Goal: Task Accomplishment & Management: Use online tool/utility

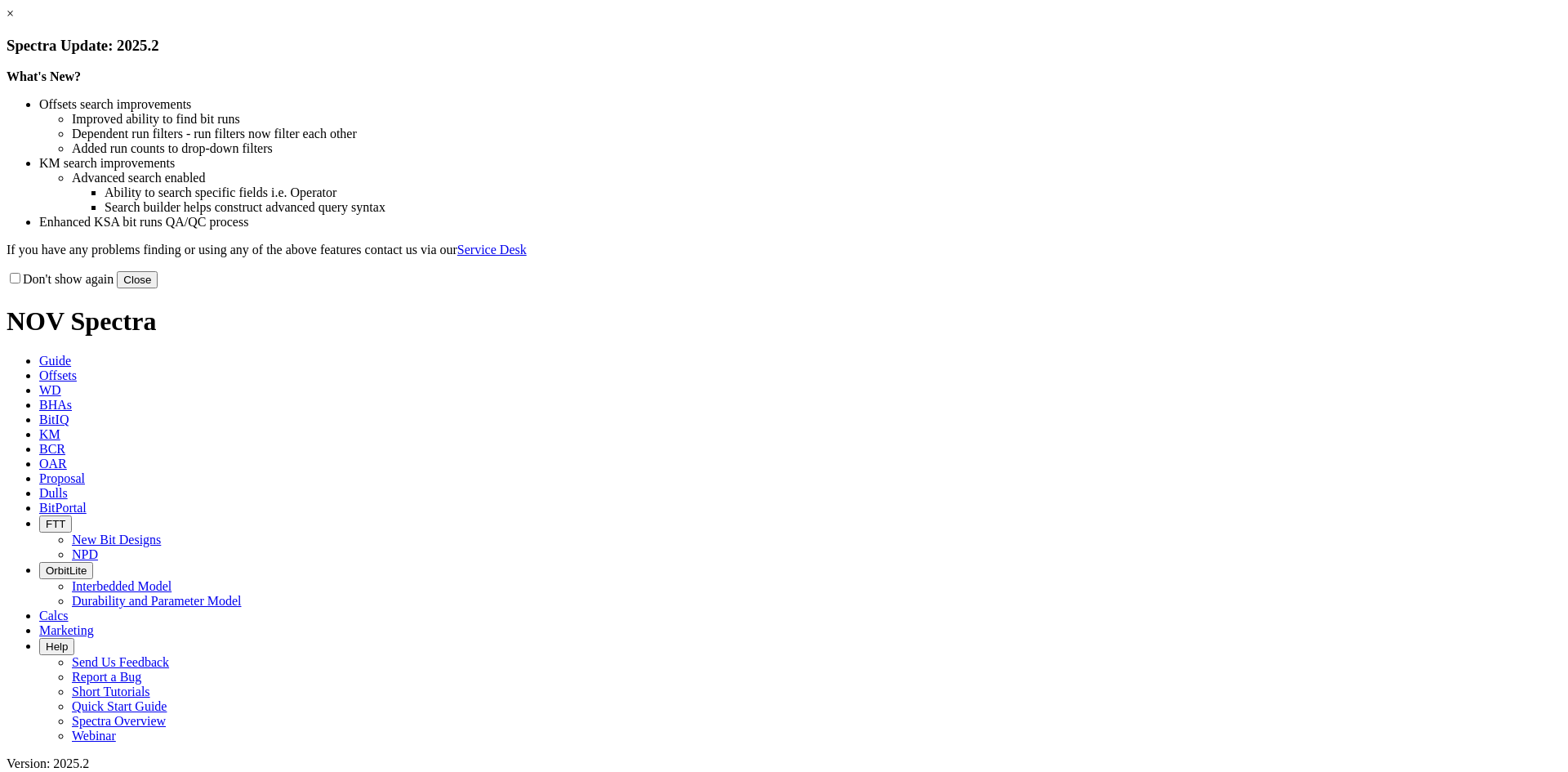
click at [14, 20] on link "×" at bounding box center [10, 13] width 7 height 14
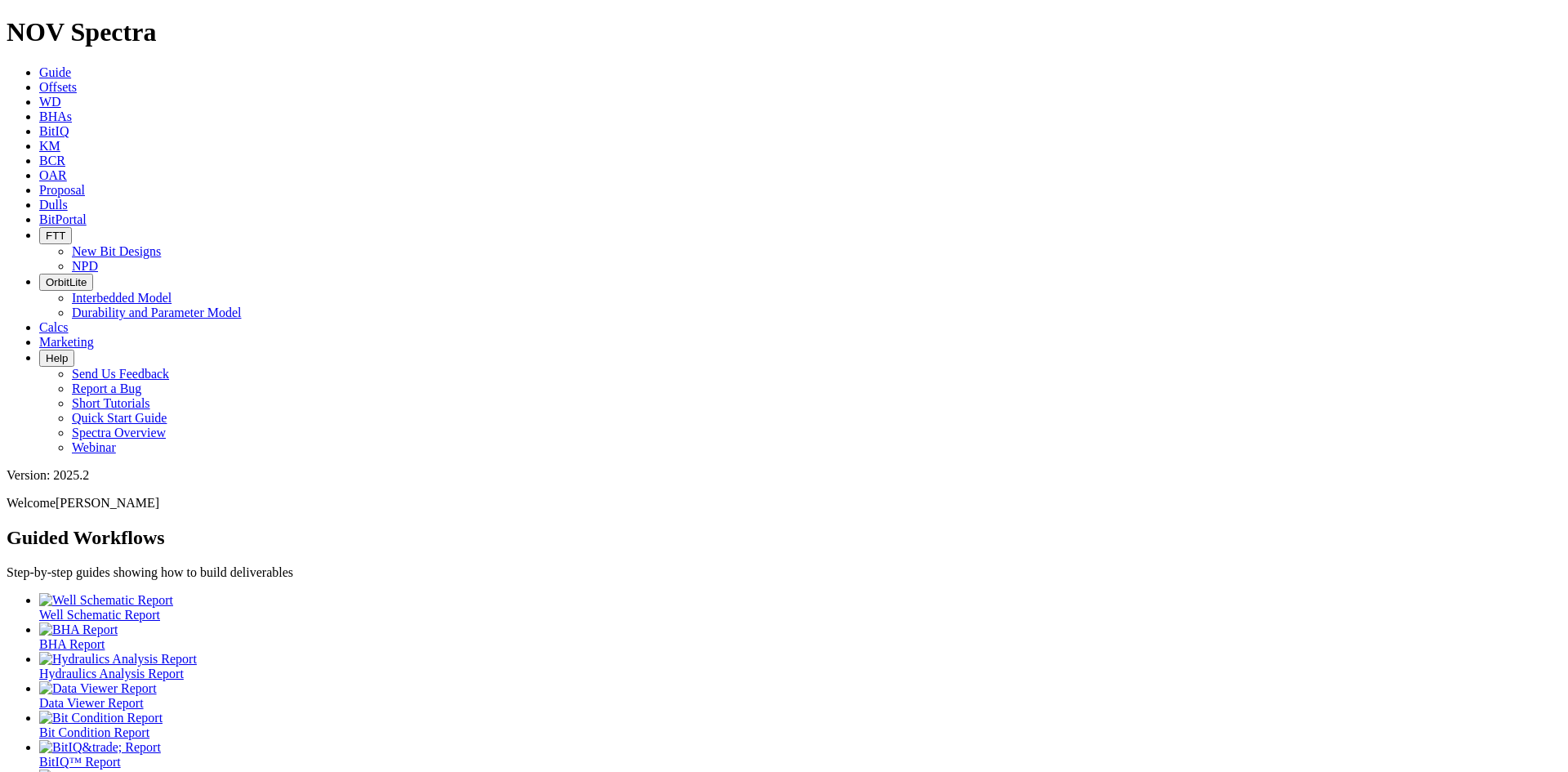
click at [77, 80] on span "Offsets" at bounding box center [57, 88] width 38 height 14
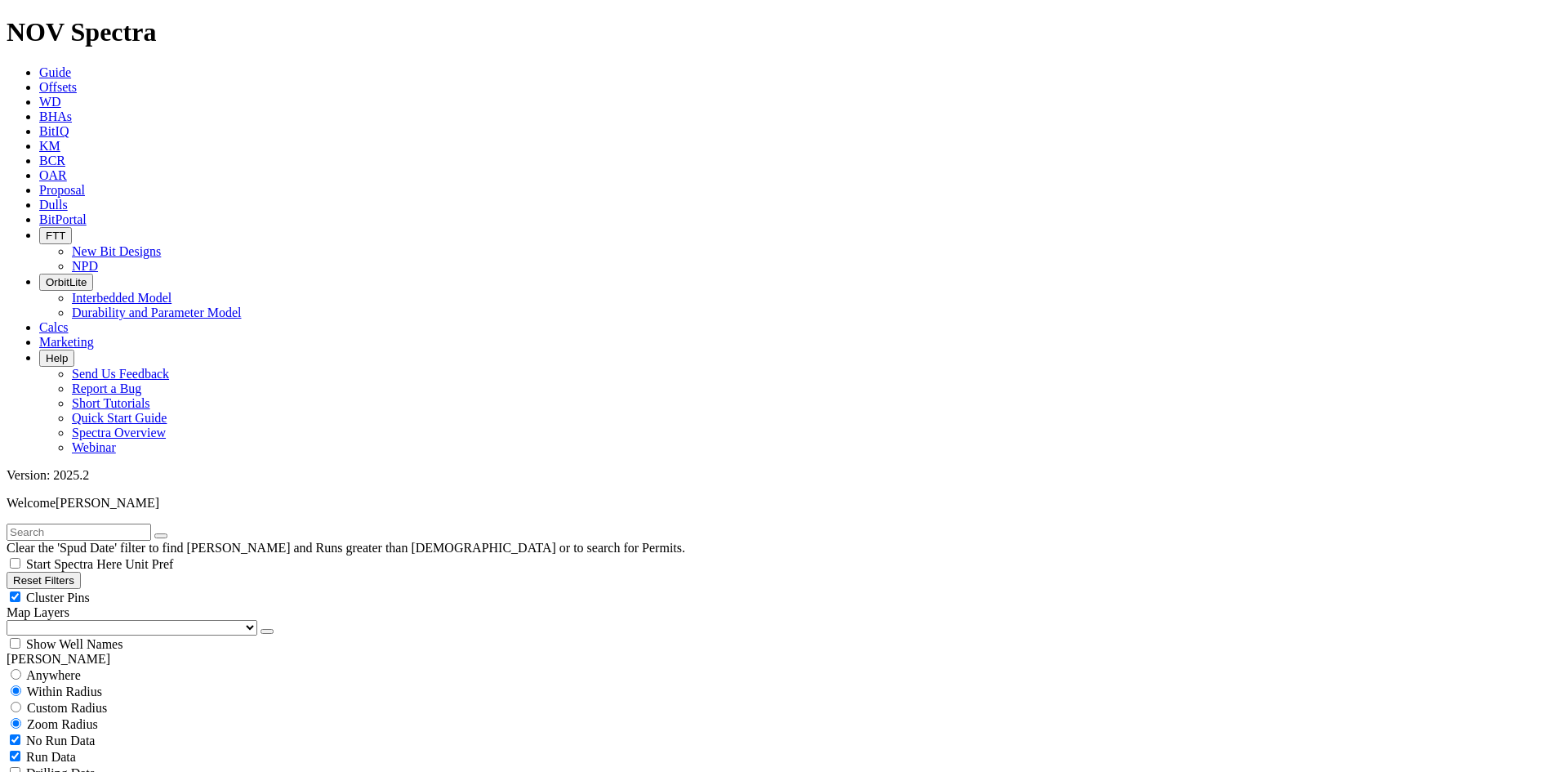
click at [261, 630] on button "button" at bounding box center [267, 632] width 13 height 5
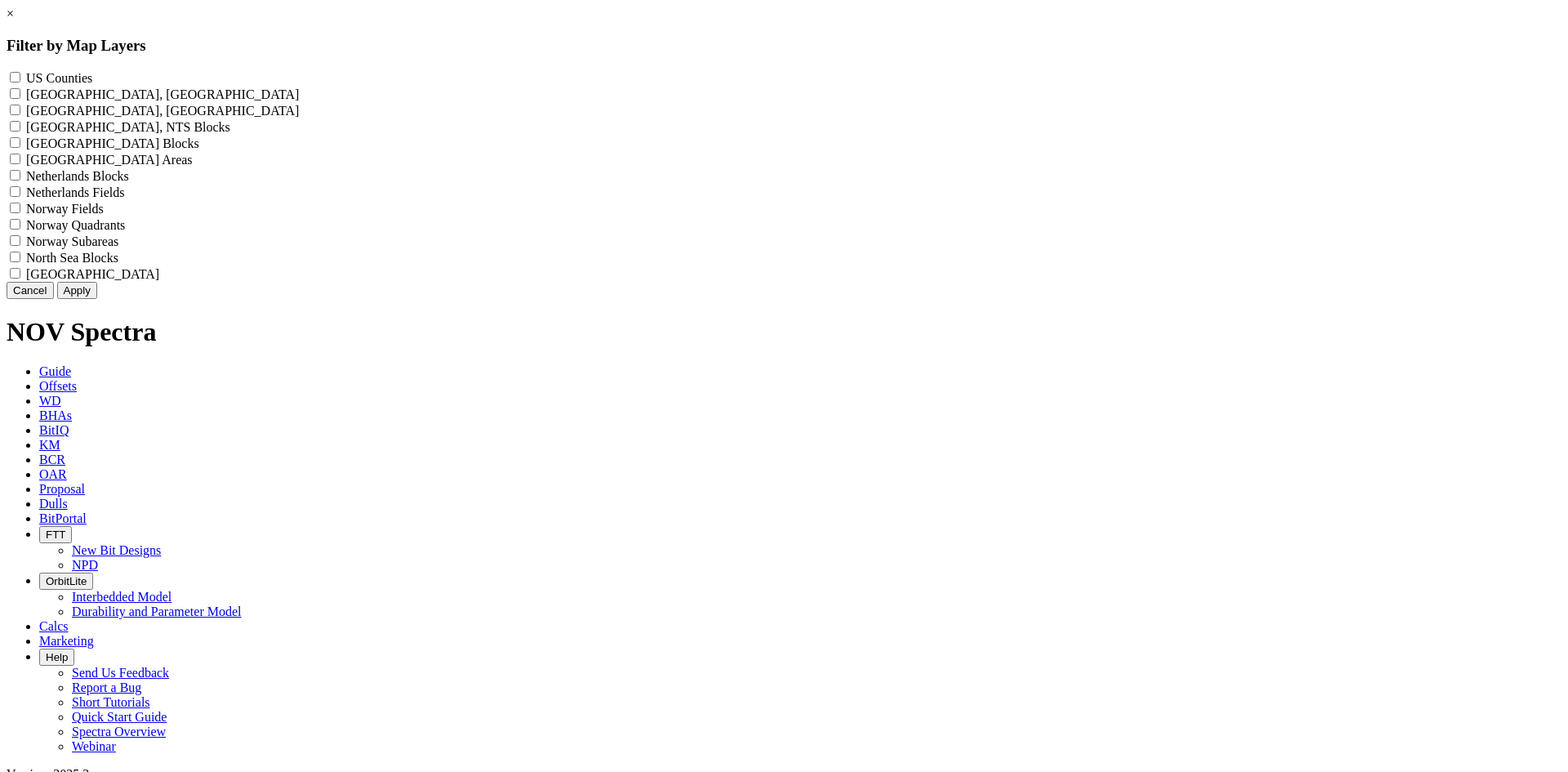
click at [92, 73] on label "US Counties - ()" at bounding box center [59, 78] width 66 height 14
click at [20, 73] on Counties "US Counties - ()" at bounding box center [15, 77] width 11 height 11
checkbox Counties "true"
click at [97, 299] on button "Apply" at bounding box center [77, 290] width 40 height 17
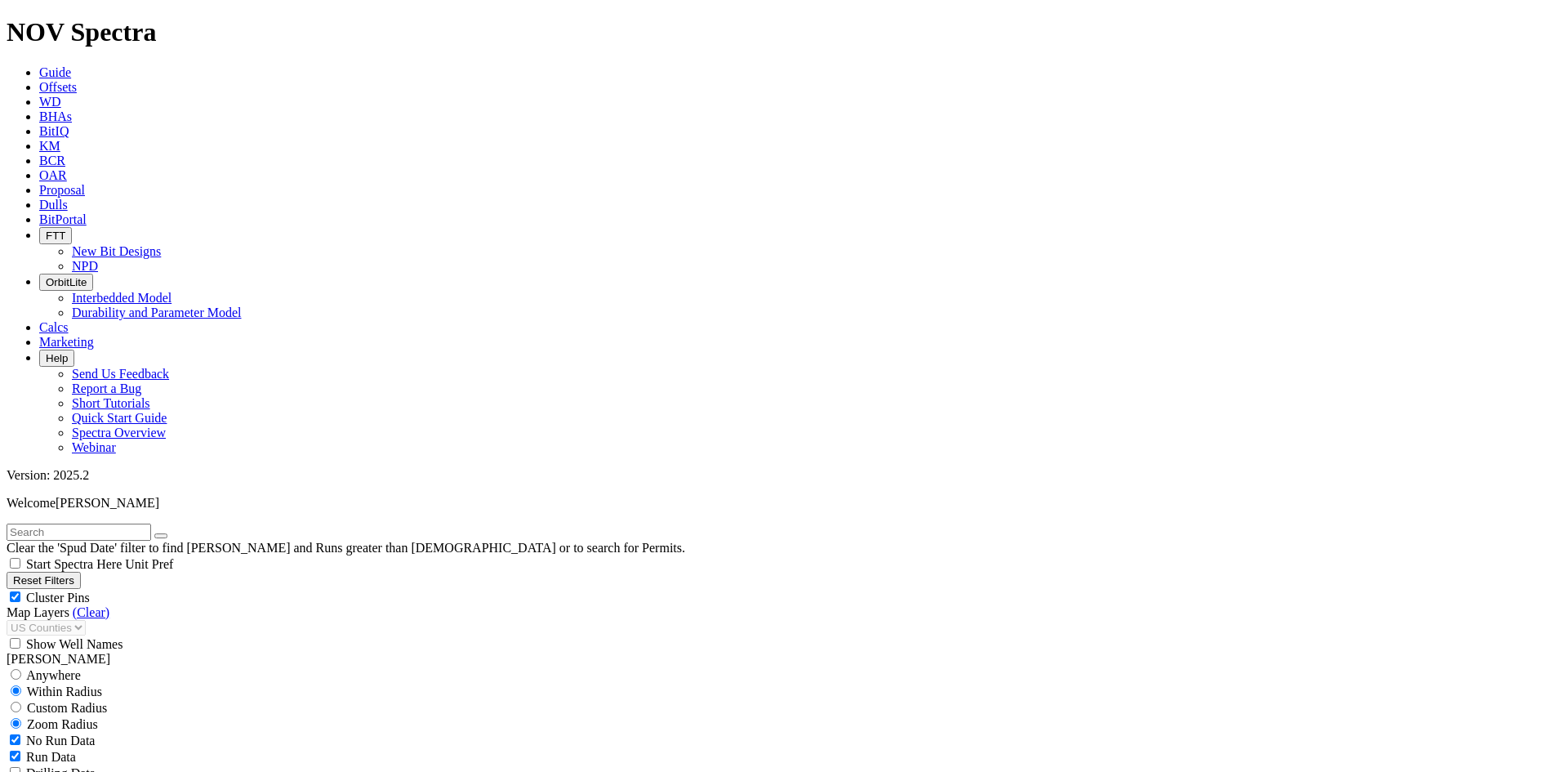
scroll to position [490, 0]
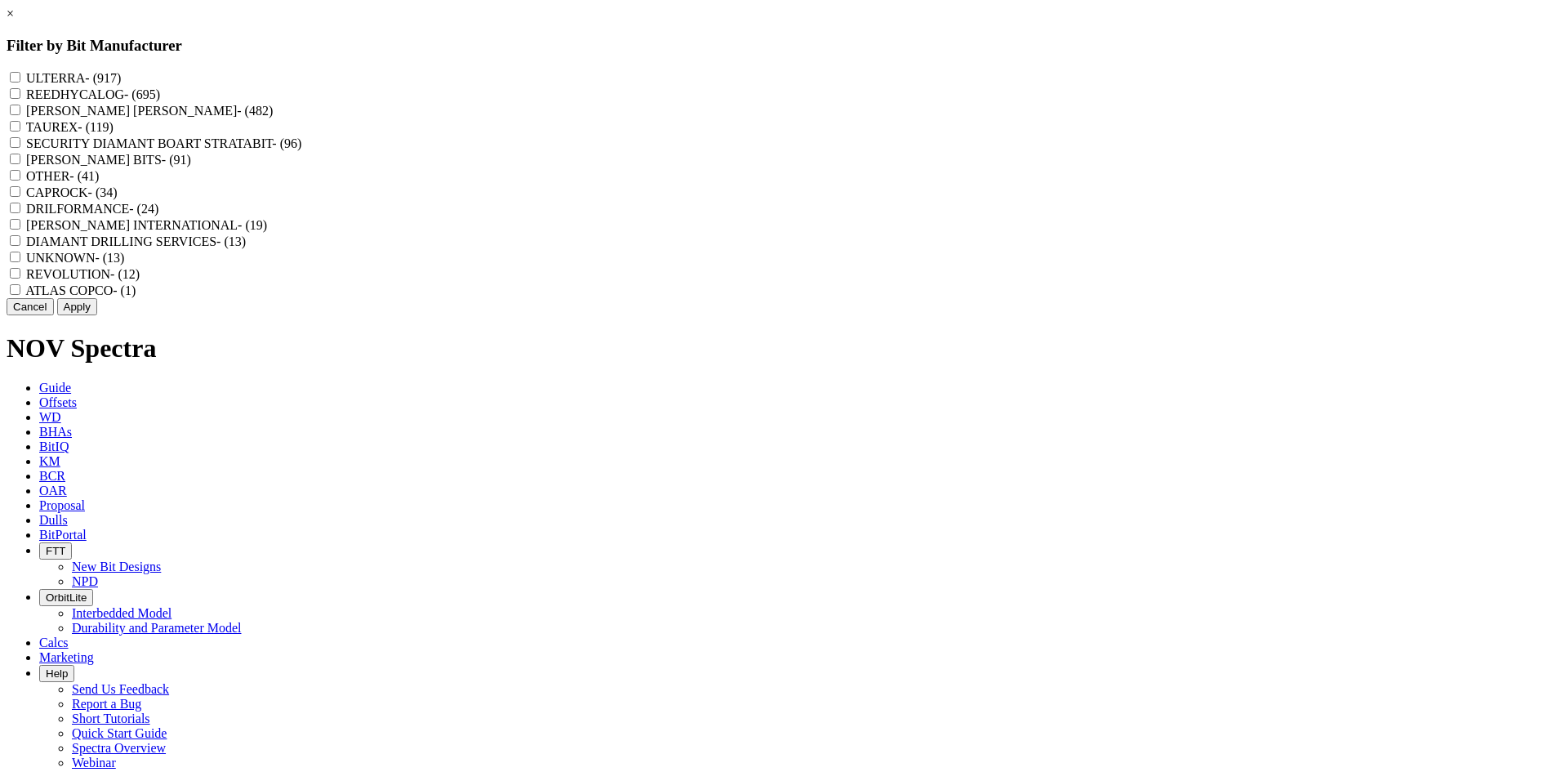
click at [121, 80] on span "- (917)" at bounding box center [103, 78] width 36 height 14
click at [20, 80] on input "ULTERRA - (917)" at bounding box center [15, 77] width 11 height 11
click at [121, 72] on label "ULTERRA - (917)" at bounding box center [73, 78] width 95 height 14
click at [20, 72] on input "ULTERRA - (917)" at bounding box center [15, 77] width 11 height 11
checkbox input "false"
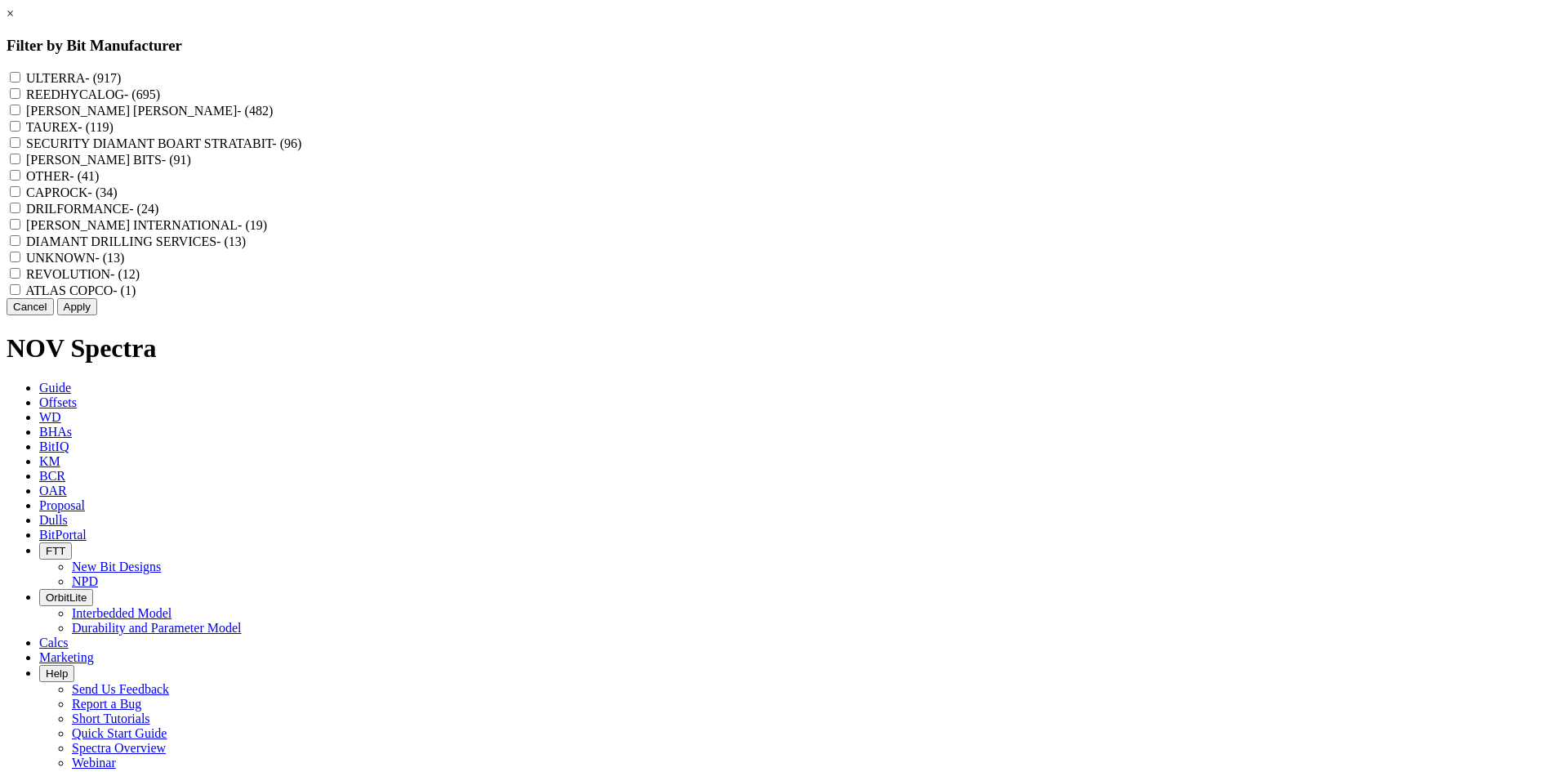
click at [160, 96] on label "REEDHYCALOG - (695)" at bounding box center [94, 95] width 134 height 14
click at [20, 96] on input "REEDHYCALOG - (695)" at bounding box center [15, 94] width 11 height 11
checkbox input "true"
click at [97, 316] on button "Apply" at bounding box center [77, 306] width 40 height 17
checkbox input "false"
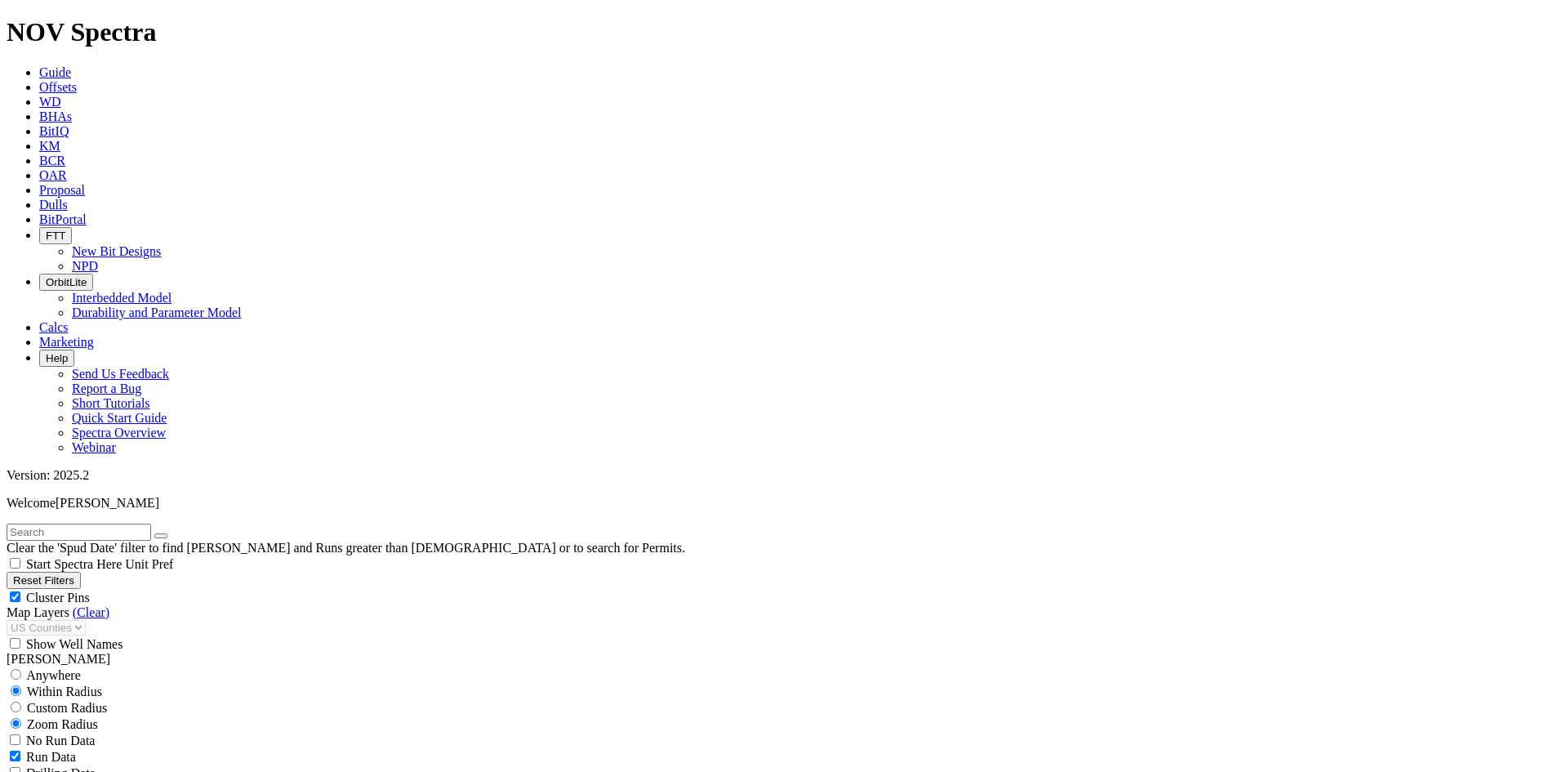
select select "? number:9.875 ?"
click at [90, 591] on span "Cluster Pins" at bounding box center [58, 598] width 64 height 14
checkbox input "false"
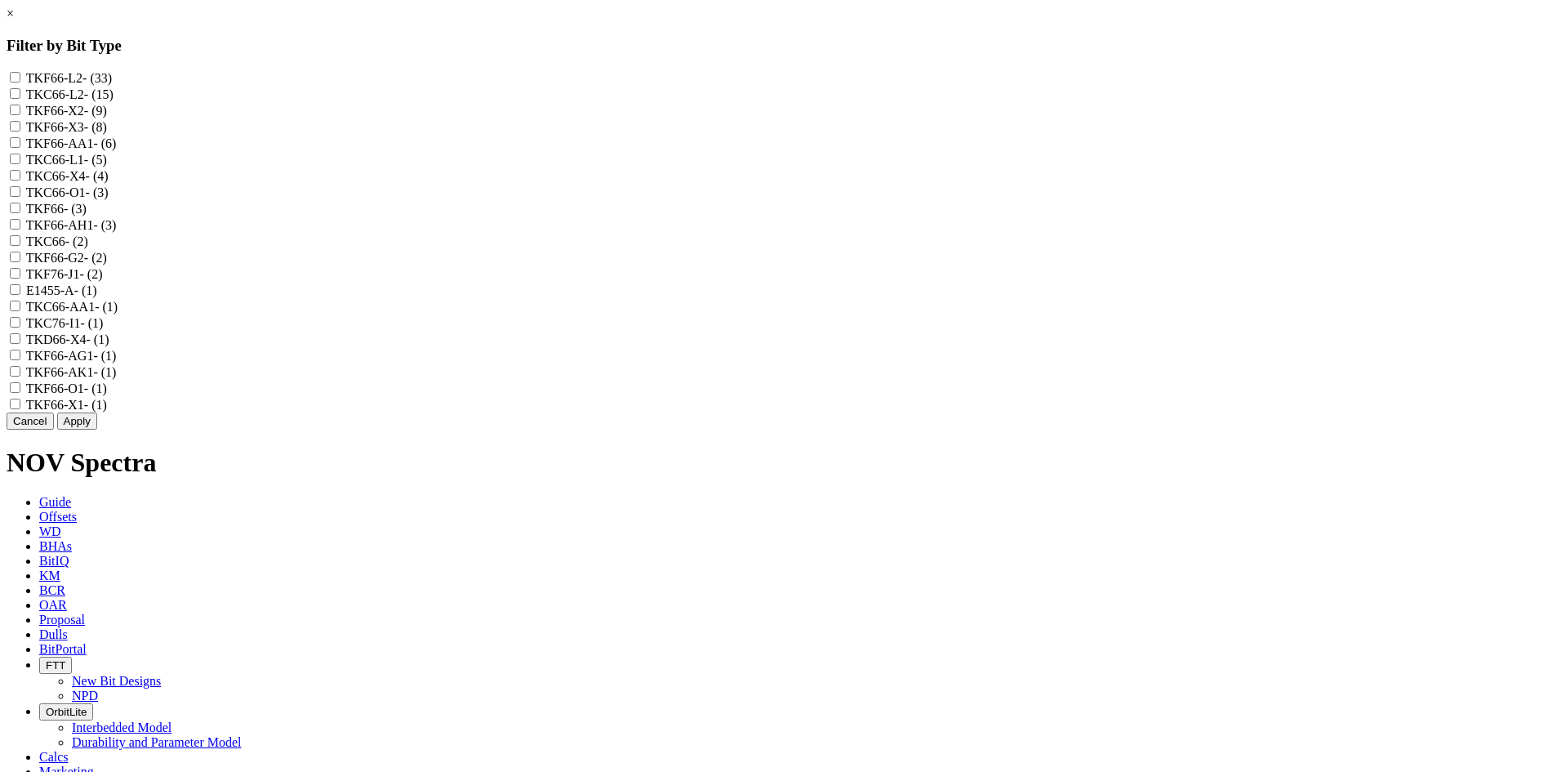
click at [117, 363] on label "TKF66-AG1 - (1)" at bounding box center [72, 356] width 91 height 14
click at [20, 361] on input "TKF66-AG1 - (1)" at bounding box center [15, 355] width 11 height 11
checkbox input "true"
click at [97, 430] on button "Apply" at bounding box center [77, 421] width 40 height 17
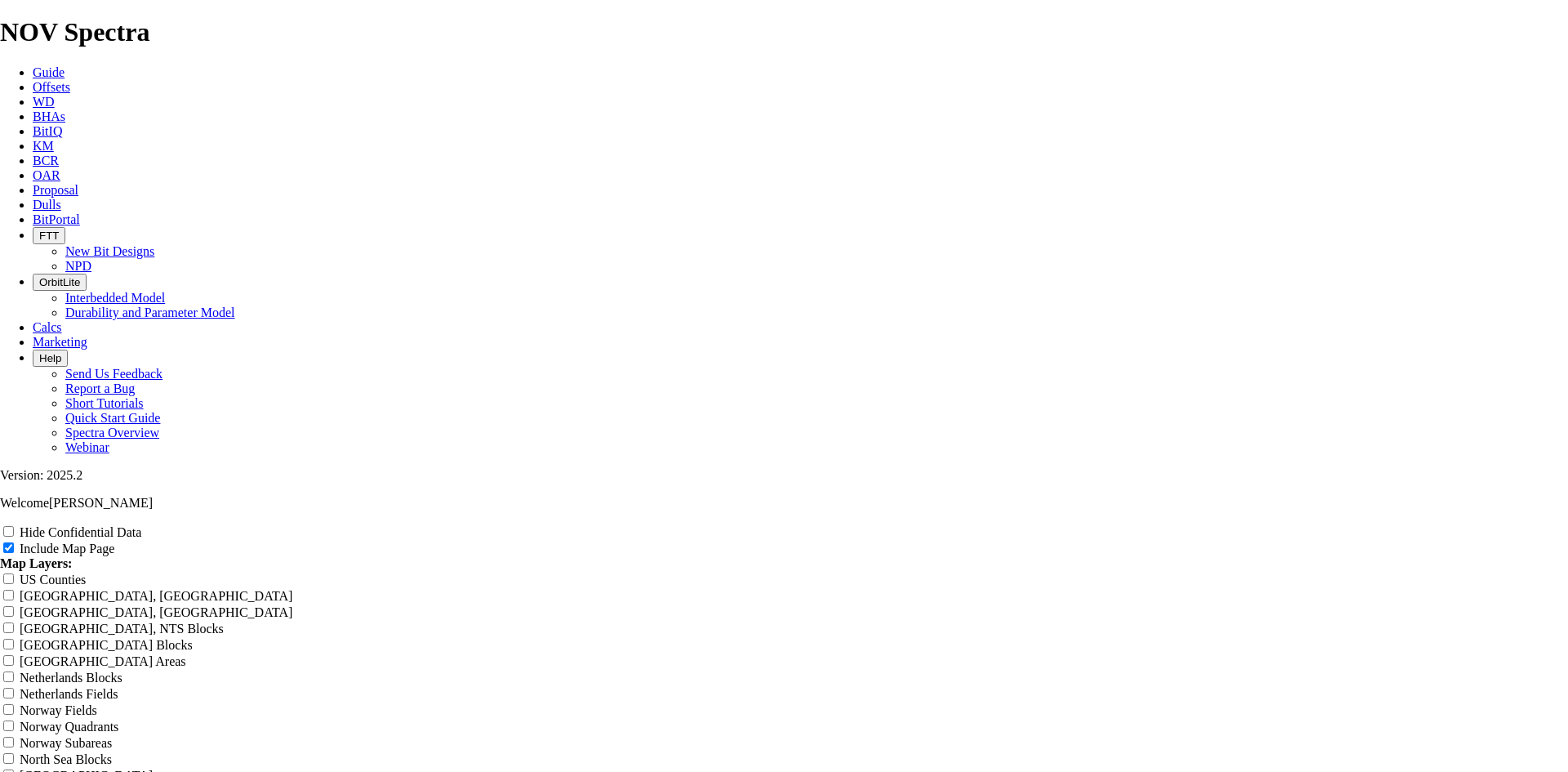
click at [141, 525] on label "Hide Confidential Data" at bounding box center [80, 532] width 122 height 14
click at [14, 526] on input "Hide Confidential Data" at bounding box center [9, 531] width 11 height 11
checkbox input "true"
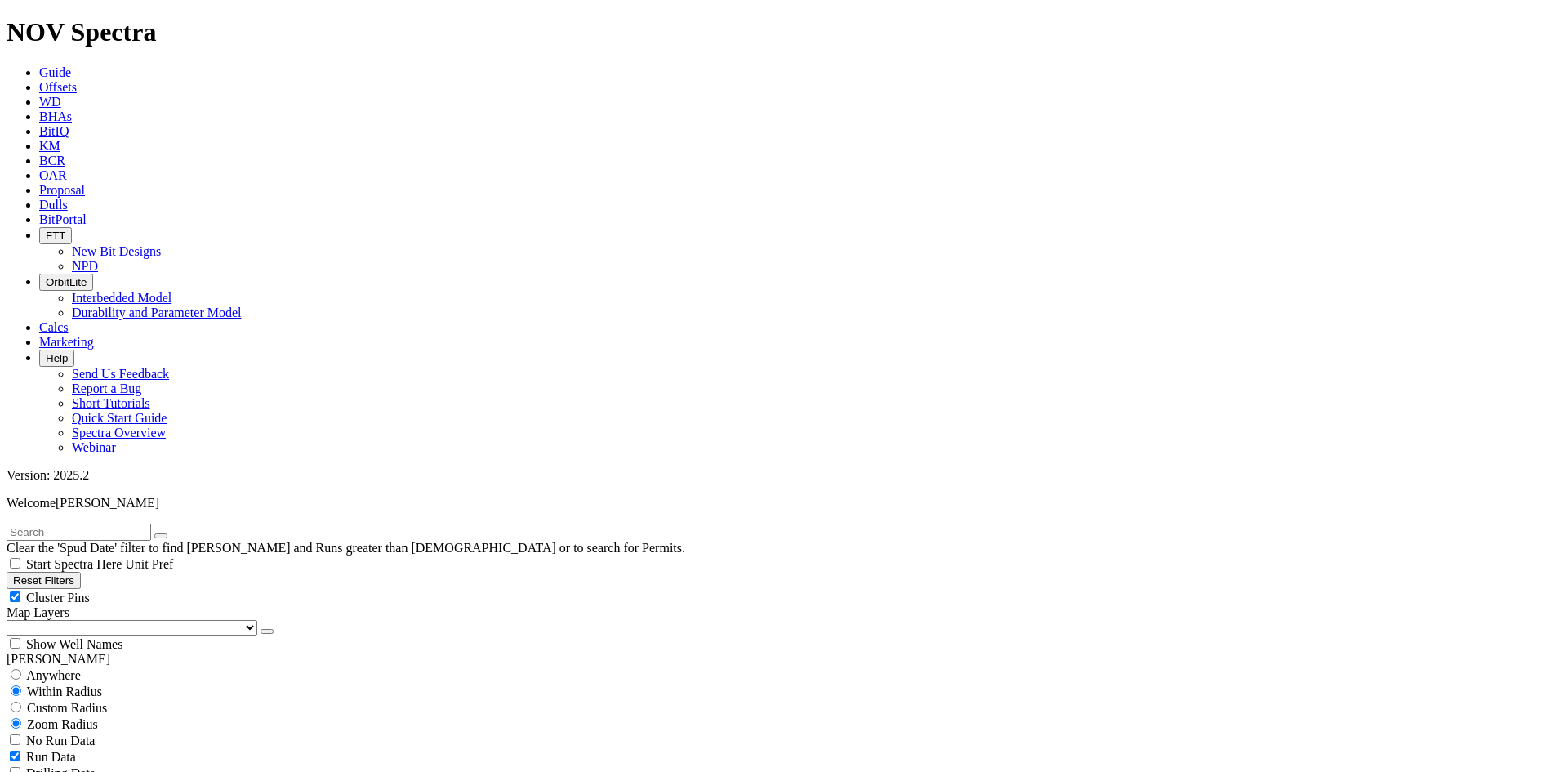
scroll to position [1052, 0]
click at [90, 591] on span "Cluster Pins" at bounding box center [58, 598] width 64 height 14
checkbox input "false"
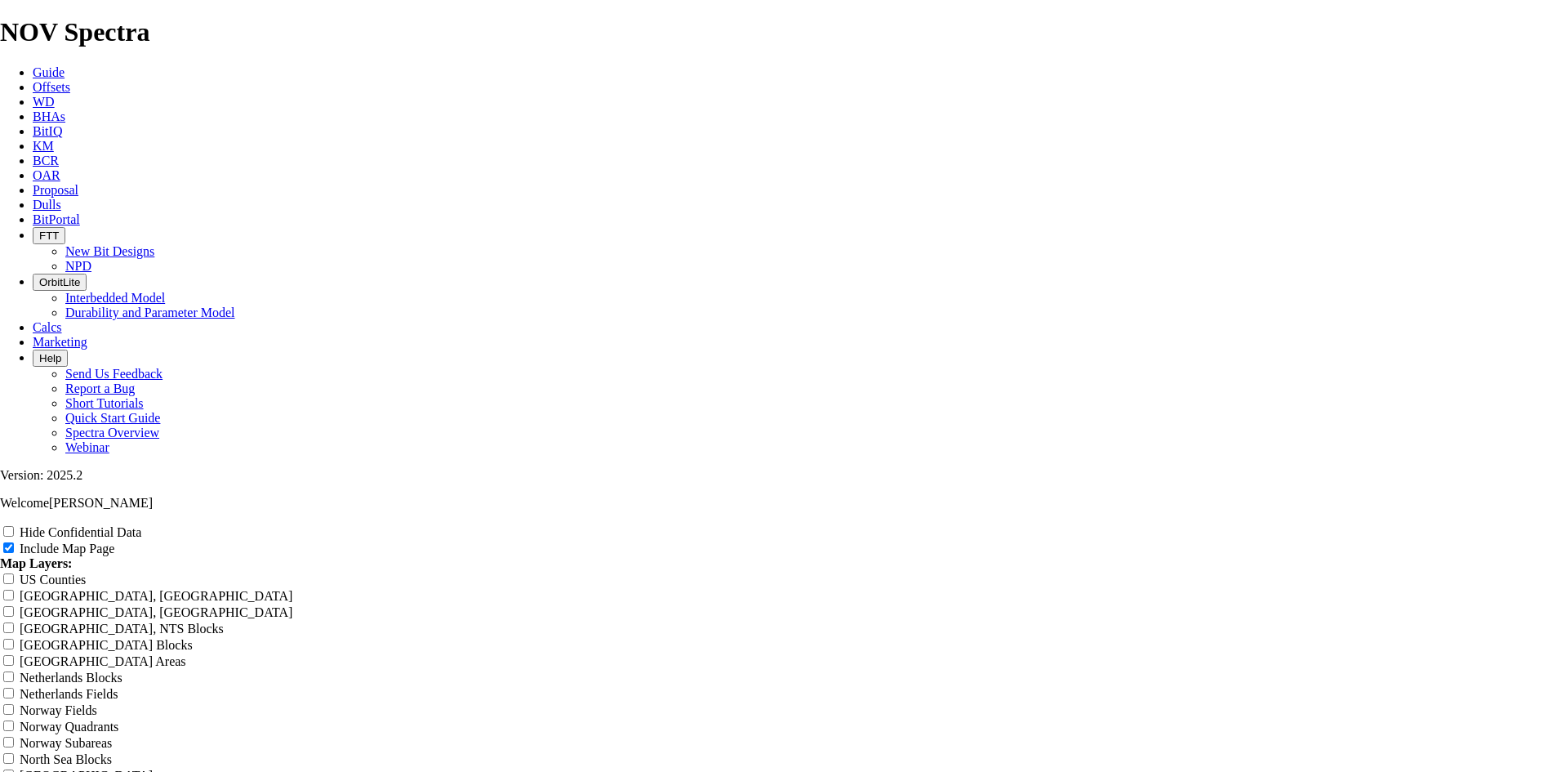
click at [141, 525] on label "Hide Confidential Data" at bounding box center [80, 532] width 122 height 14
click at [14, 526] on input "Hide Confidential Data" at bounding box center [9, 531] width 11 height 11
checkbox input "true"
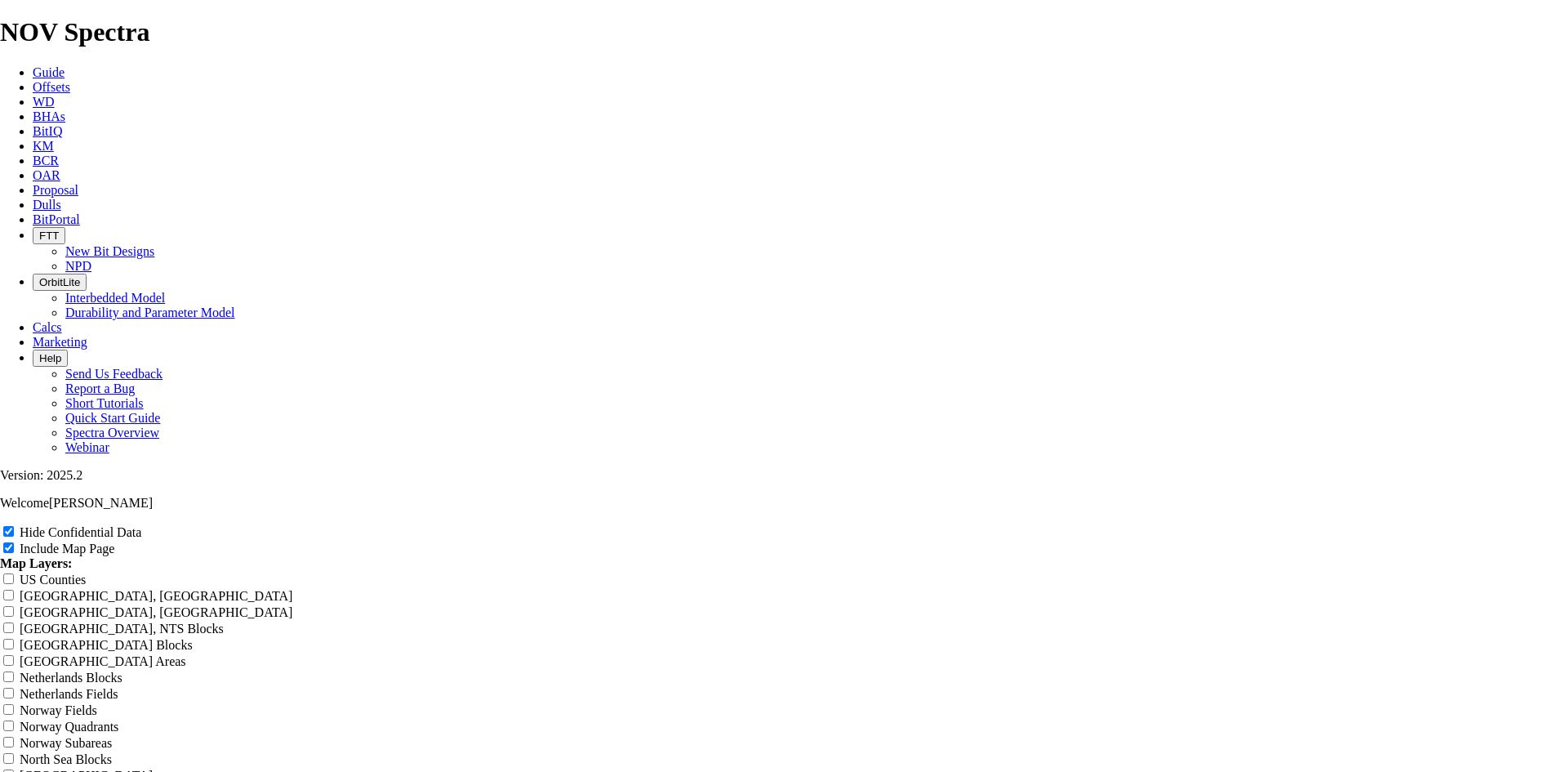
radio input "true"
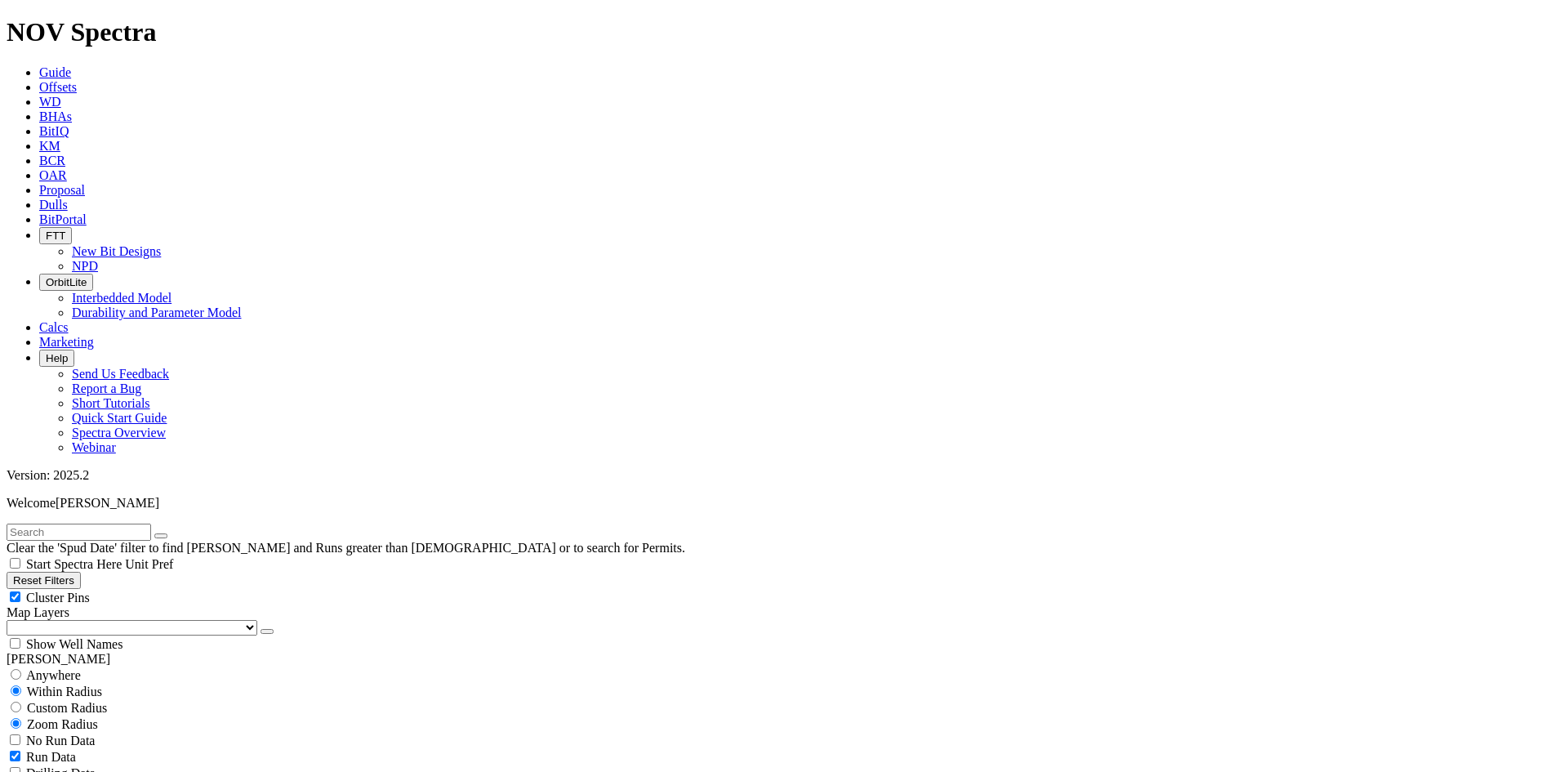
scroll to position [1203, 0]
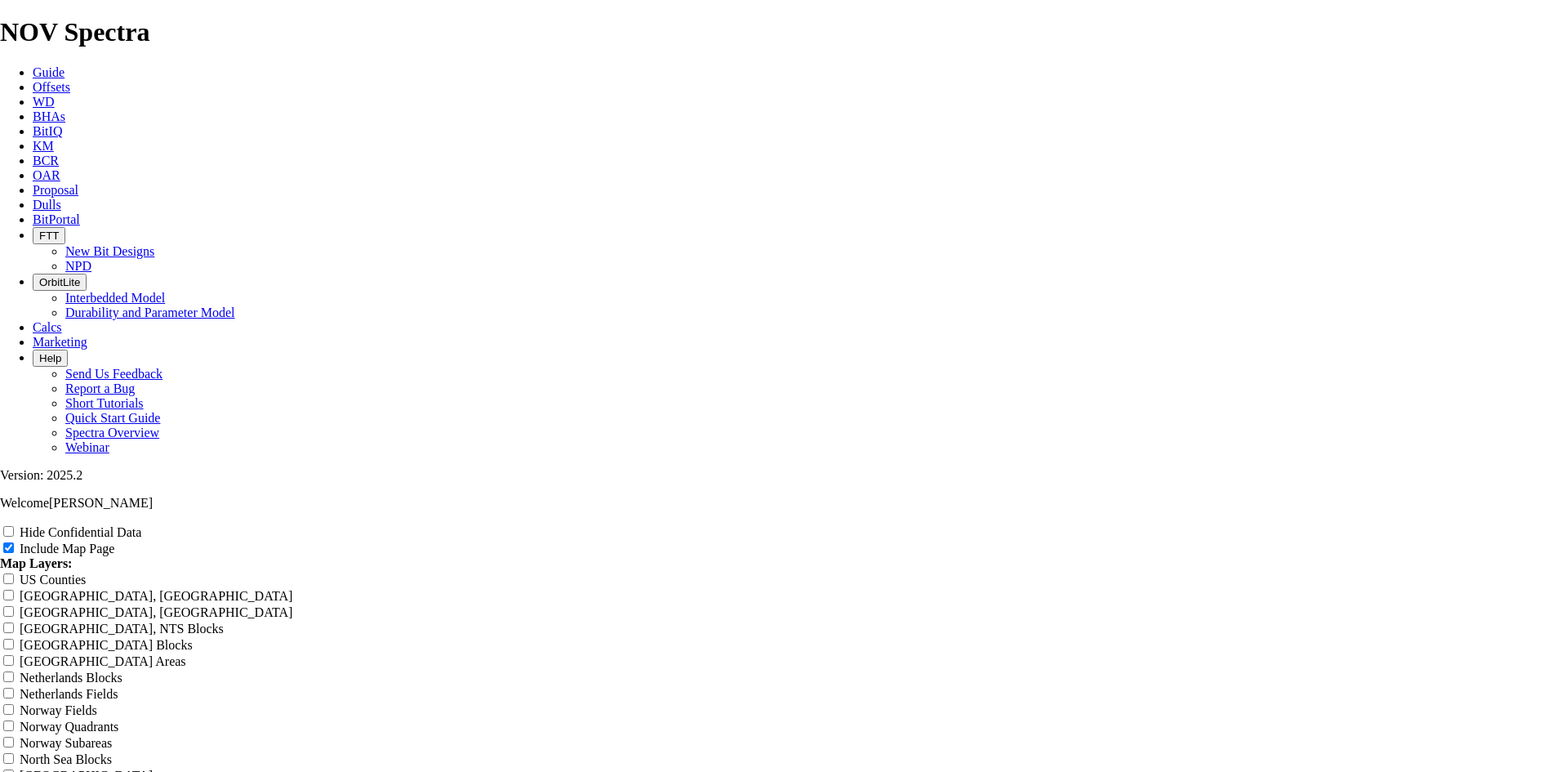
click at [141, 525] on label "Hide Confidential Data" at bounding box center [80, 532] width 122 height 14
click at [14, 526] on input "Hide Confidential Data" at bounding box center [9, 531] width 11 height 11
checkbox input "true"
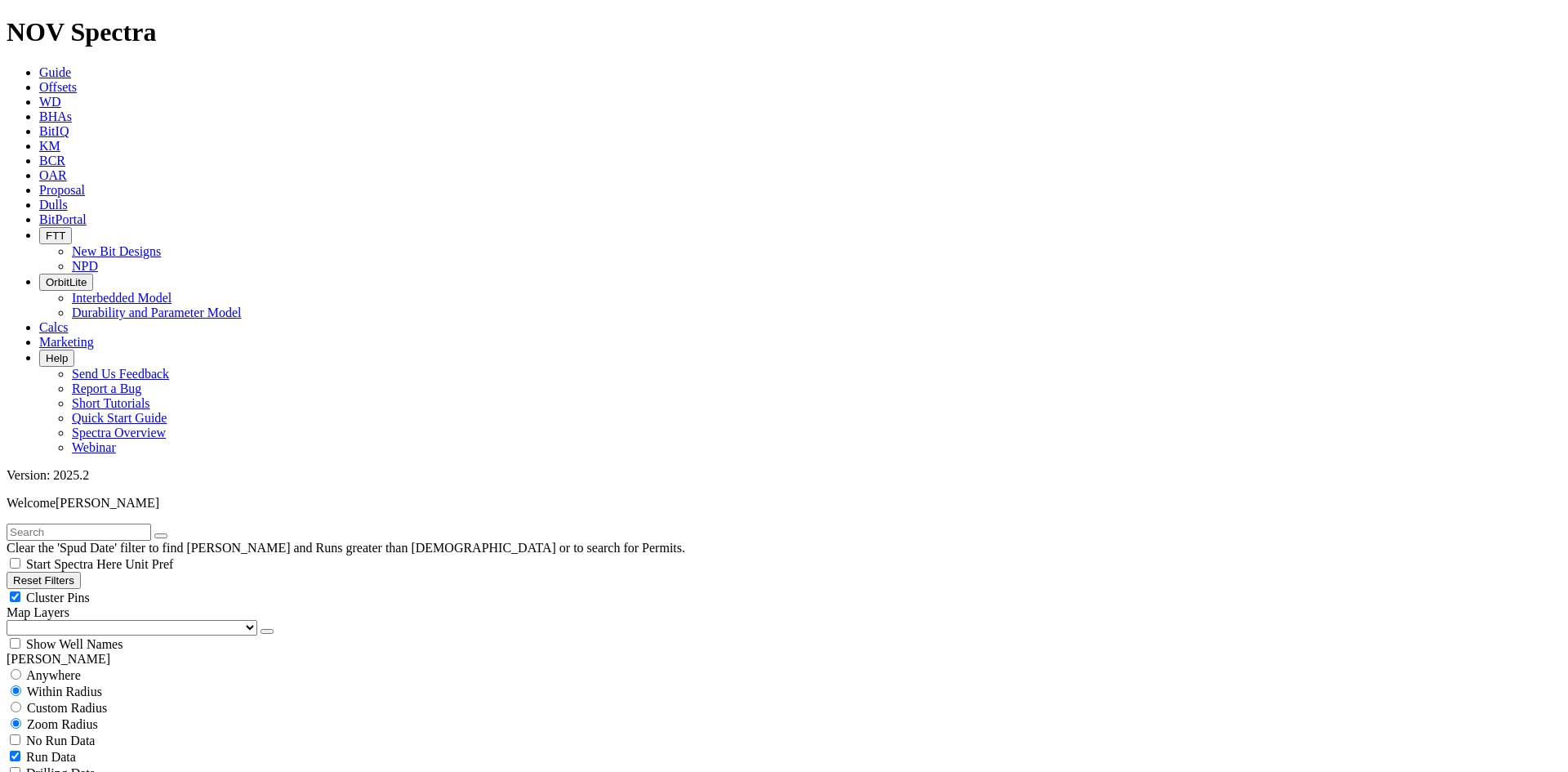
scroll to position [150, 0]
click at [244, 589] on div "Cluster Pins" at bounding box center [784, 597] width 1556 height 16
checkbox input "false"
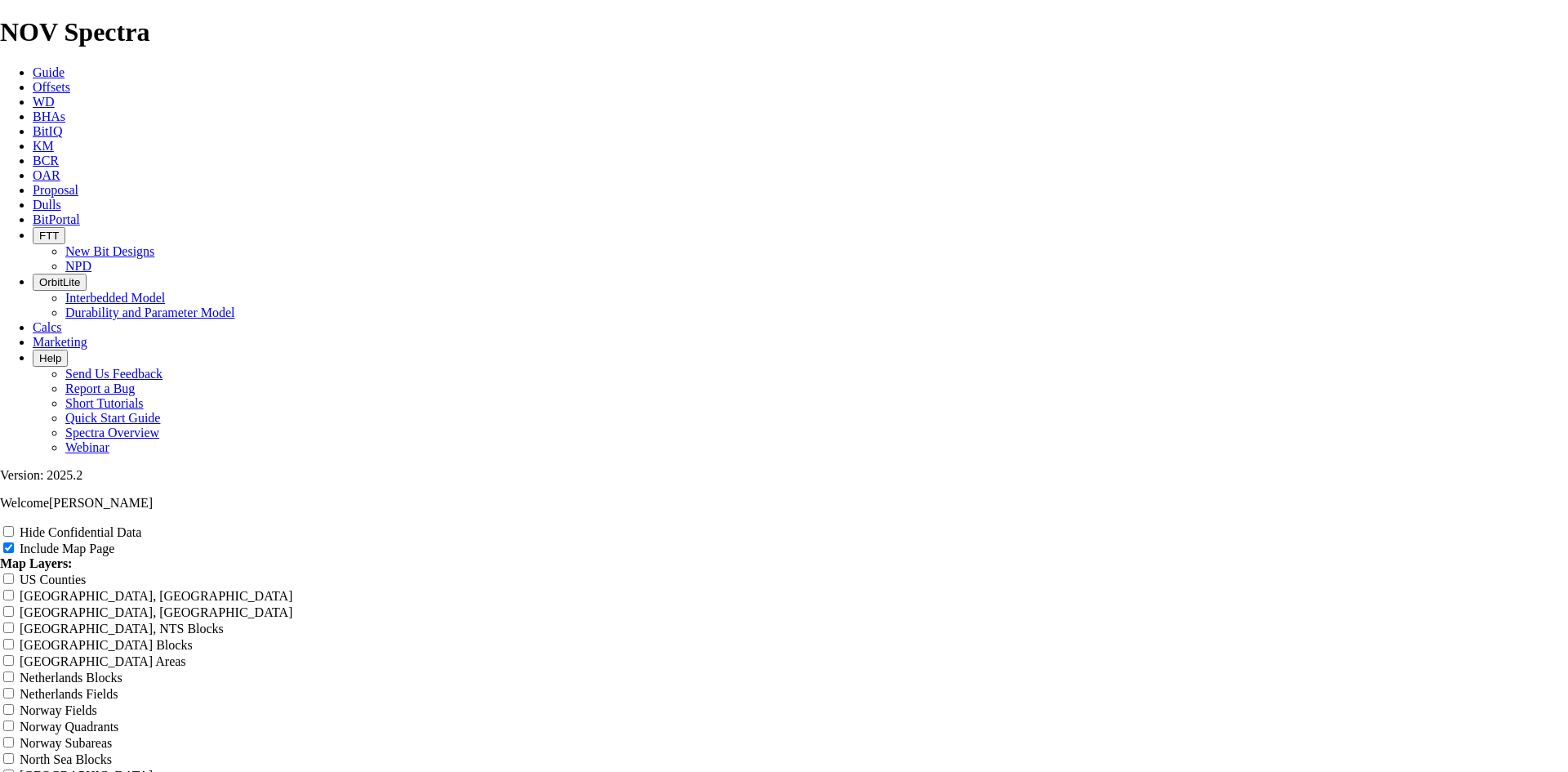
click at [141, 525] on label "Hide Confidential Data" at bounding box center [80, 532] width 122 height 14
click at [14, 526] on input "Hide Confidential Data" at bounding box center [9, 531] width 11 height 11
checkbox input "true"
drag, startPoint x: 937, startPoint y: 118, endPoint x: 544, endPoint y: 124, distance: 393.0
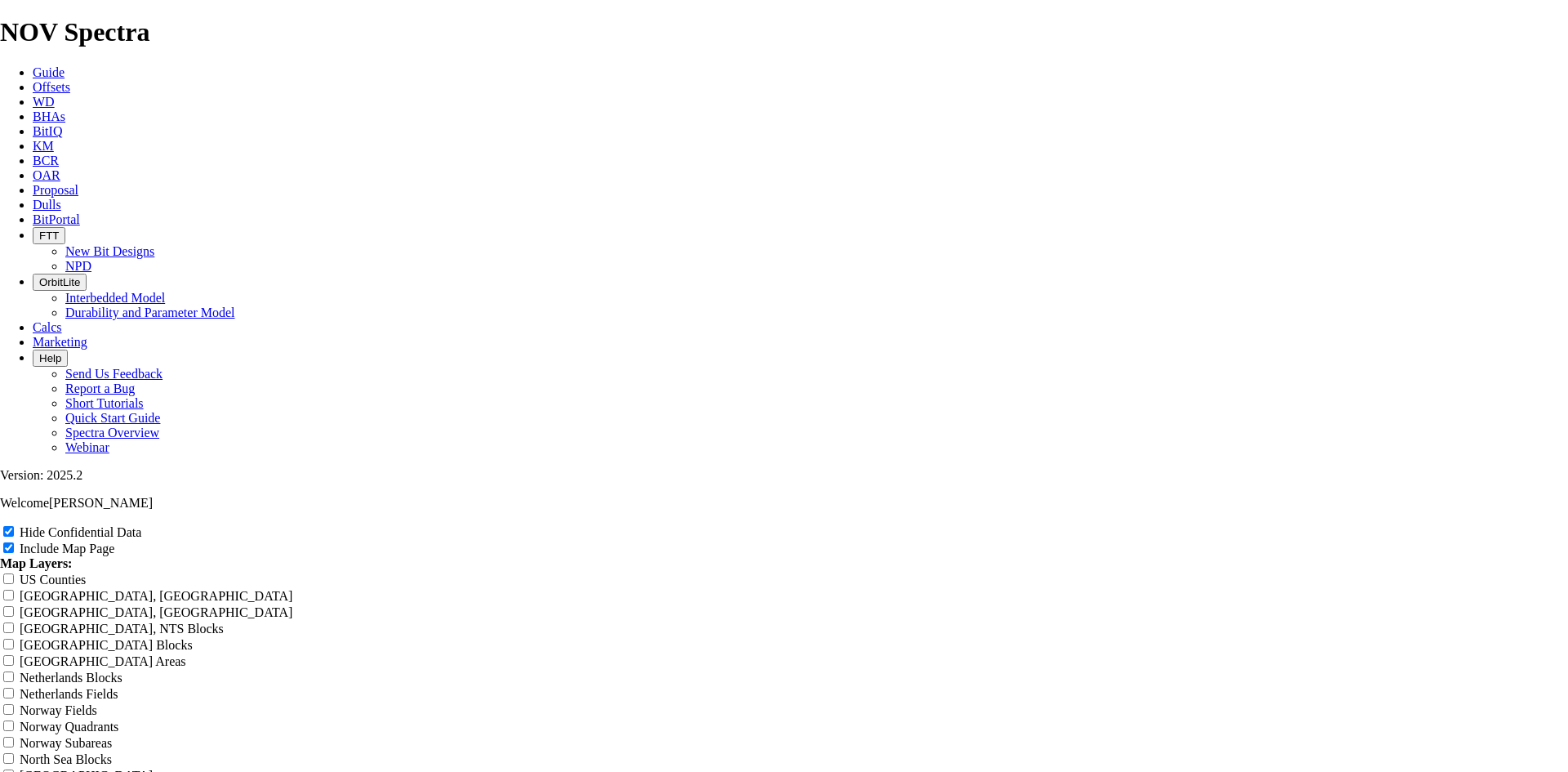
type input "9"
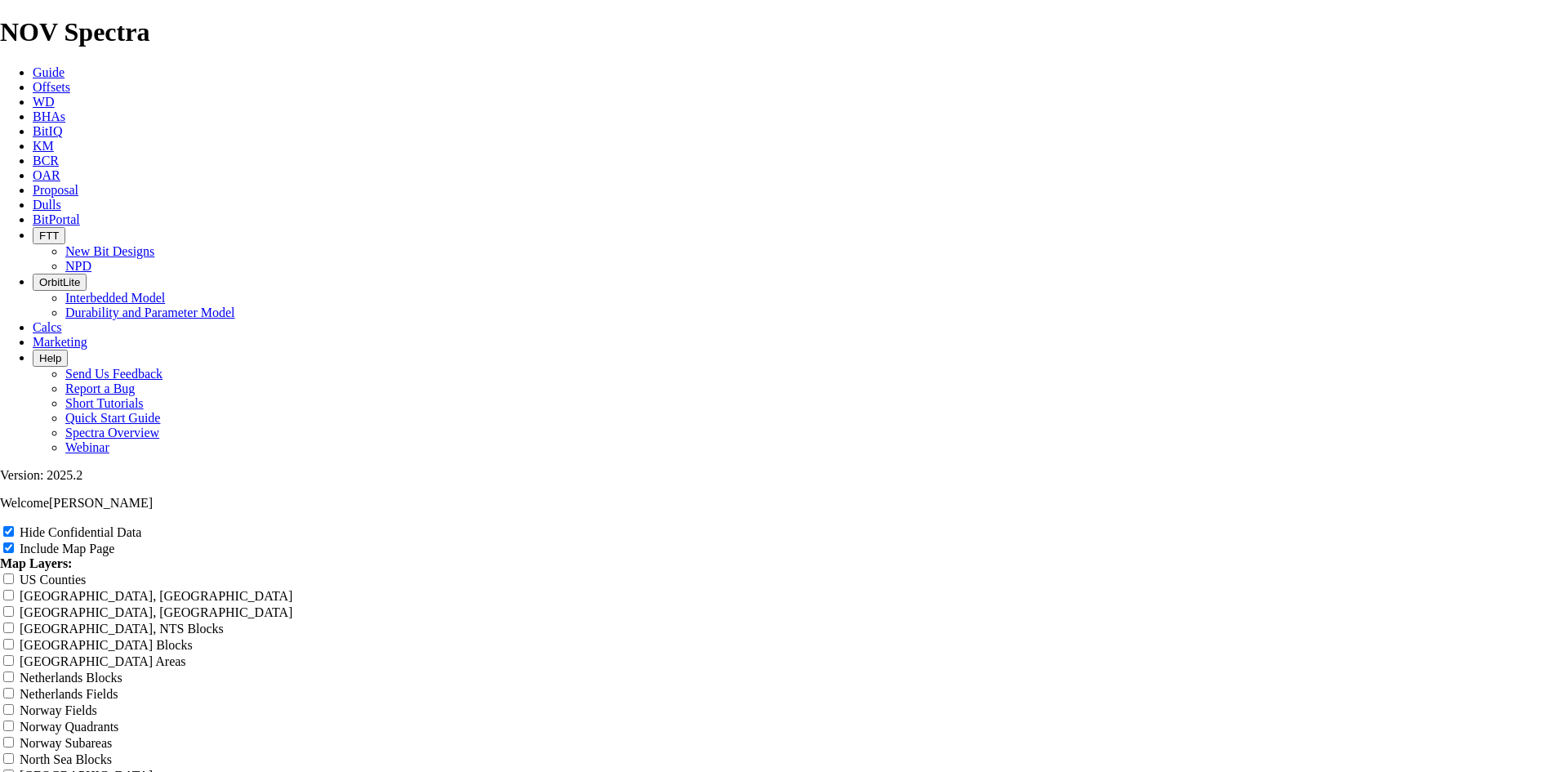
type input "9"
type input "9."
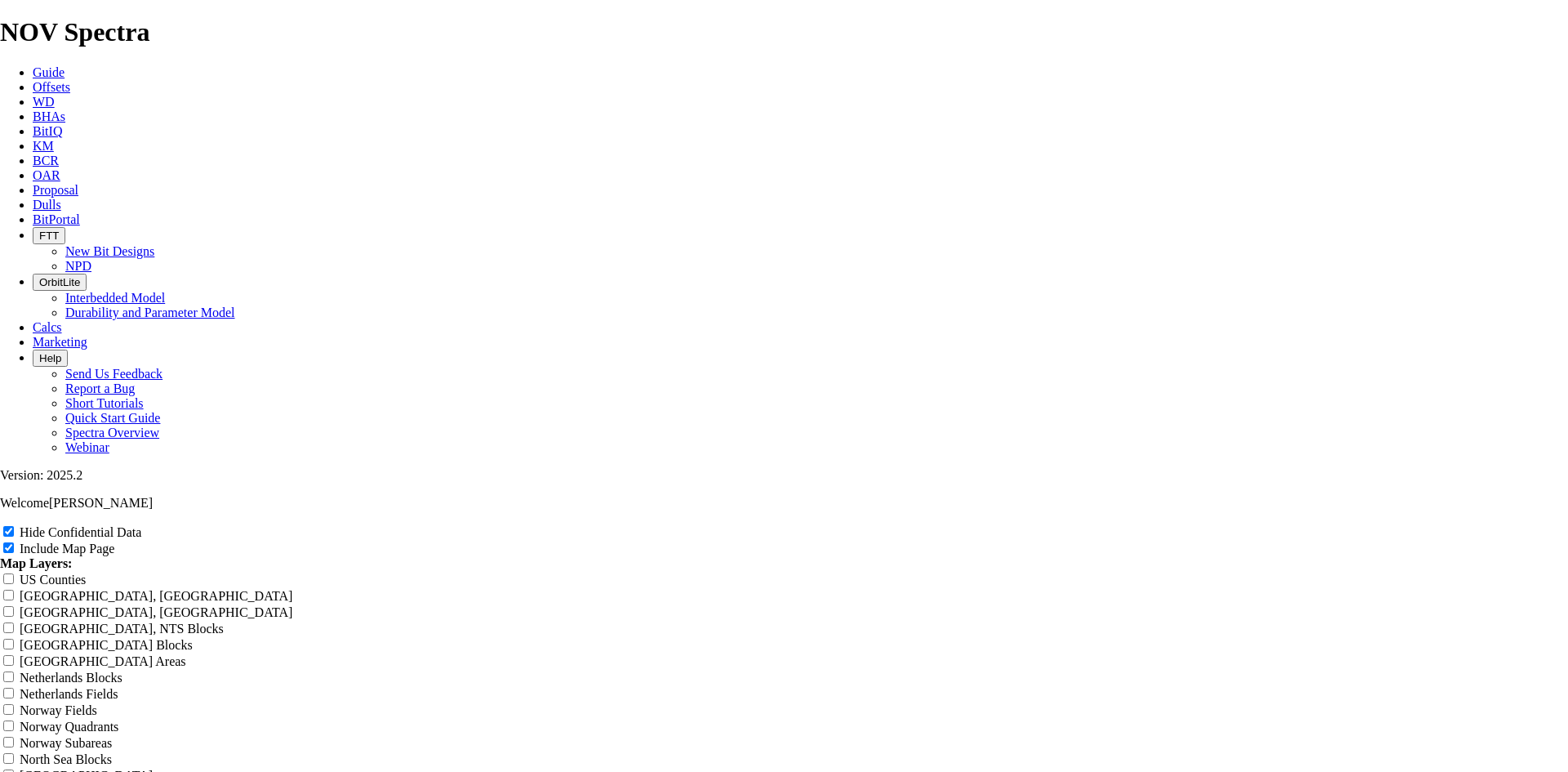
type input "9."
type input "9.8"
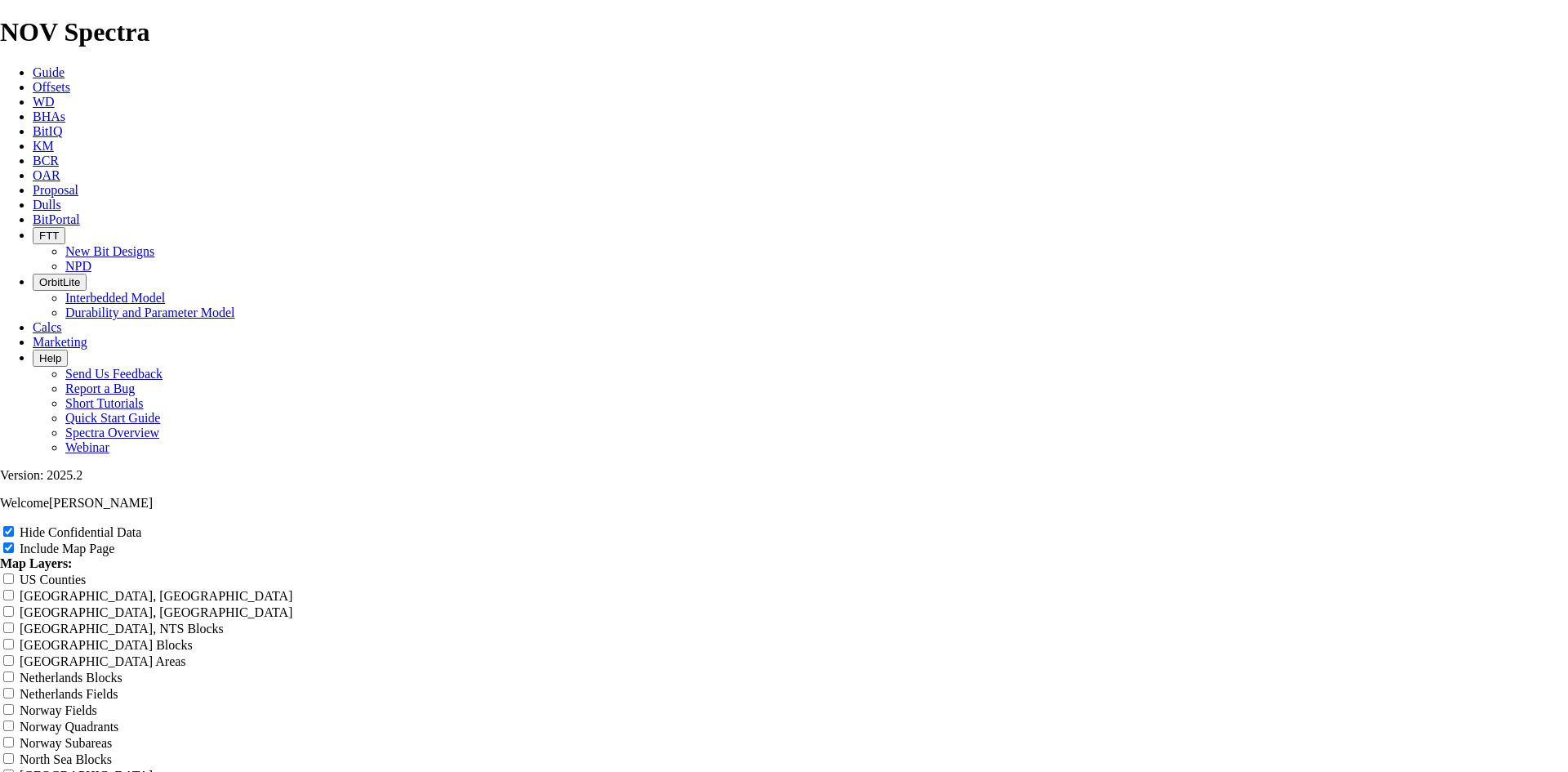
type input "9.8"
type input "9.88"
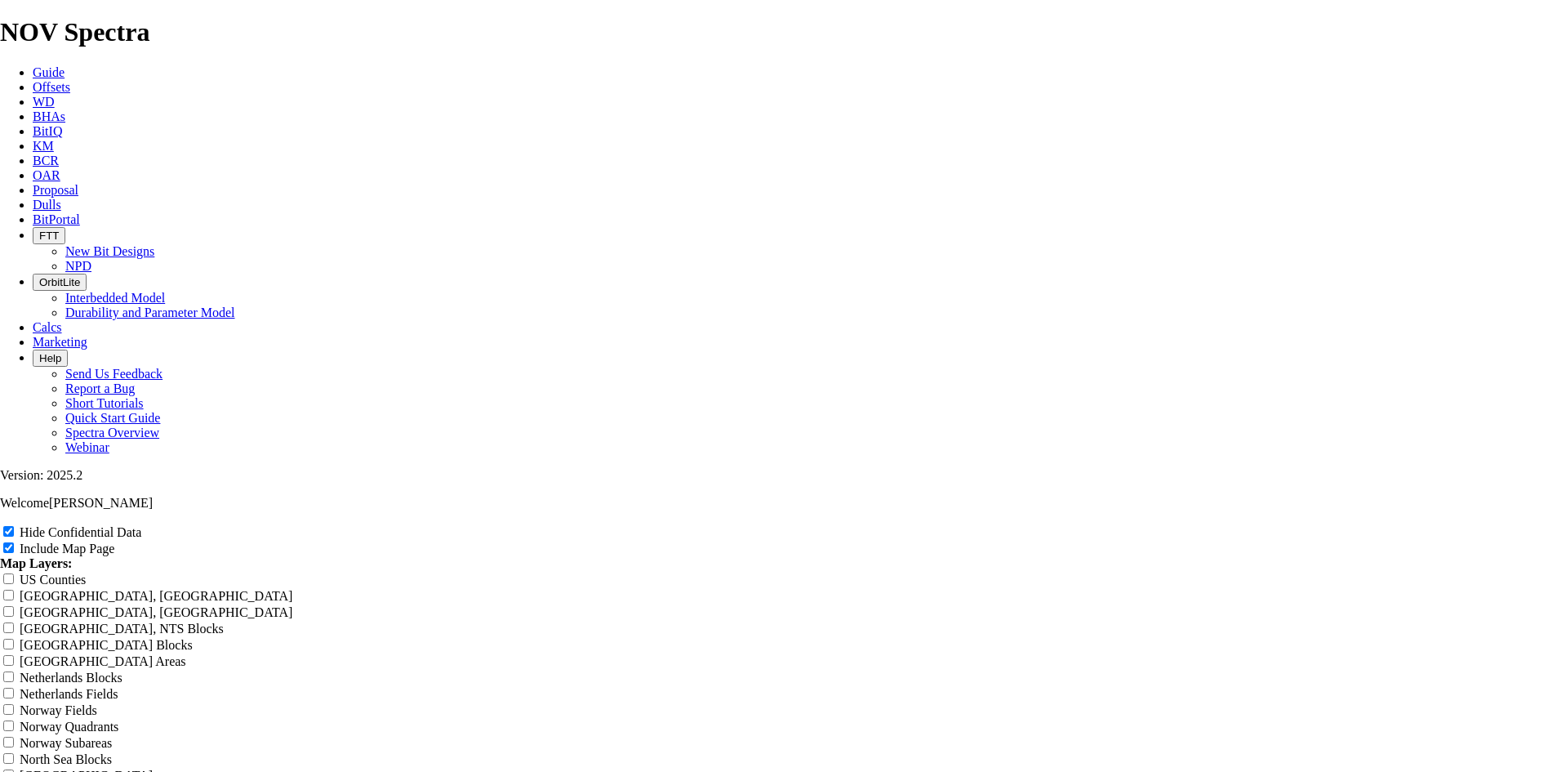
type input "9.88"
type input "9.88 A"
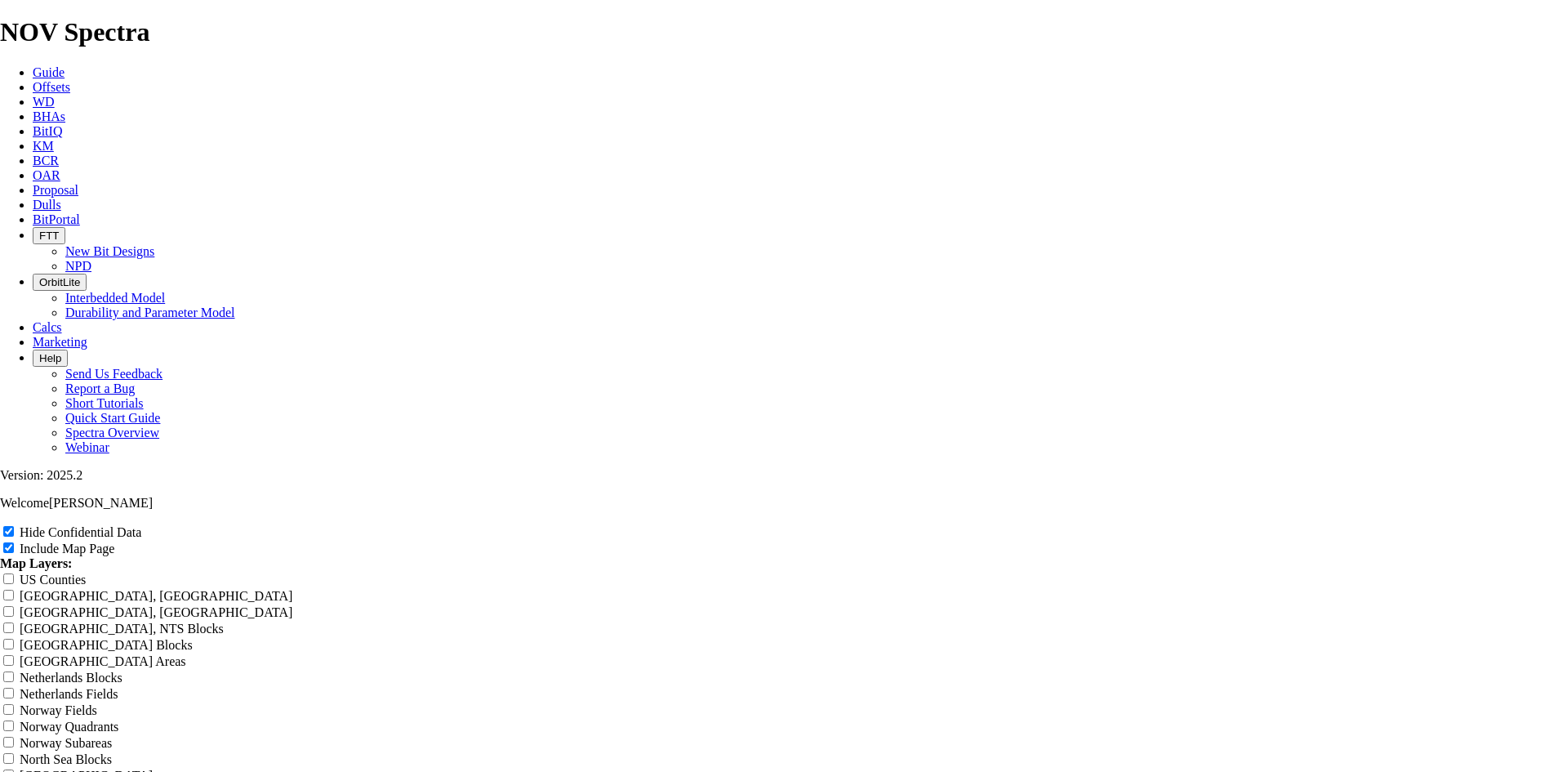
type input "9.88 A"
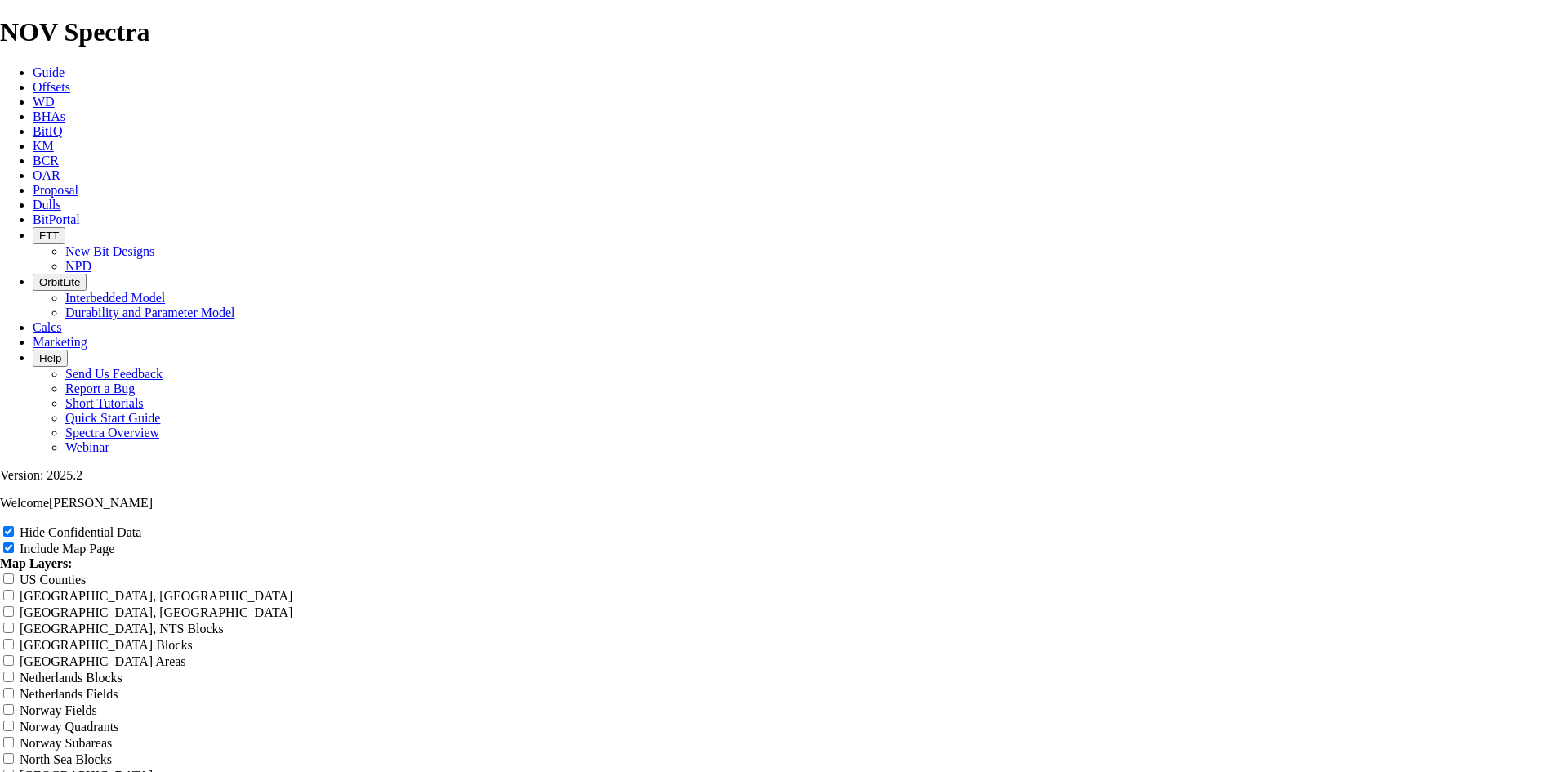
type input "9.88 AG"
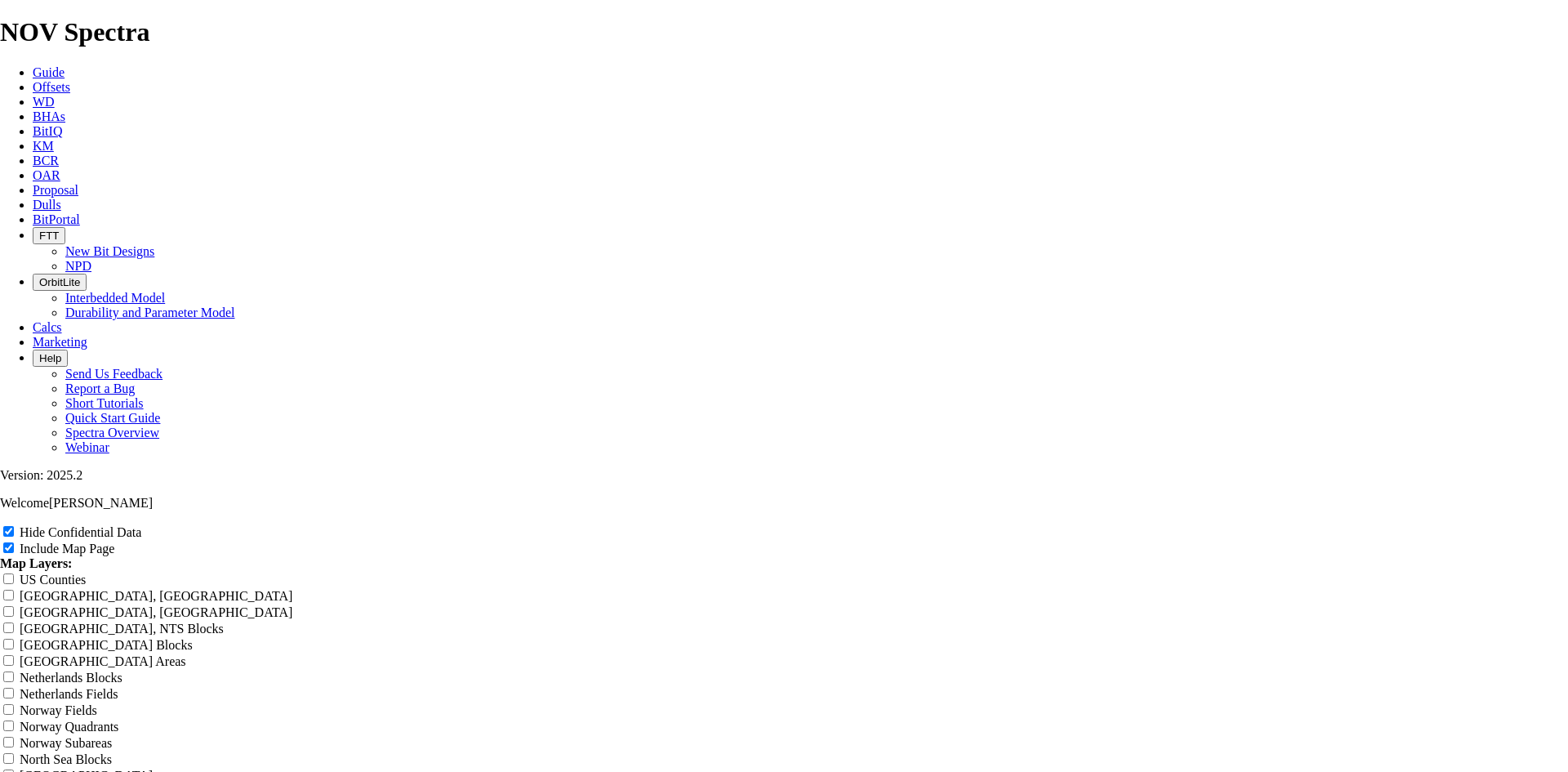
type input "9.88 AG"
type input "9.88 AG1"
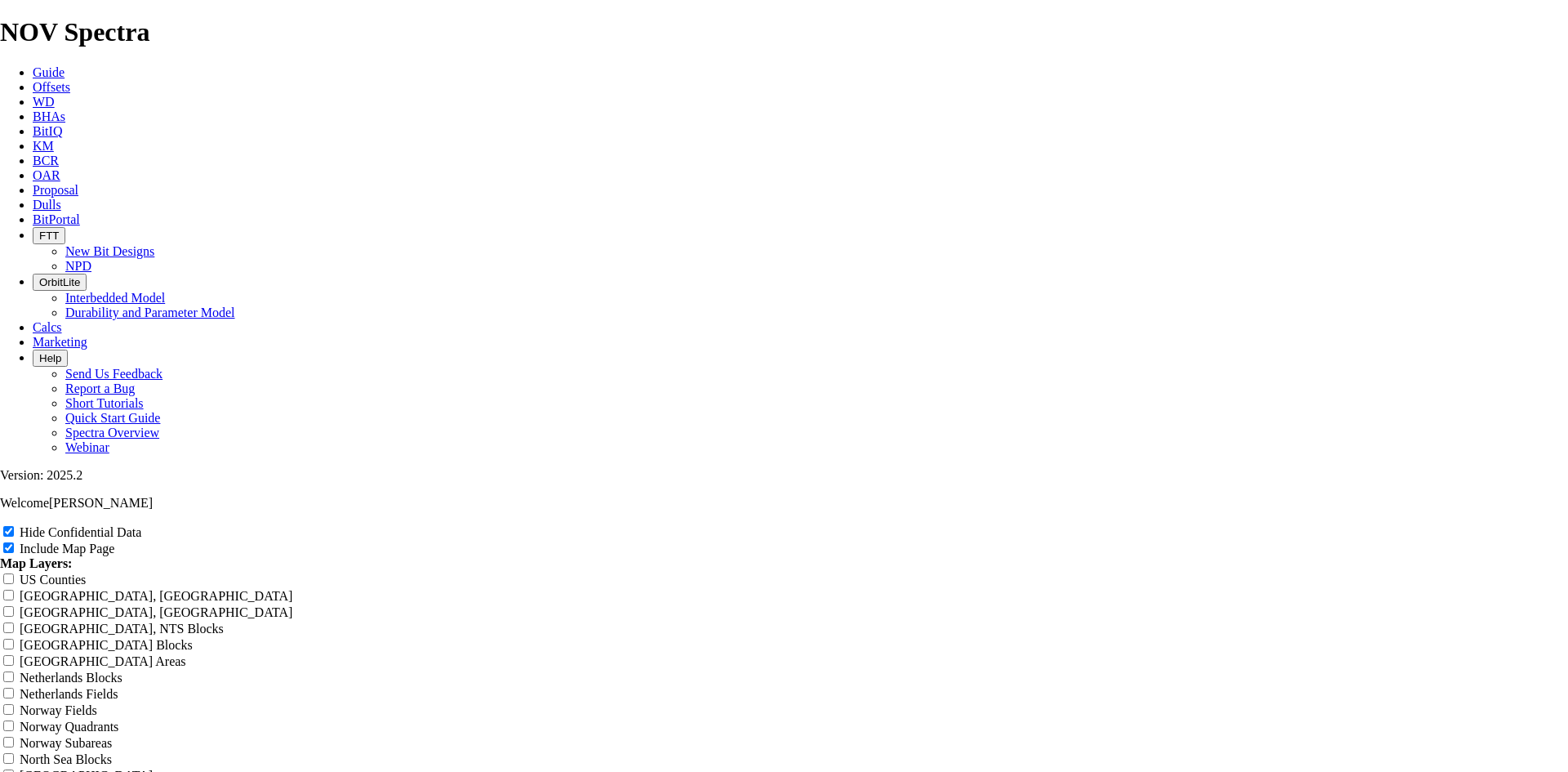
type input "9.88 AG1"
type input "9.88 AG"
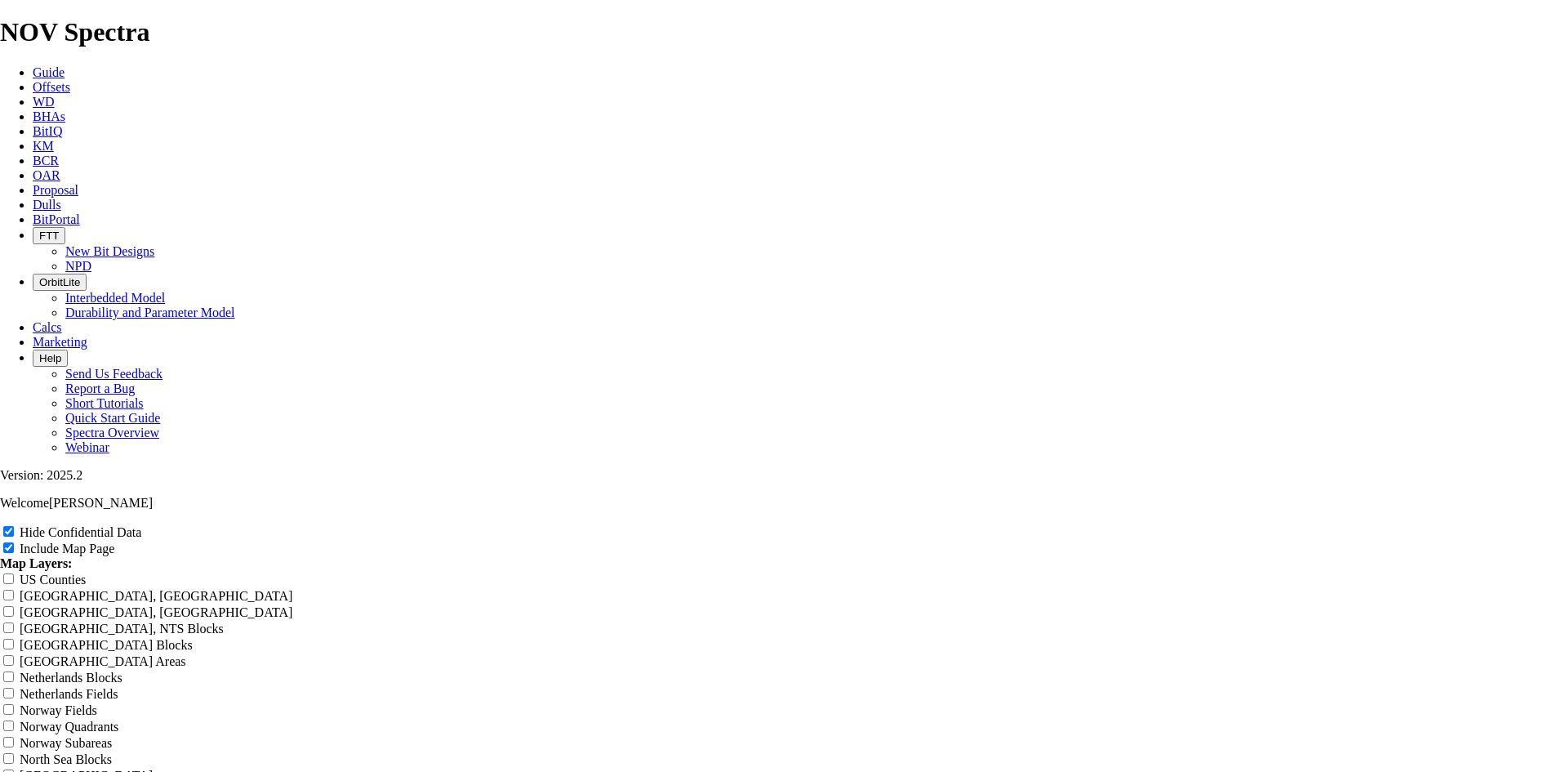
type input "9.88 AG"
type input "9.88 A"
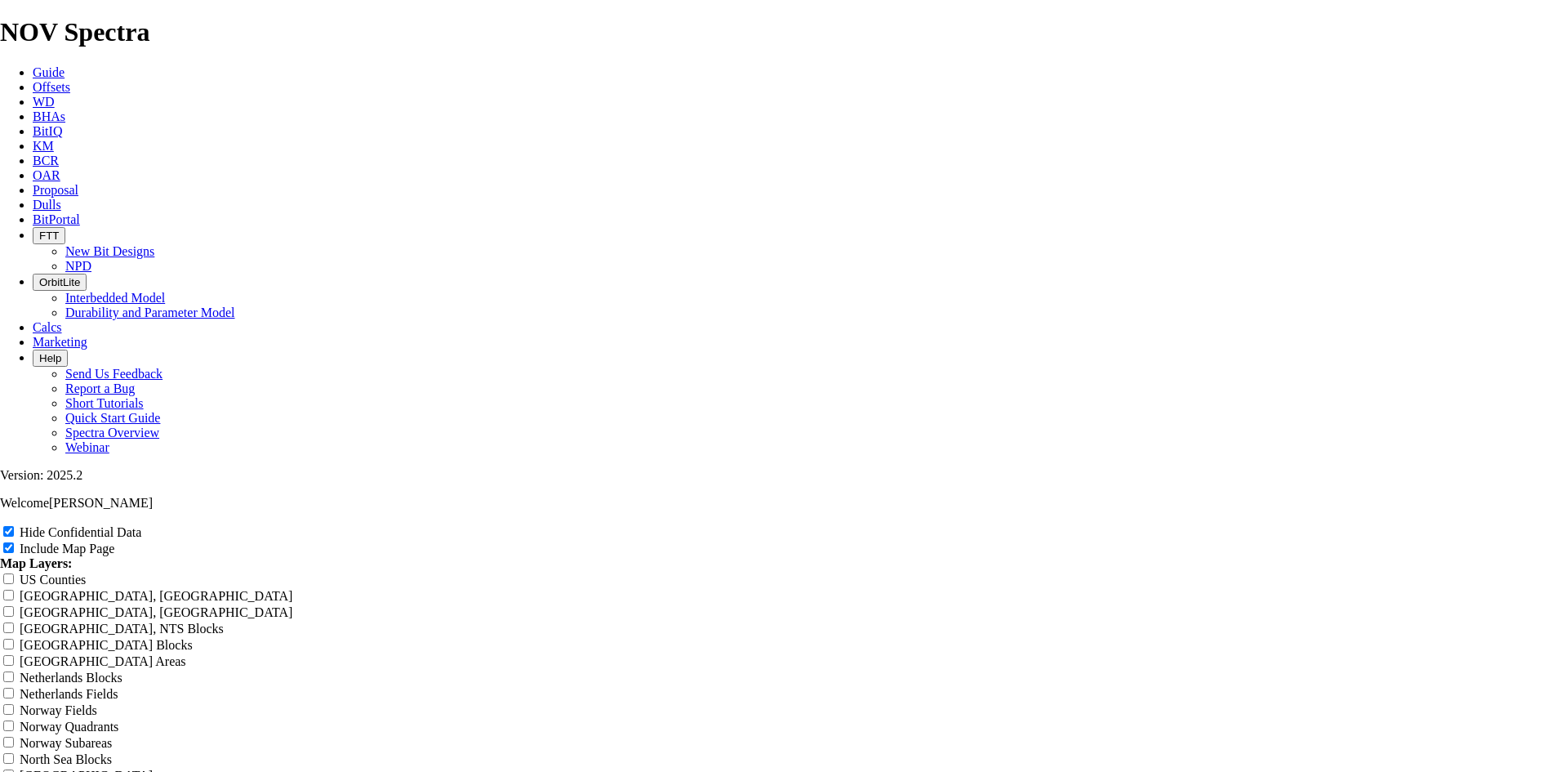
type input "9.88 A"
type input "9.88"
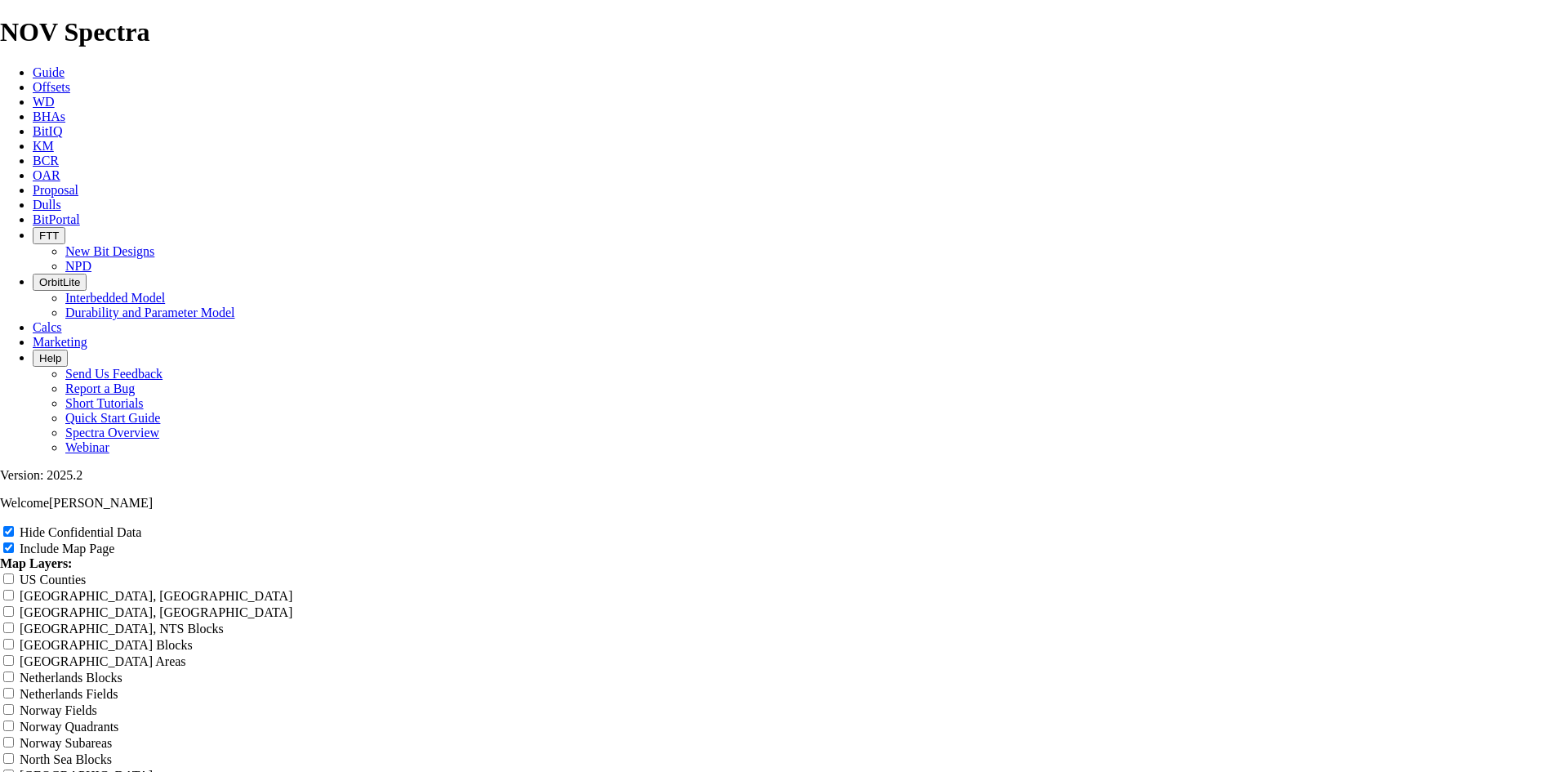
type input "9.88"
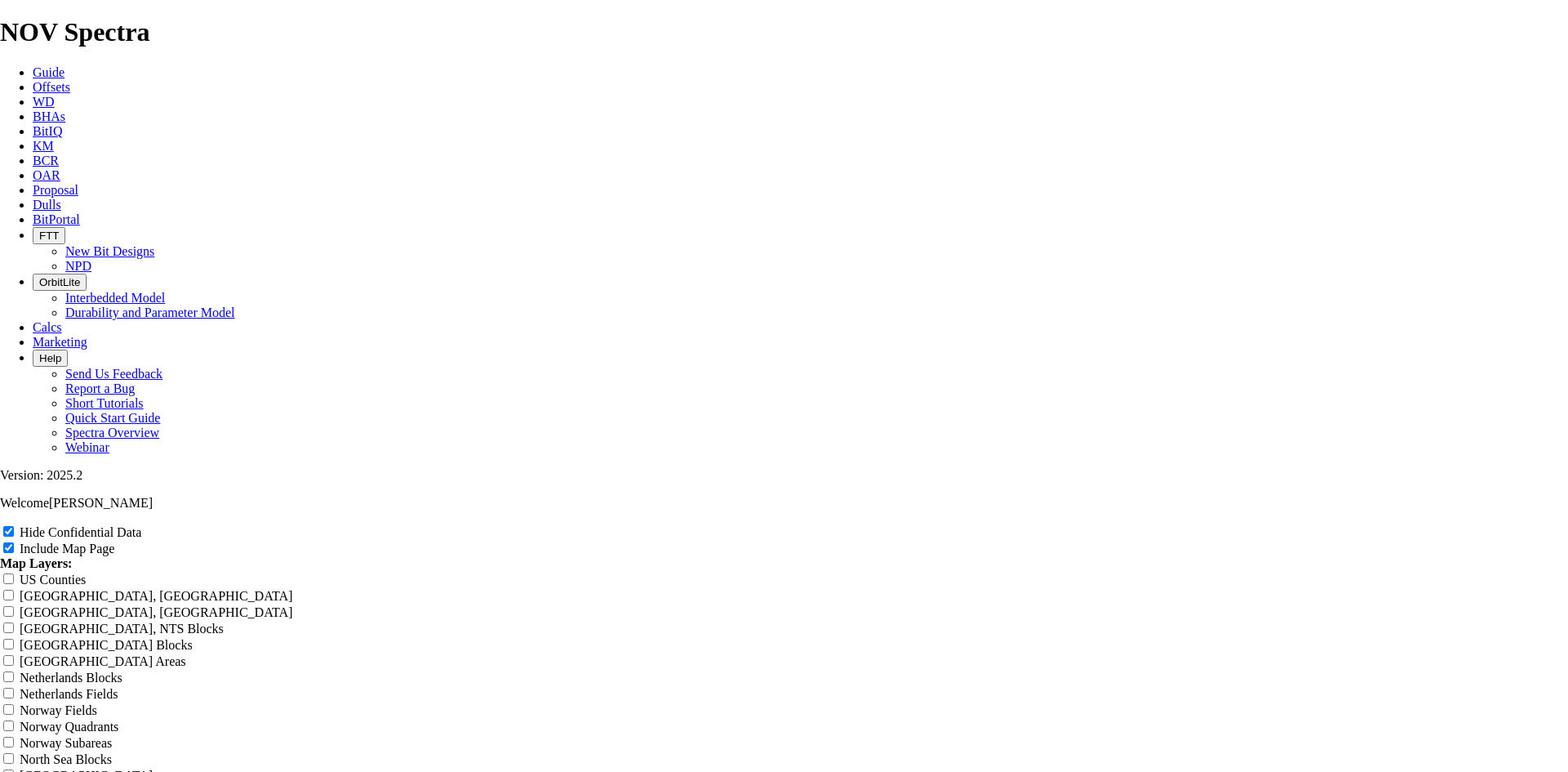
type input "9.88 T"
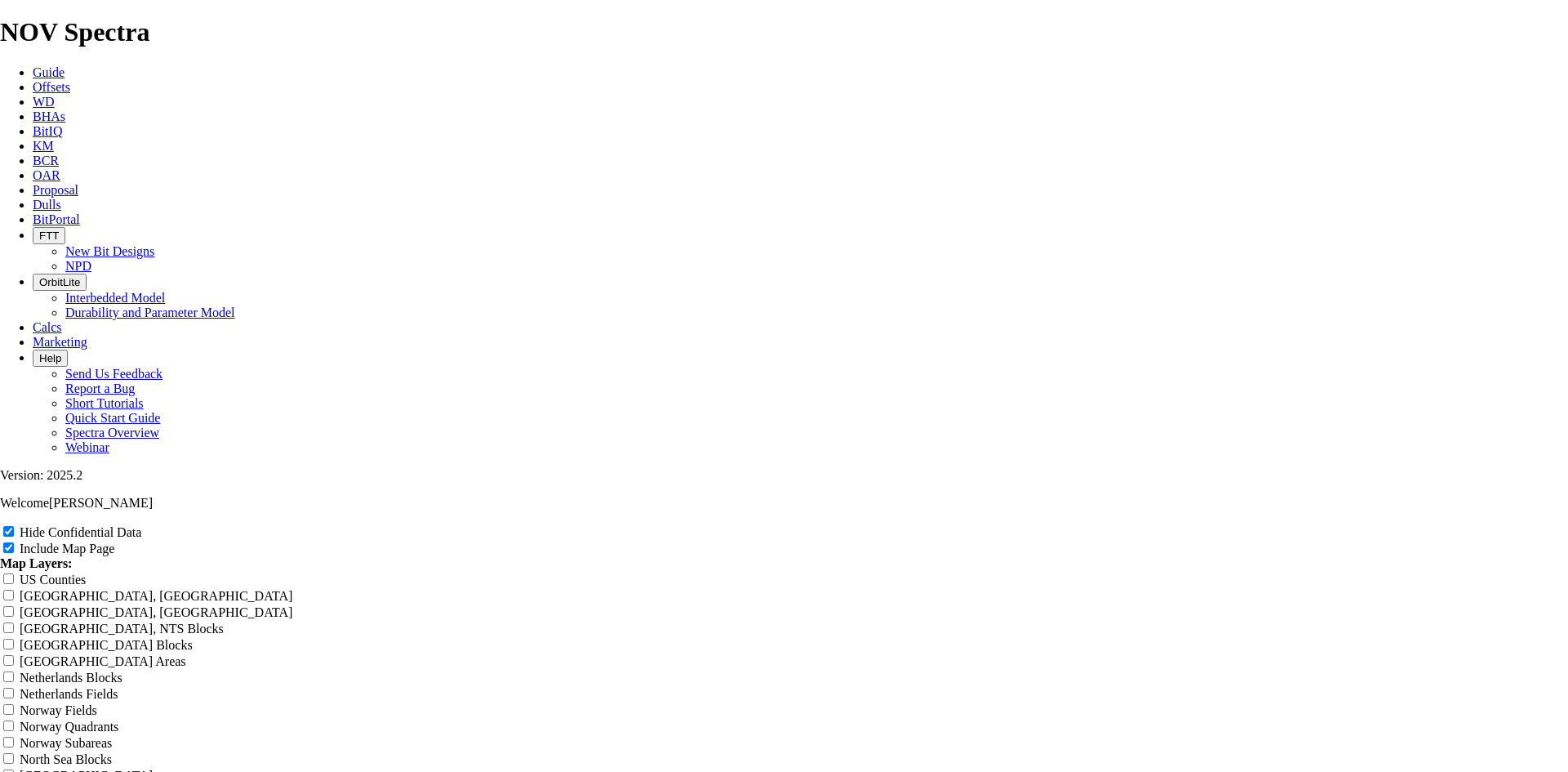
type input "9.88 T"
type input "9.88 TK"
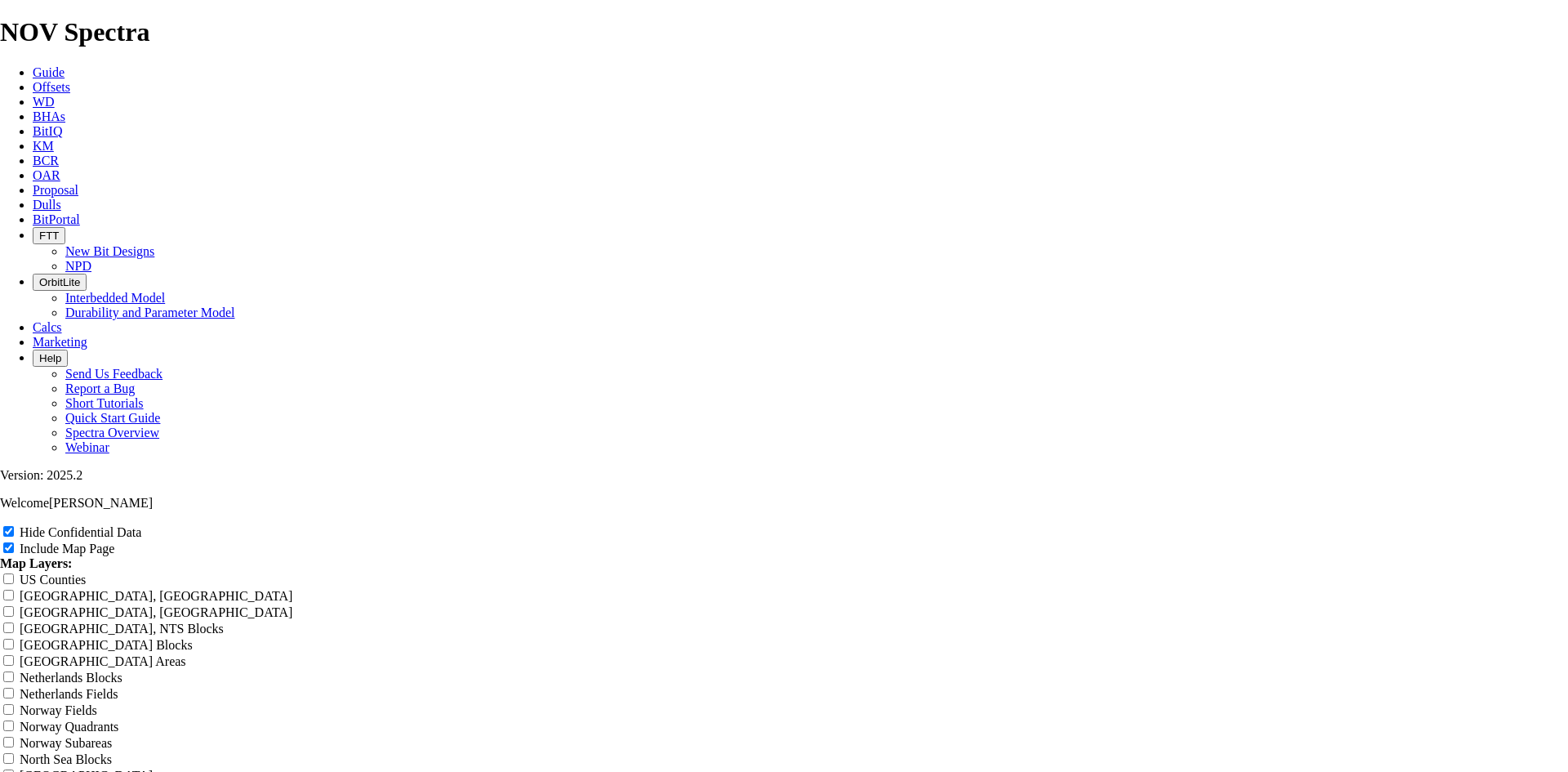
type input "9.88 TK"
type input "9.88 TKF"
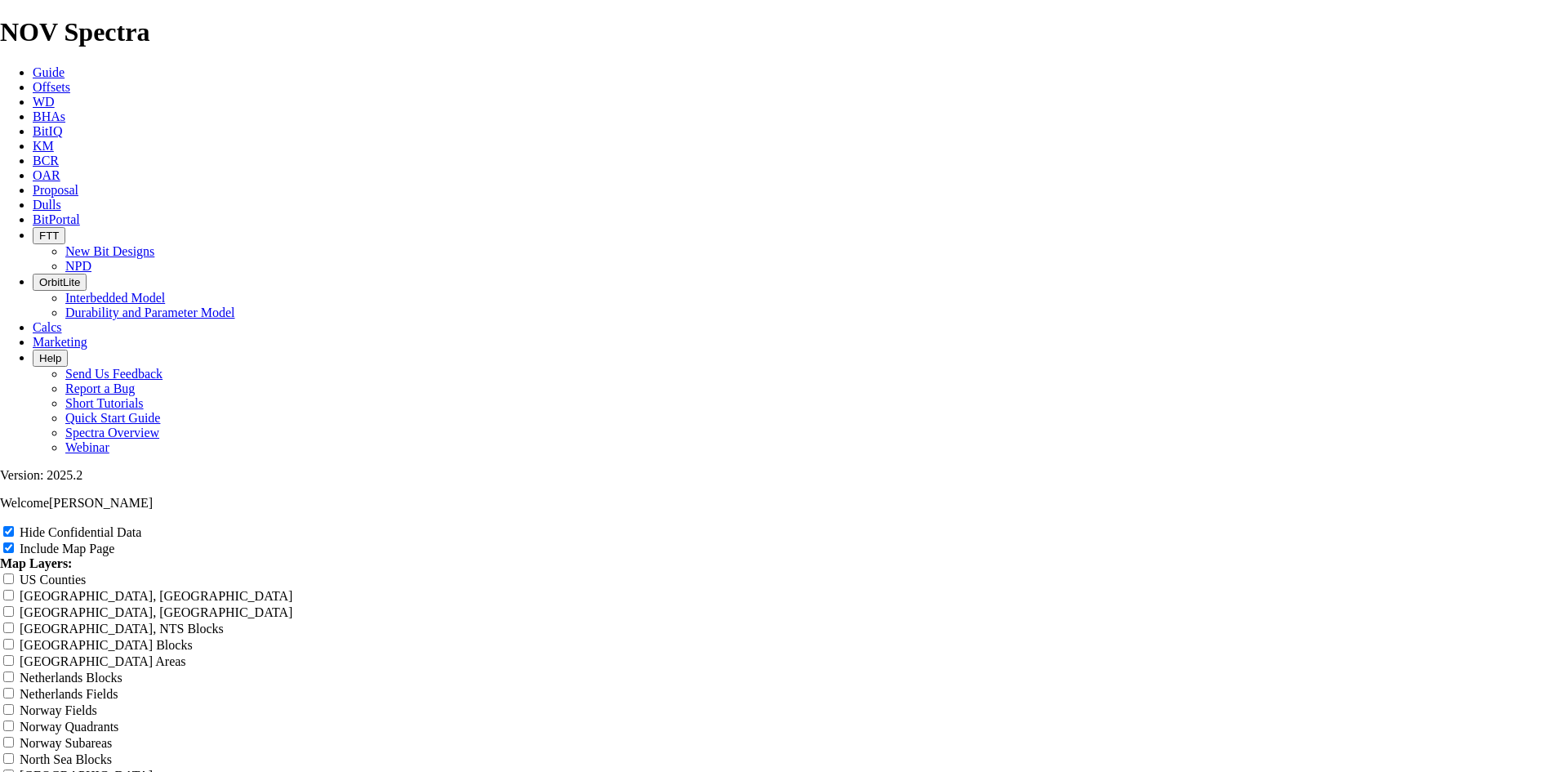
type input "9.88 TKF"
type input "9.88 TKF6"
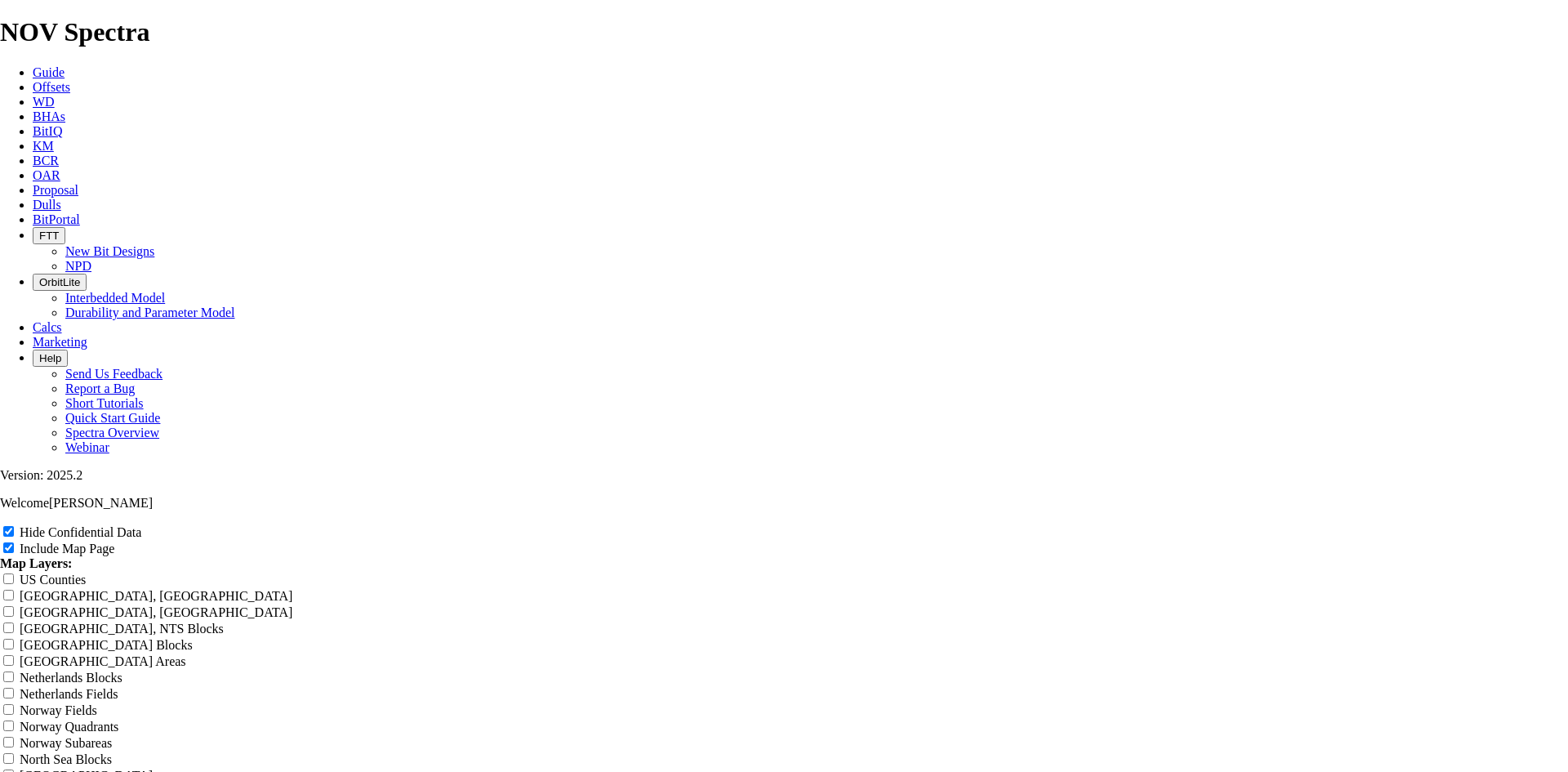
type input "9.88 TKF6"
type input "9.88 TKF66"
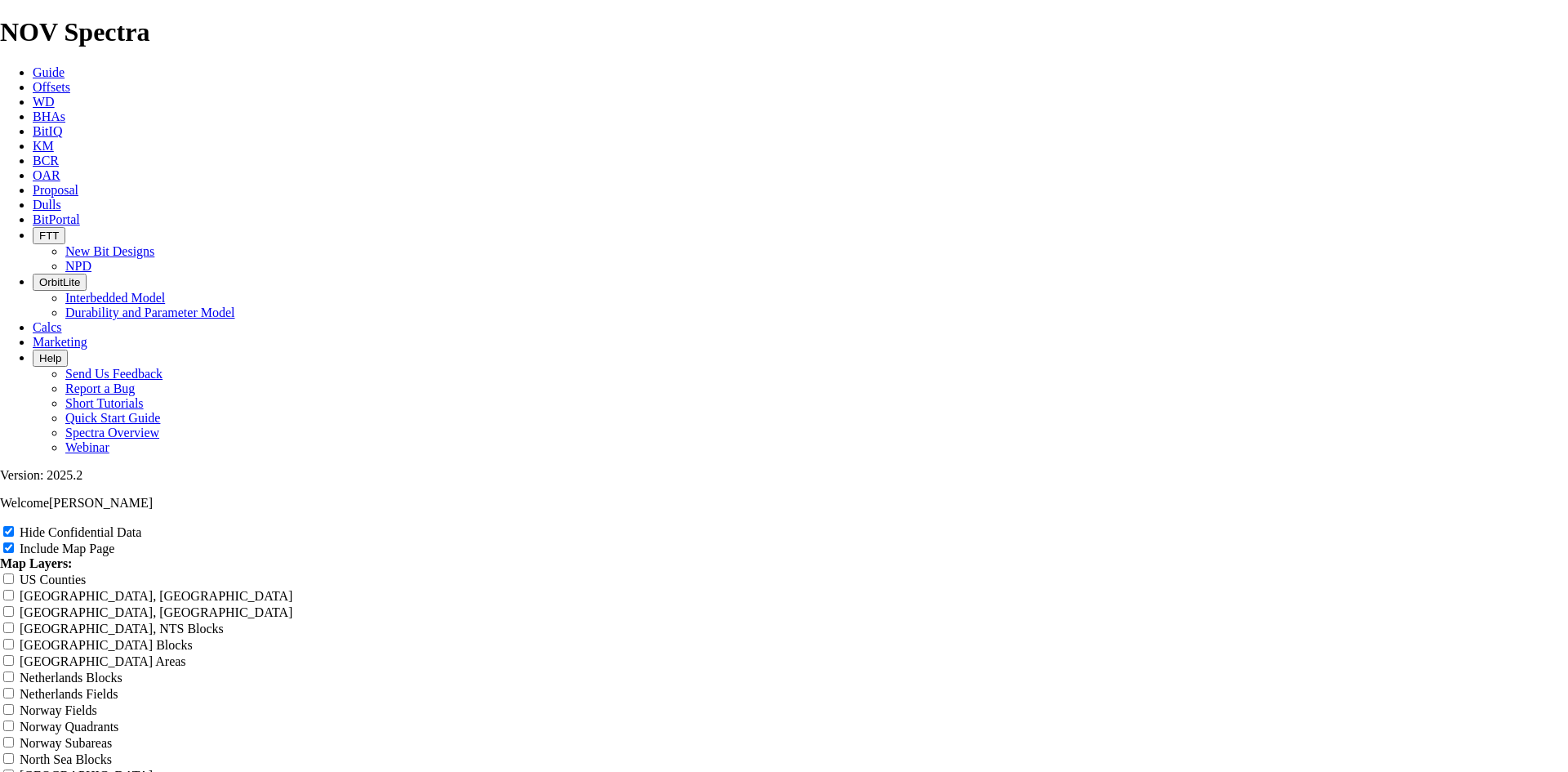
type input "9.88 TKF66"
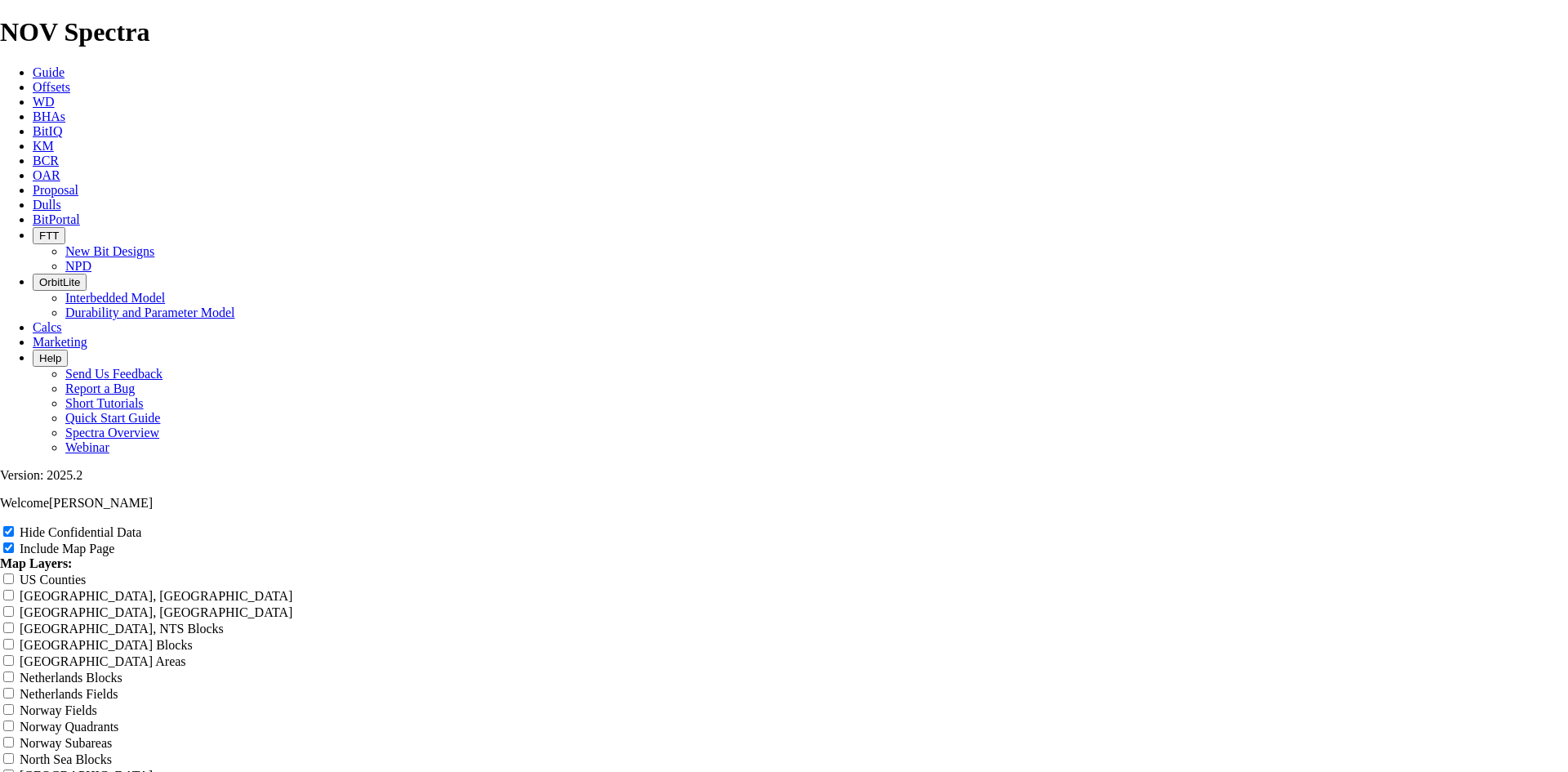
type input "9.88 TKF66 A"
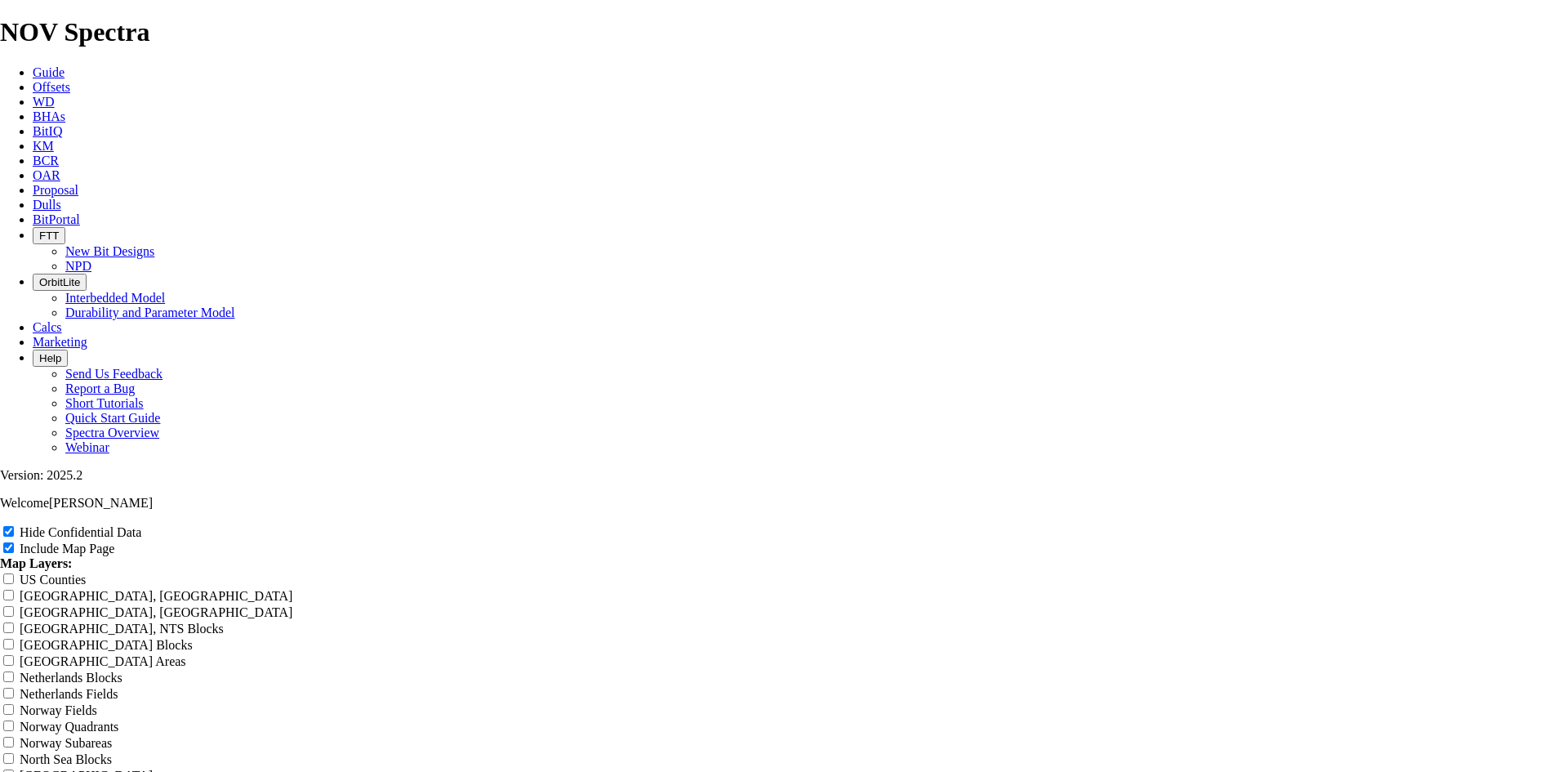
type input "9.88 TKF66 A"
type input "9.88 TKF66 AG"
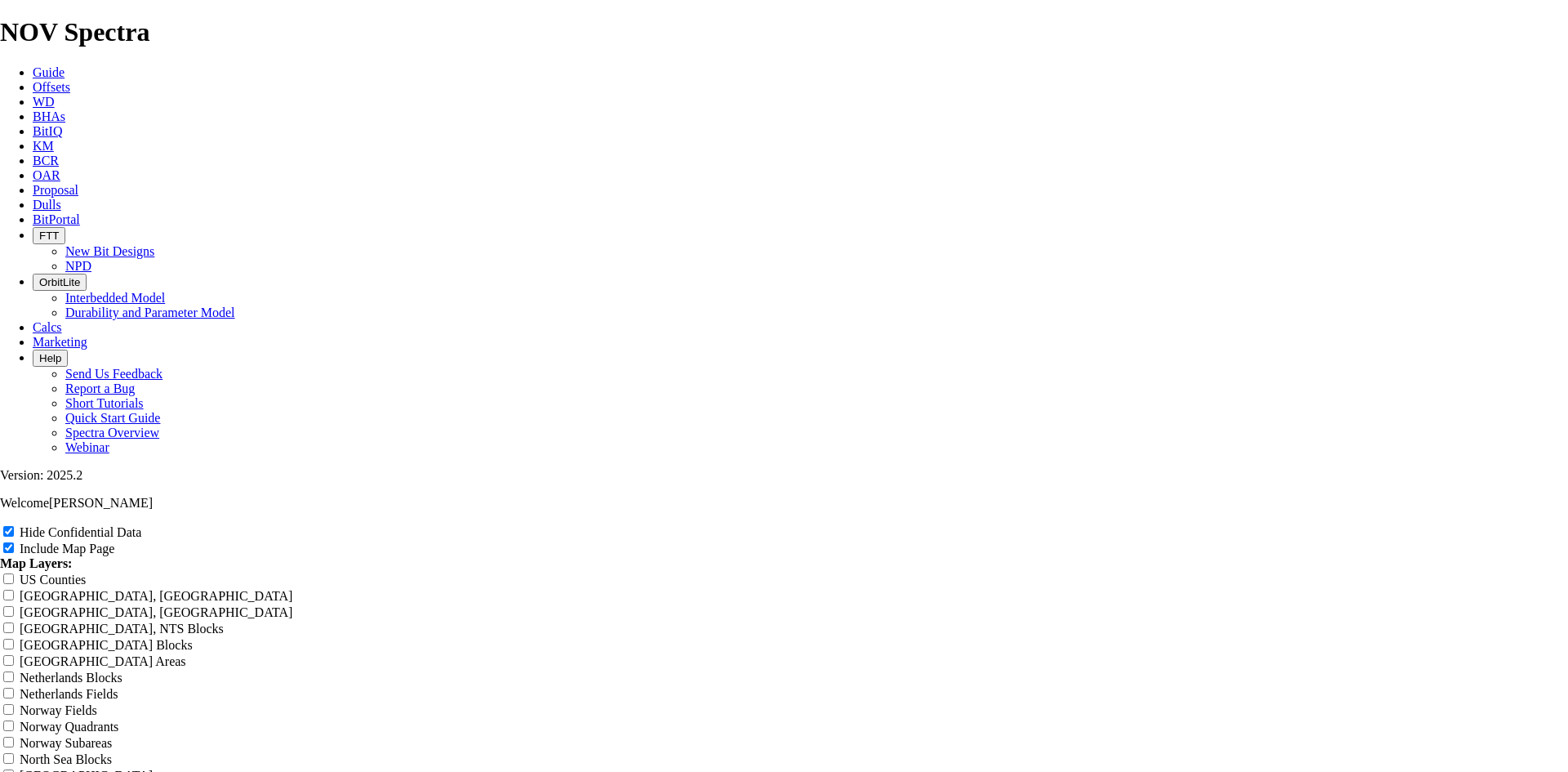
type input "9.88 TKF66 AG"
type input "9.88 TKF66 AG1"
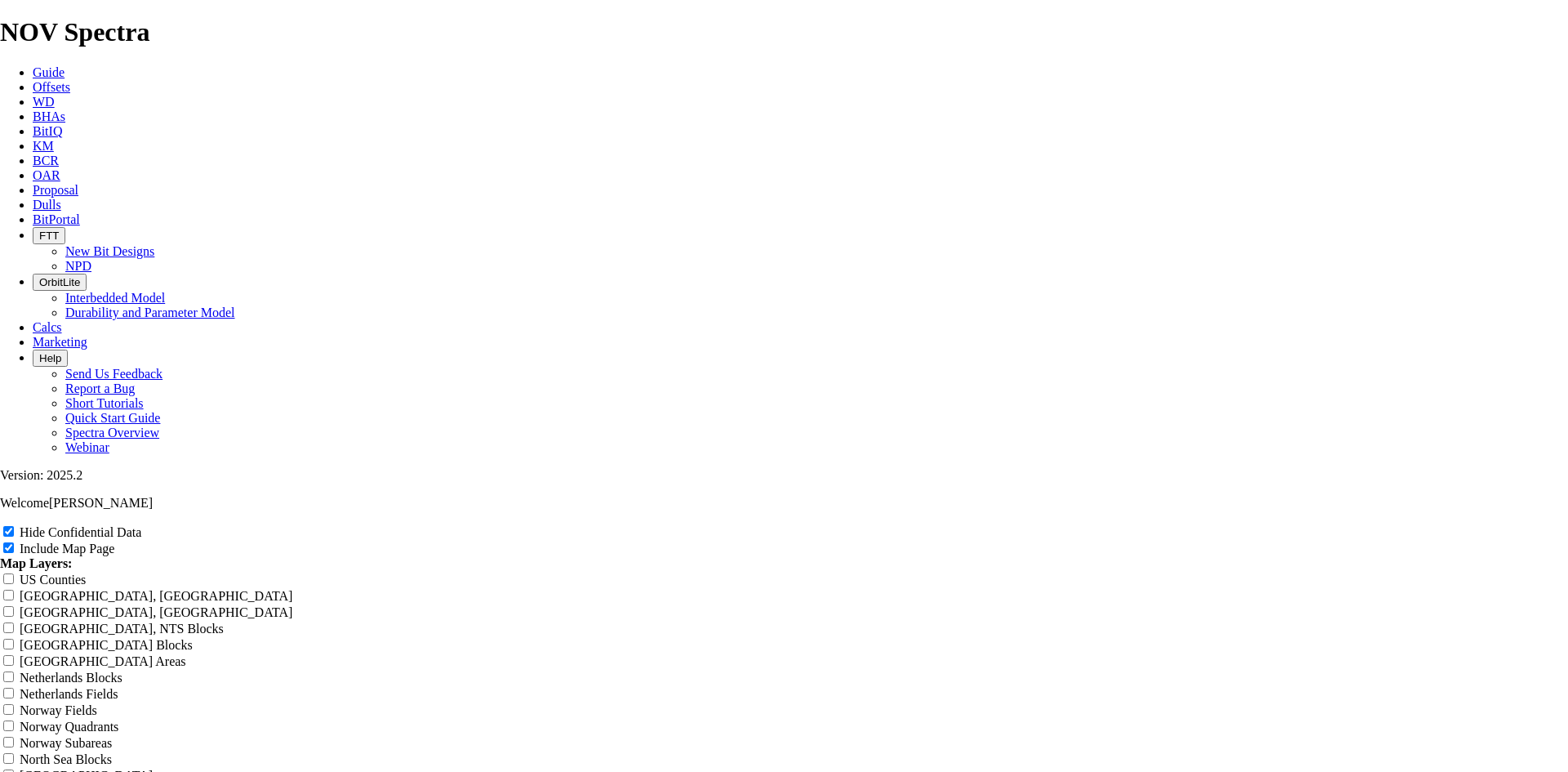
type input "9.88 TKF66 AG1"
type input "9.88 TKF66 AG1 d"
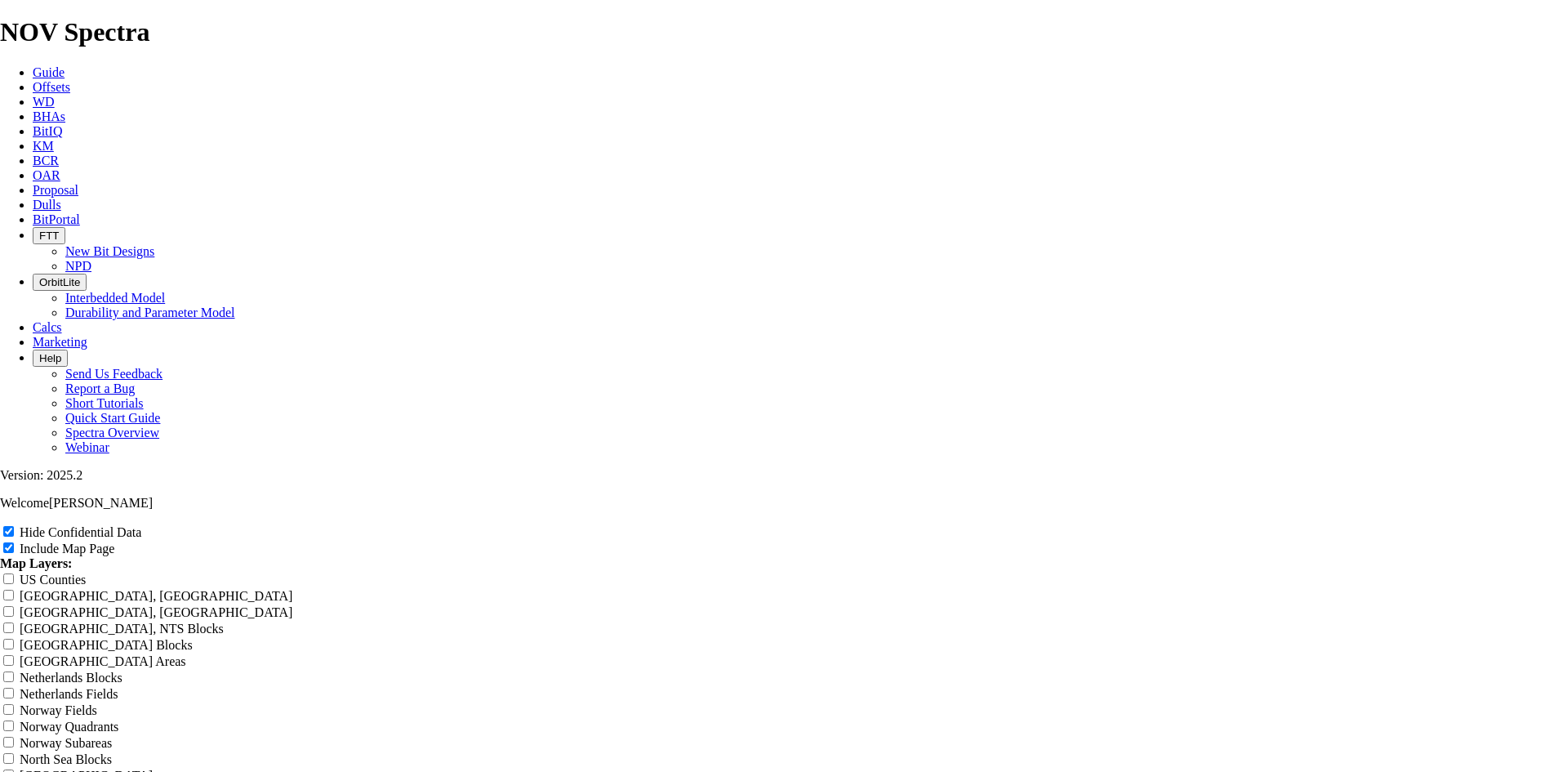
type input "9.88 TKF66 AG1 d"
type input "9.88 TKF66 AG1 de"
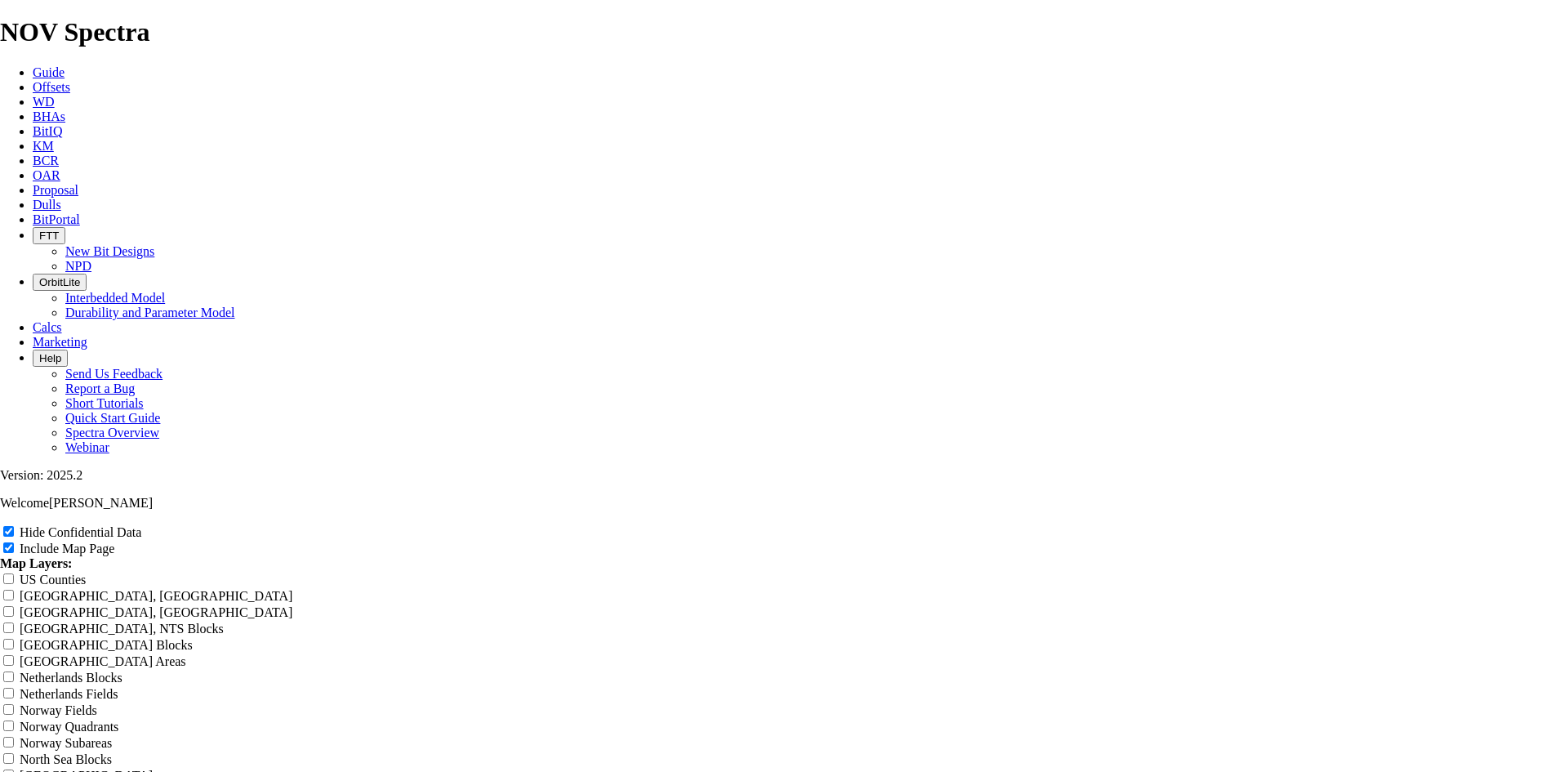
type input "9.88 TKF66 AG1 de"
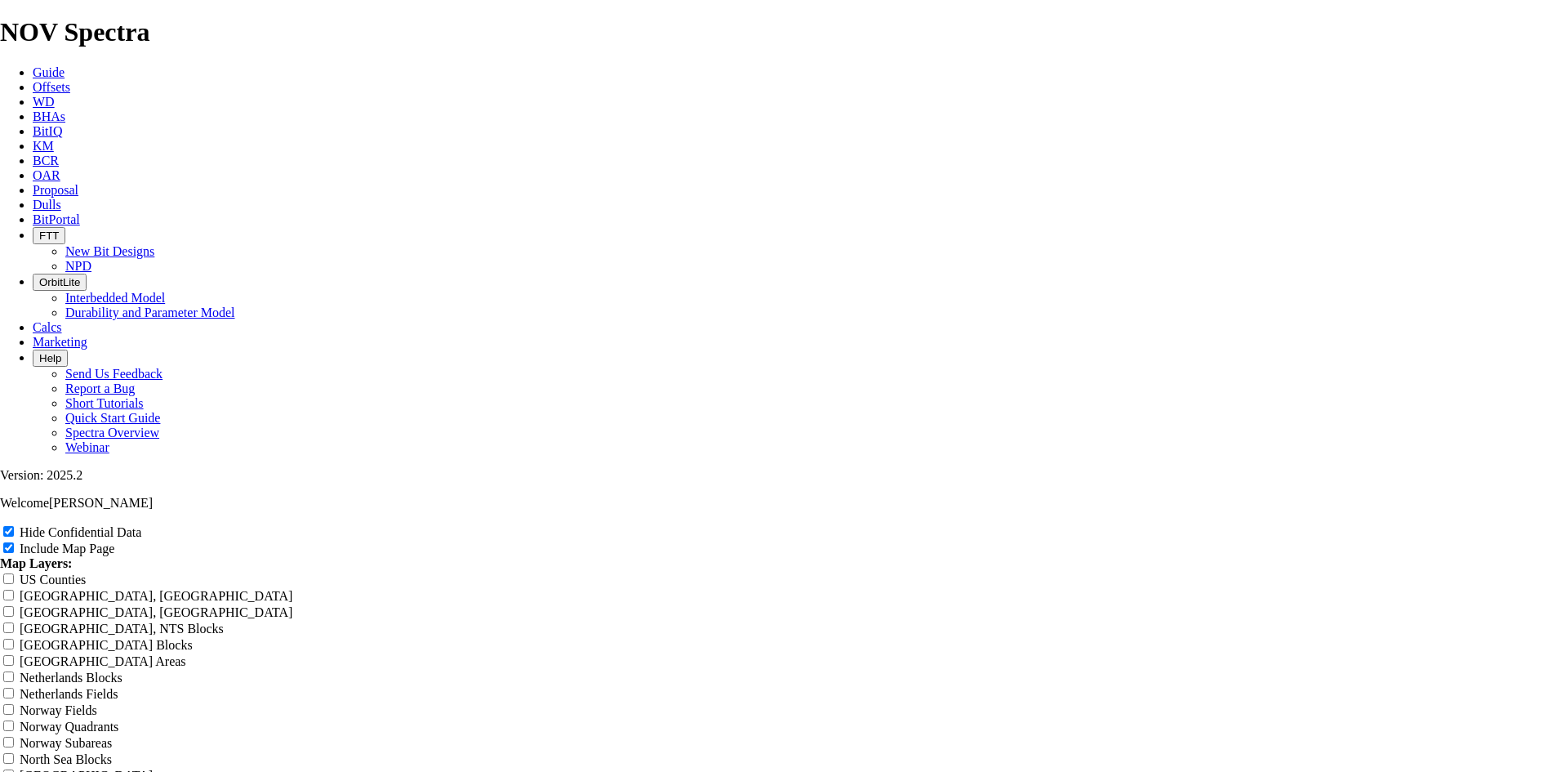
type input "9.88 TKF66 AG1 del"
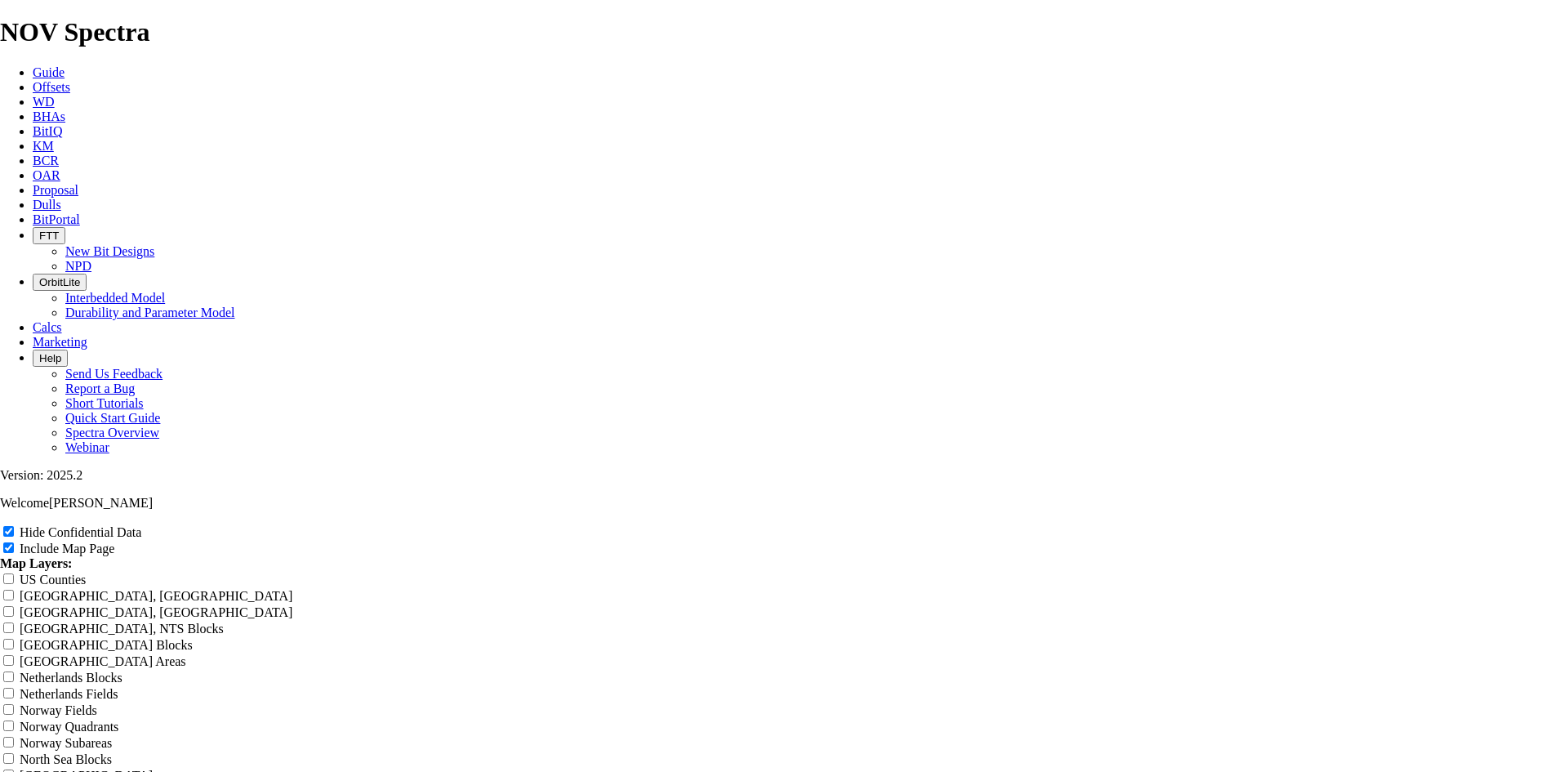
type input "9.88 TKF66 AG1 del"
type input "9.88 TKF66 AG1 delw"
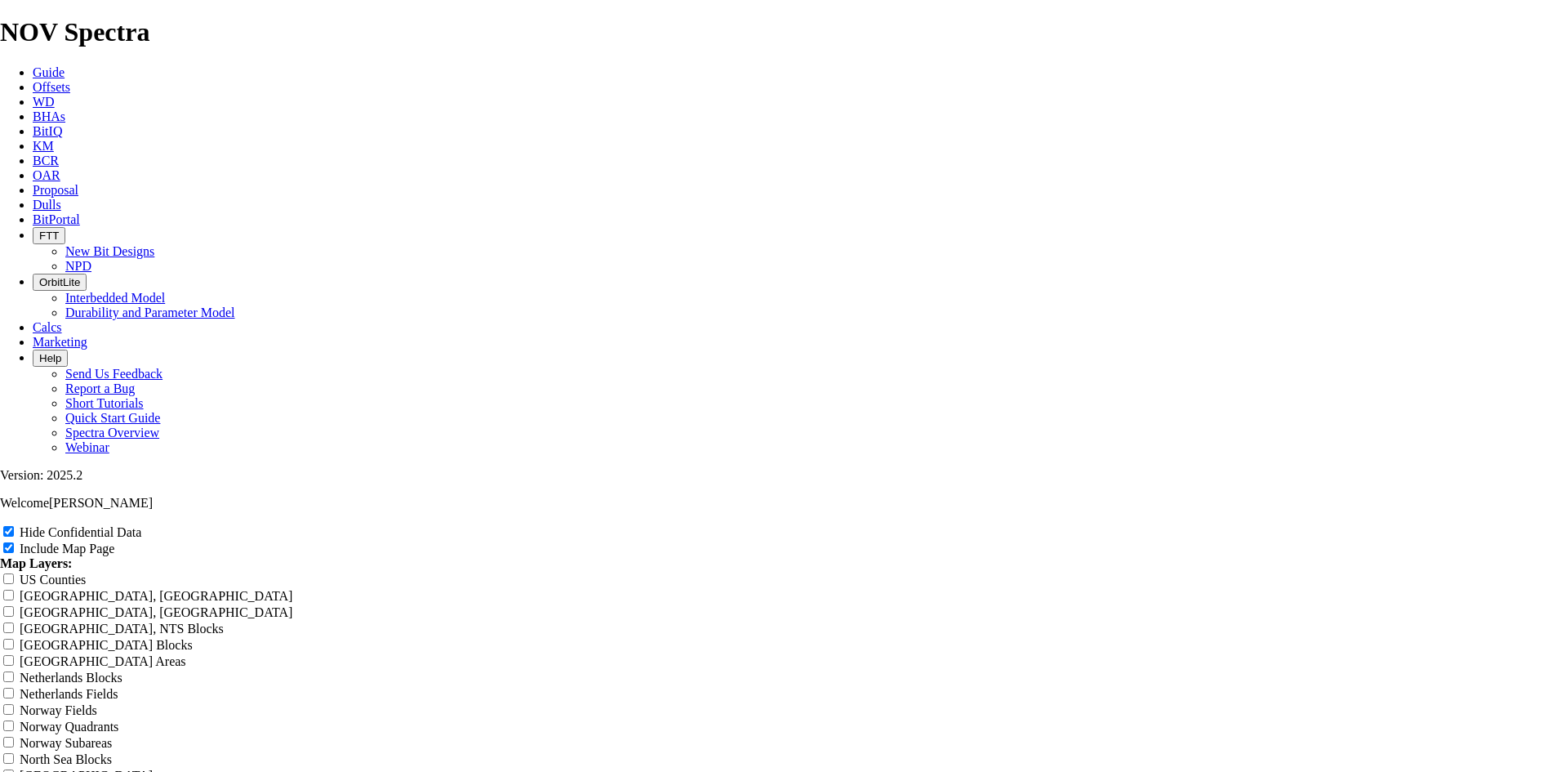
type input "9.88 TKF66 AG1 delw"
type input "9.88 TKF66 AG1 del"
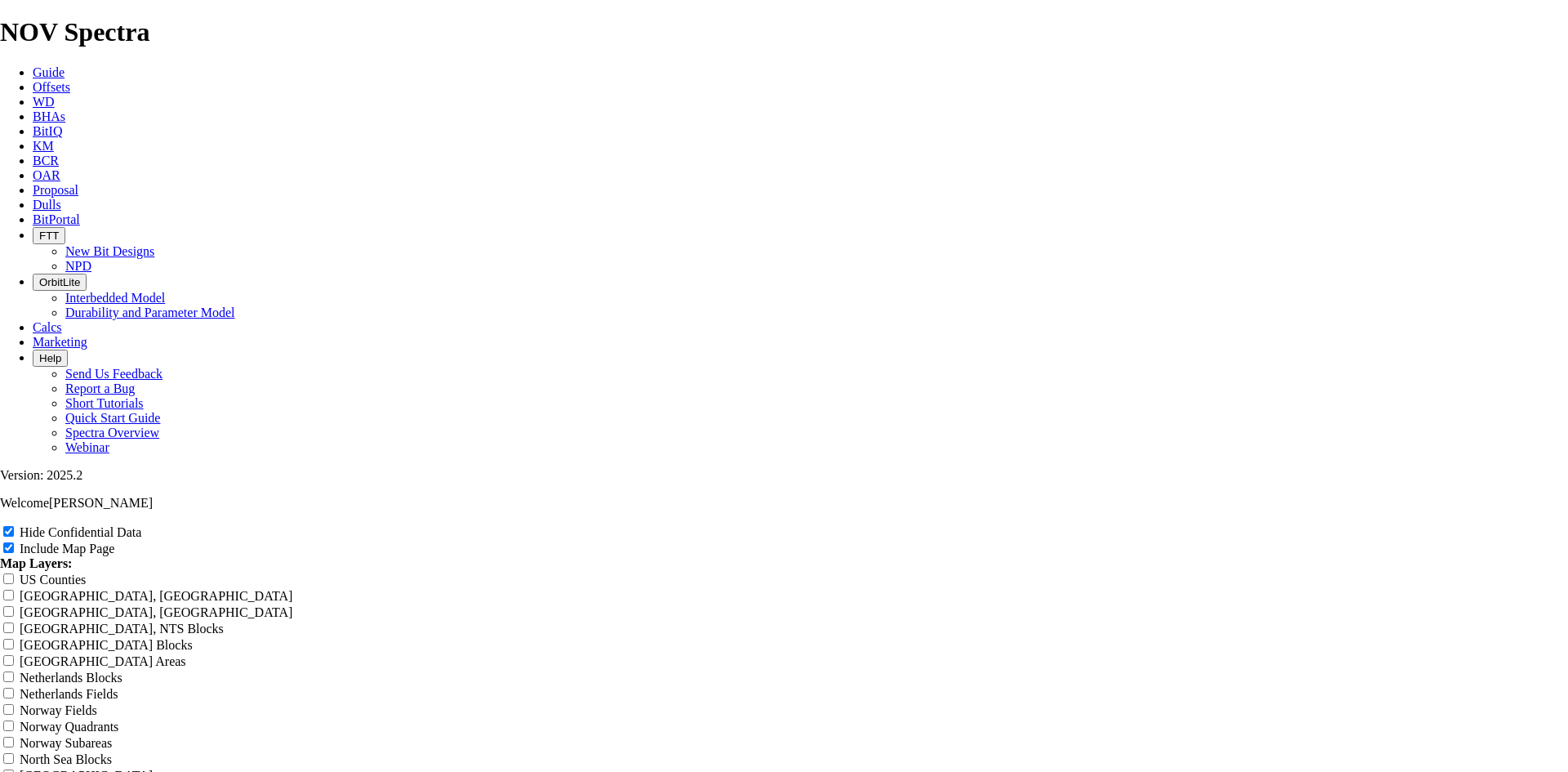
type input "9.88 TKF66 AG1 del"
type input "9.88 TKF66 AG1 delw"
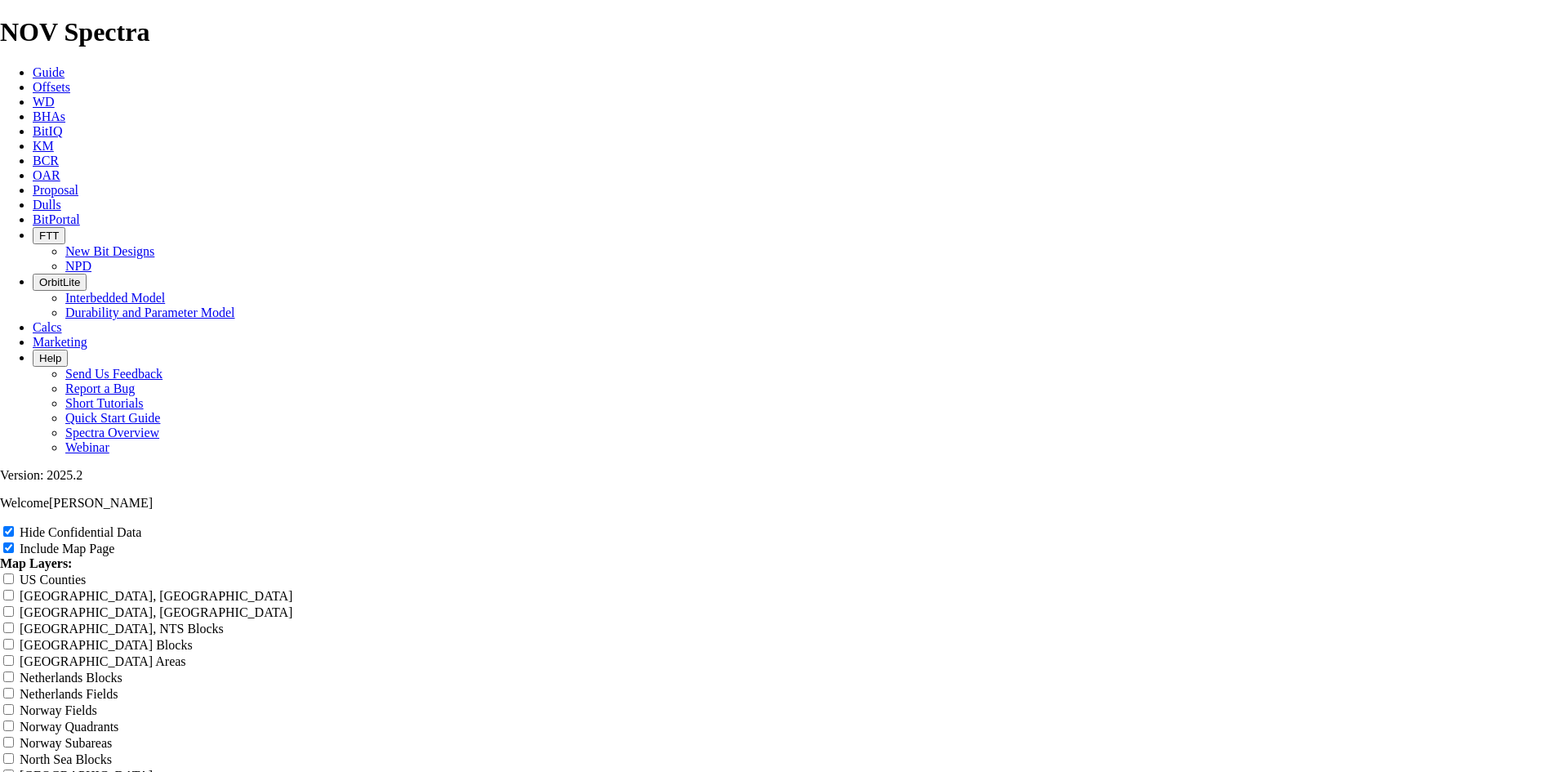
type input "9.88 TKF66 AG1 delw"
type input "9.88 TKF66 AG1 delwa"
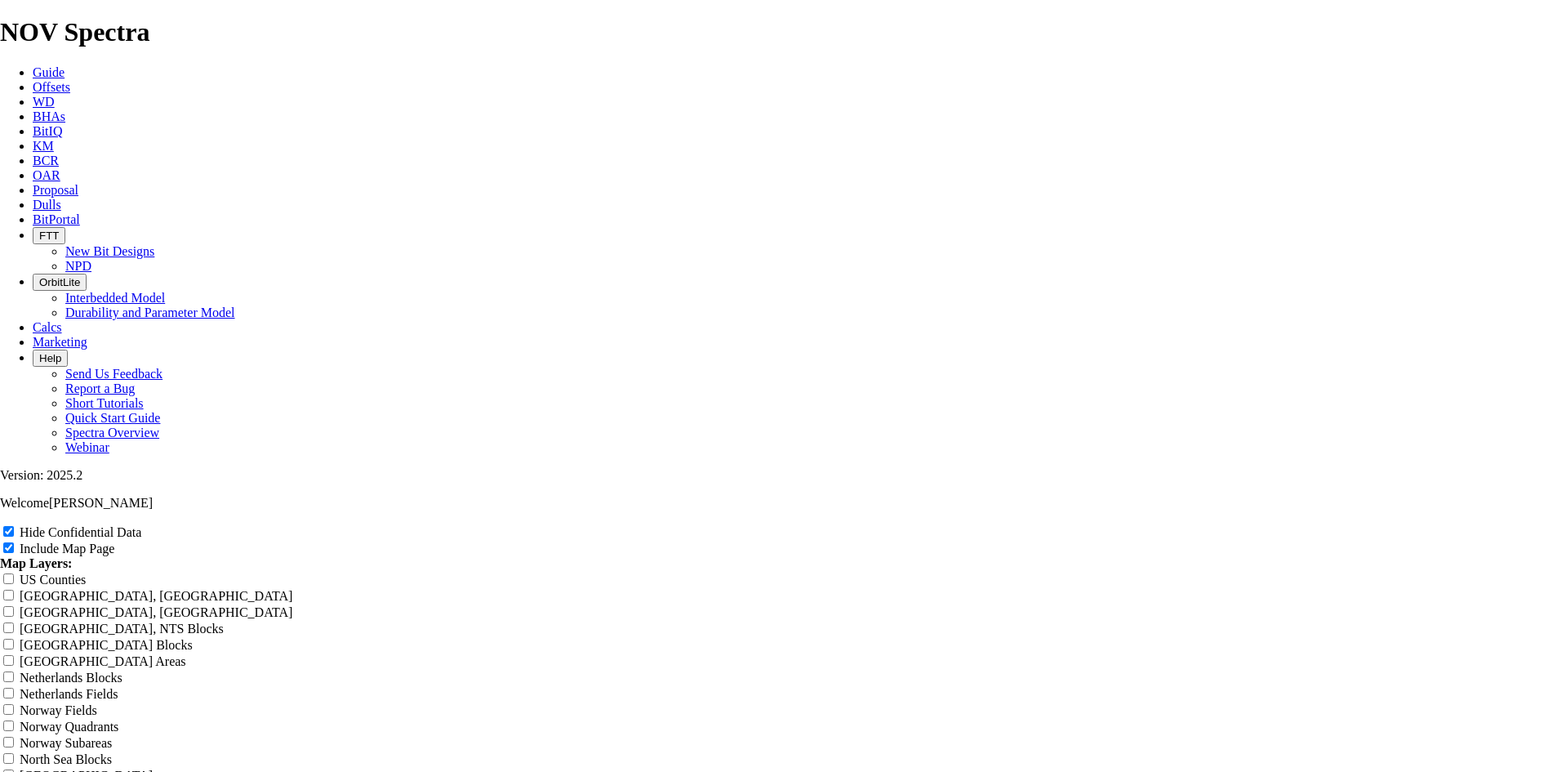
type input "9.88 TKF66 AG1 delwa"
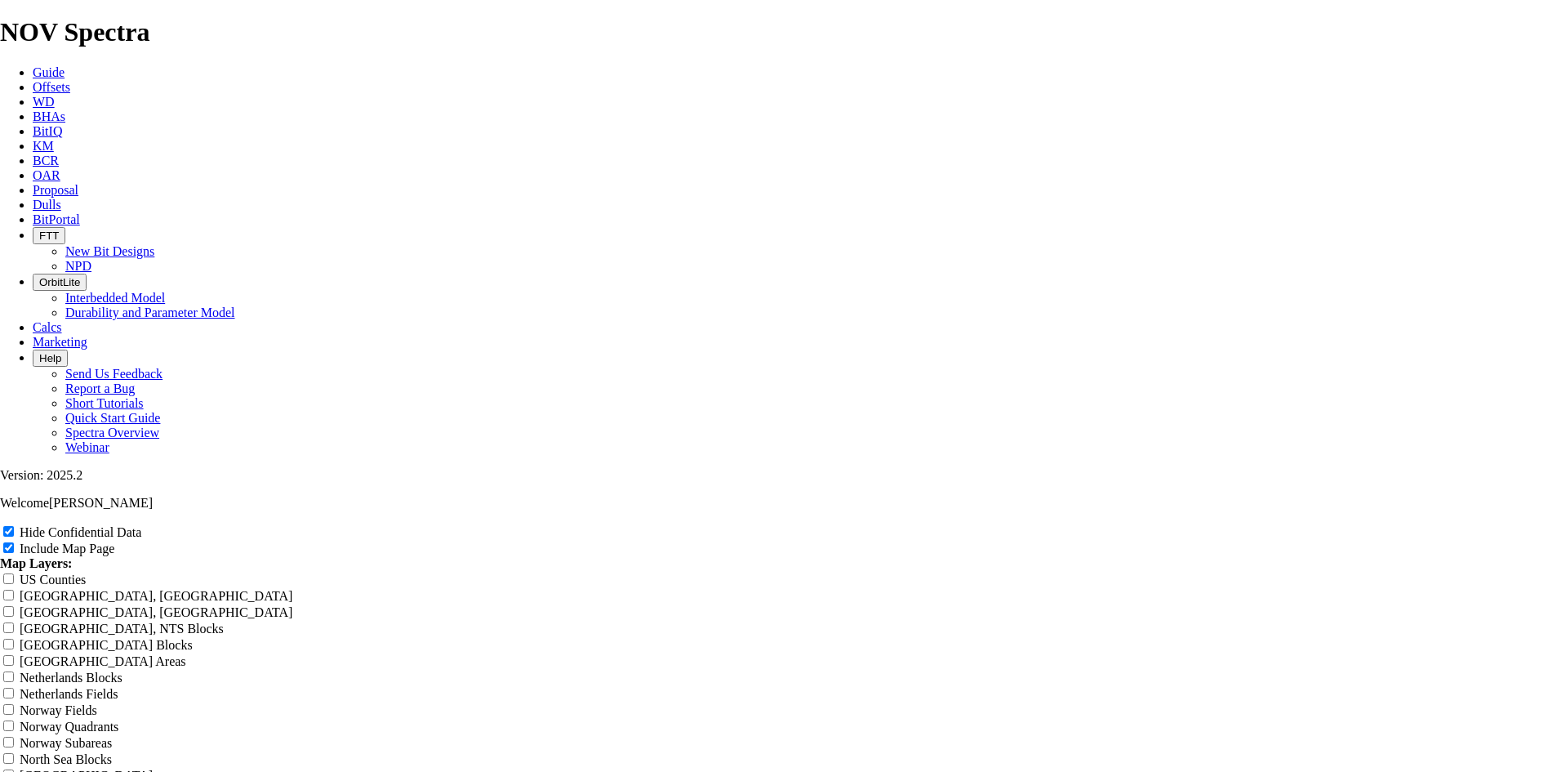
type input "9.88 TKF66 AG1 delw"
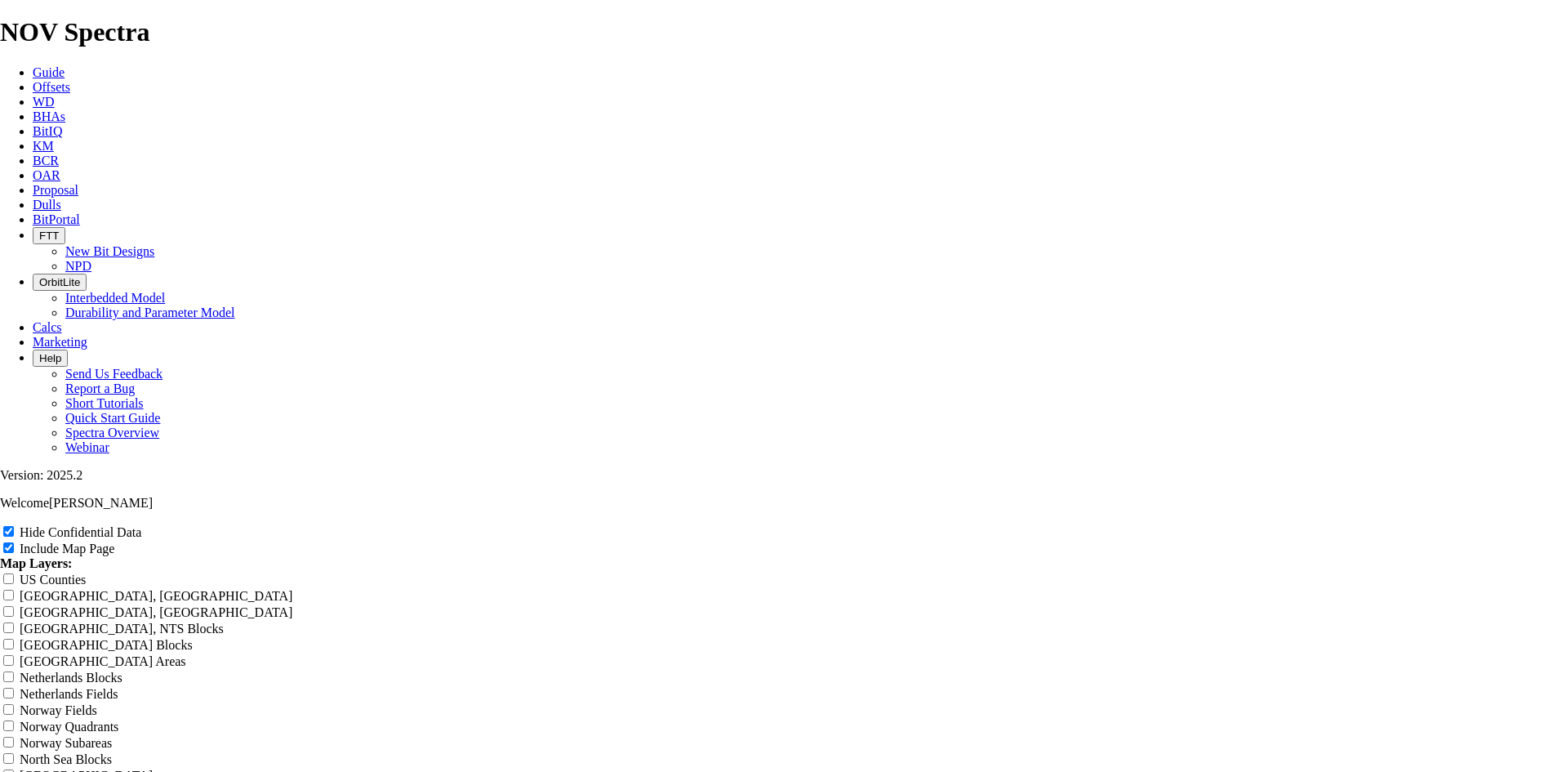
type input "9.88 TKF66 AG1 delw"
type input "9.88 TKF66 AG1 del"
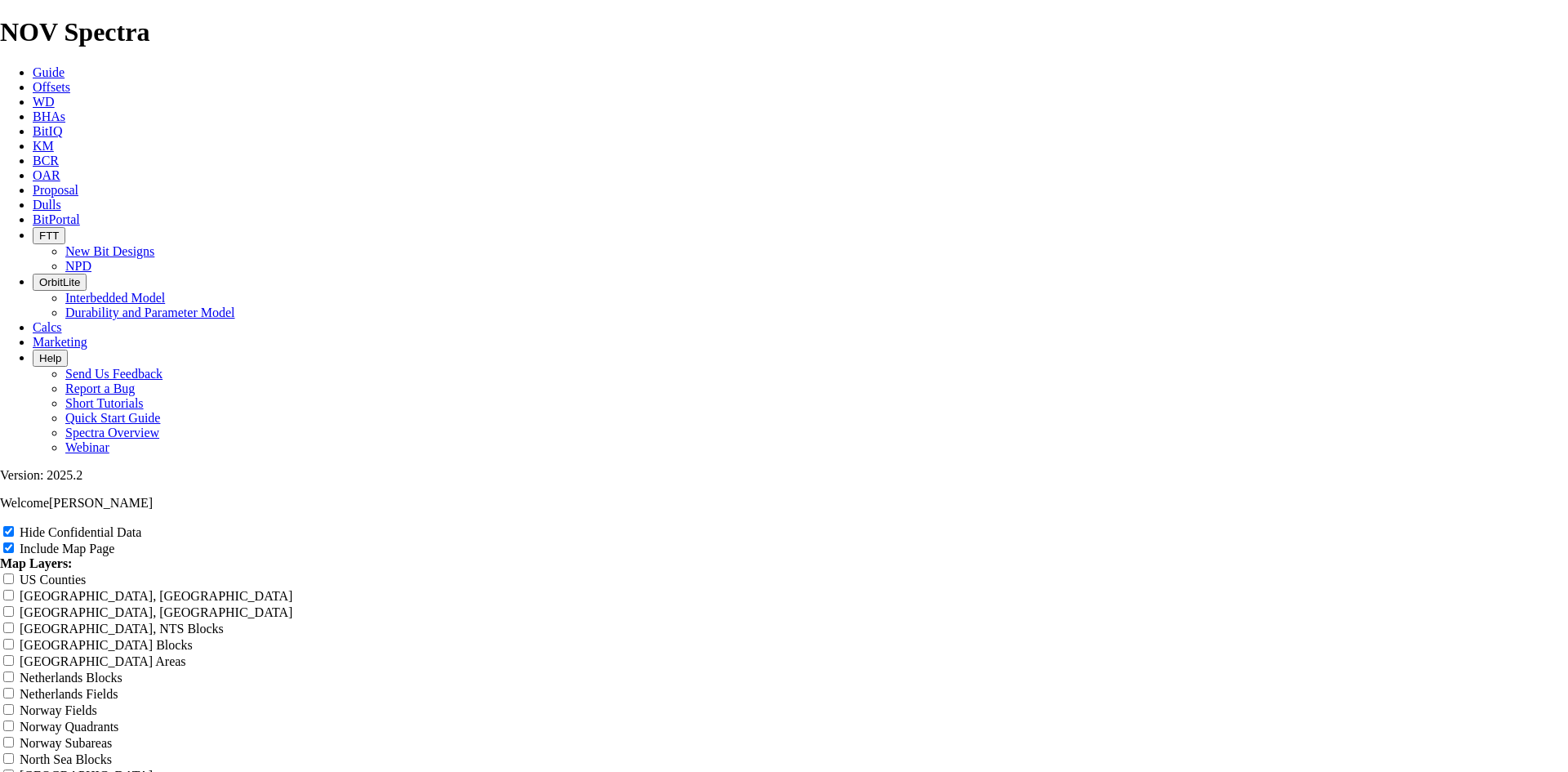
type input "9.88 TKF66 AG1 del"
type input "9.88 TKF66 AG1 de"
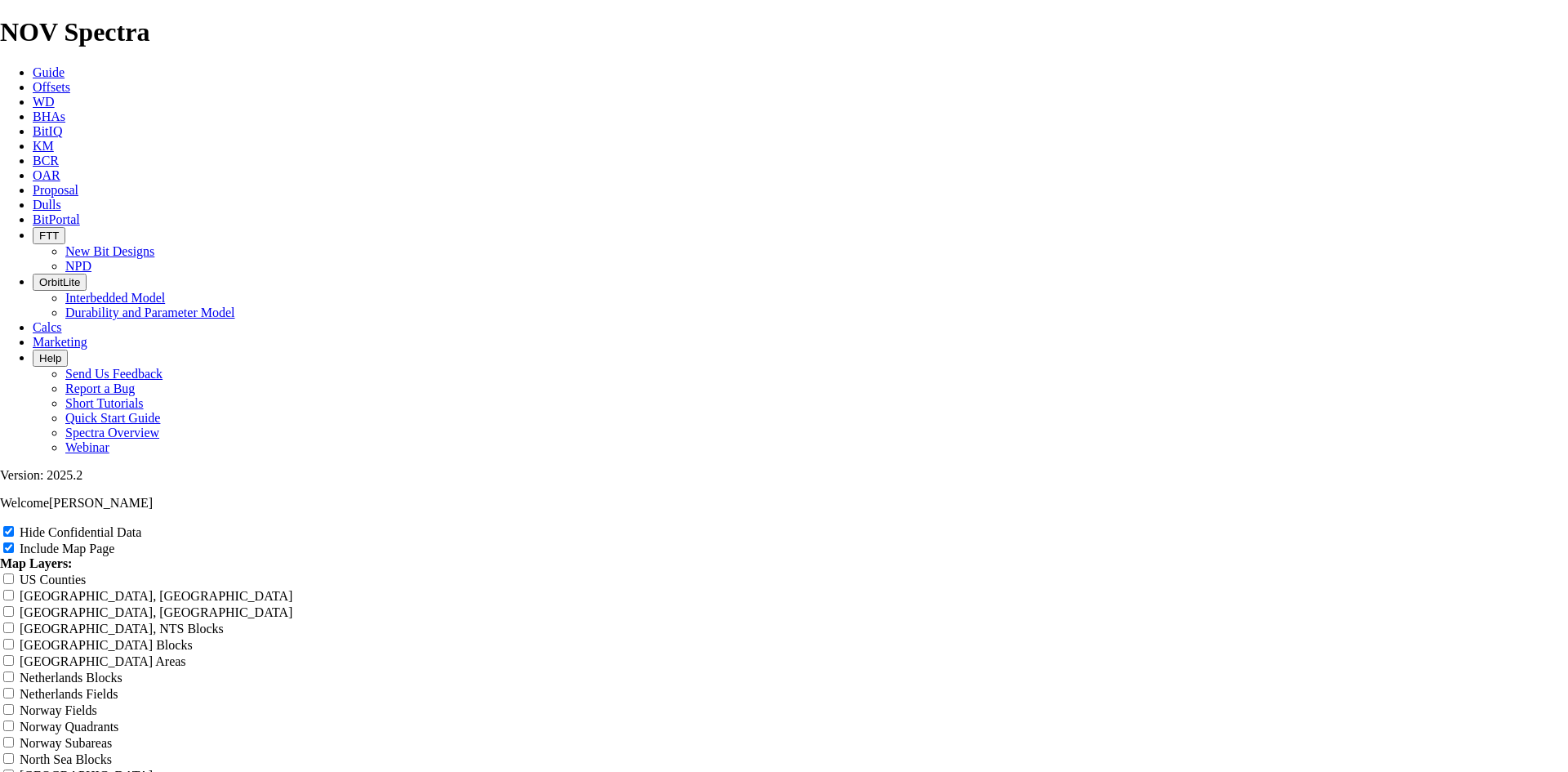
type input "9.88 TKF66 AG1 de"
type input "9.88 TKF66 AG1 d"
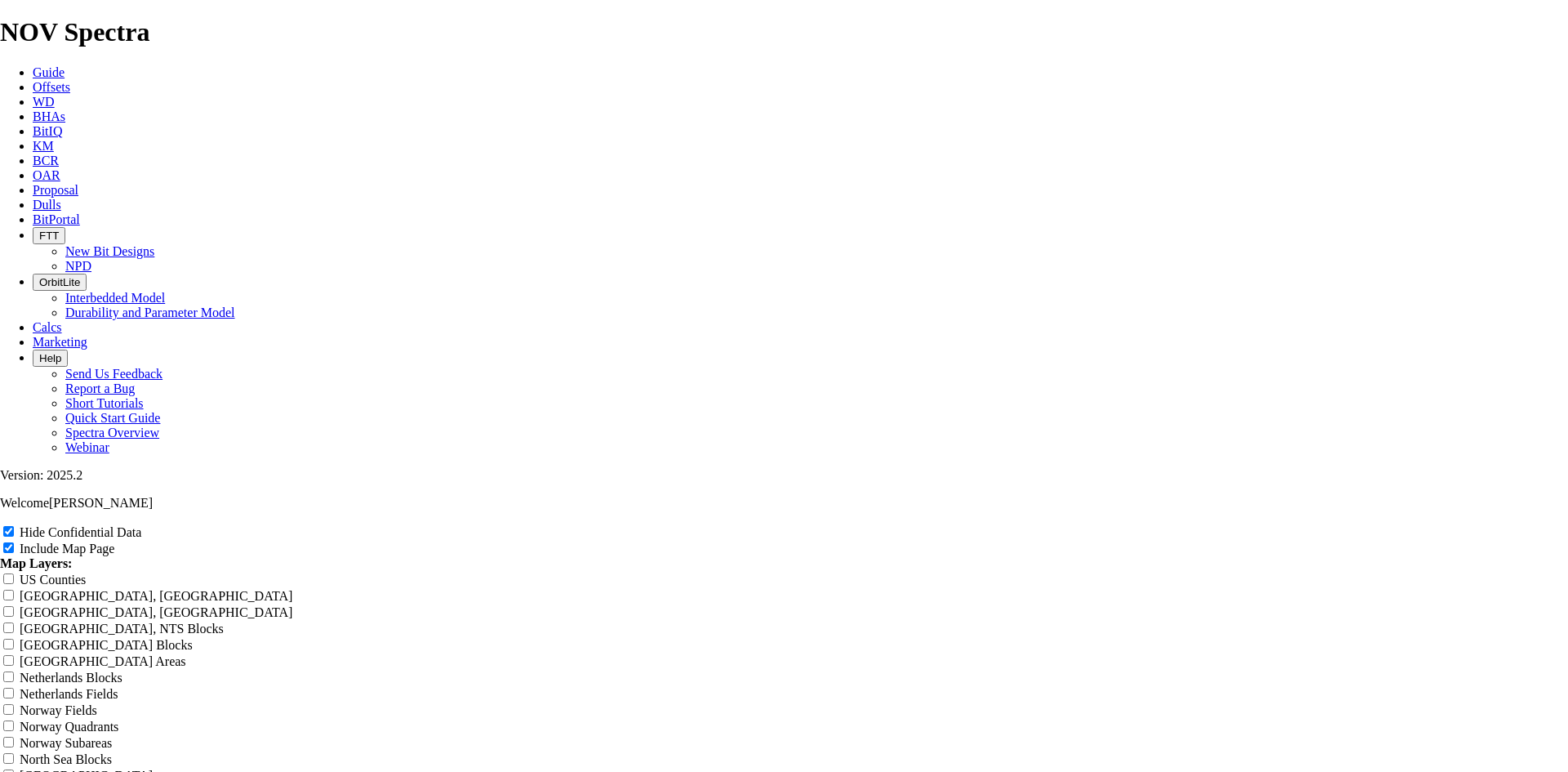
type input "9.88 TKF66 AG1 d"
type input "9.88 TKF66 AG1"
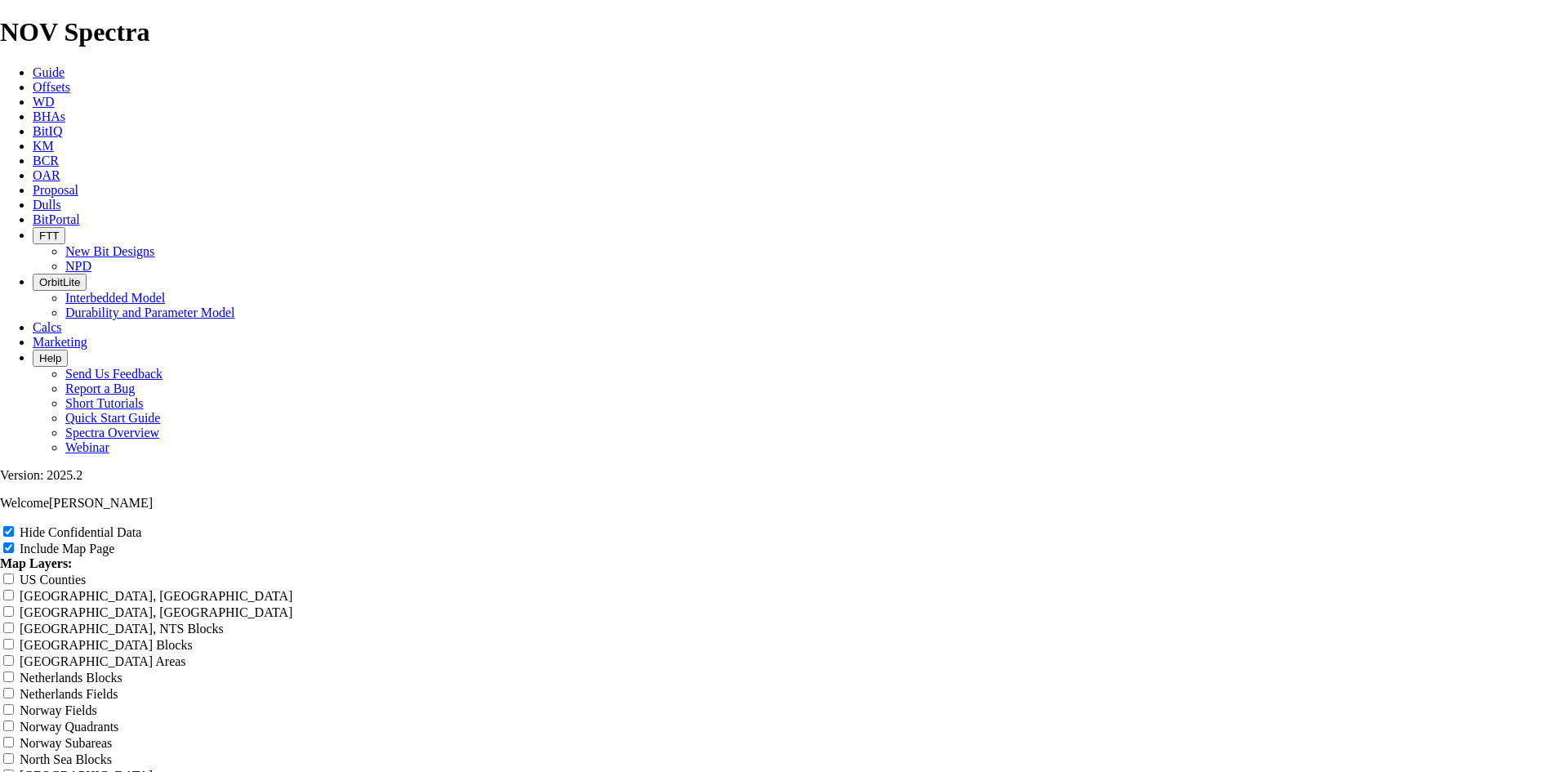
type input "9.88 TKF66 AG1"
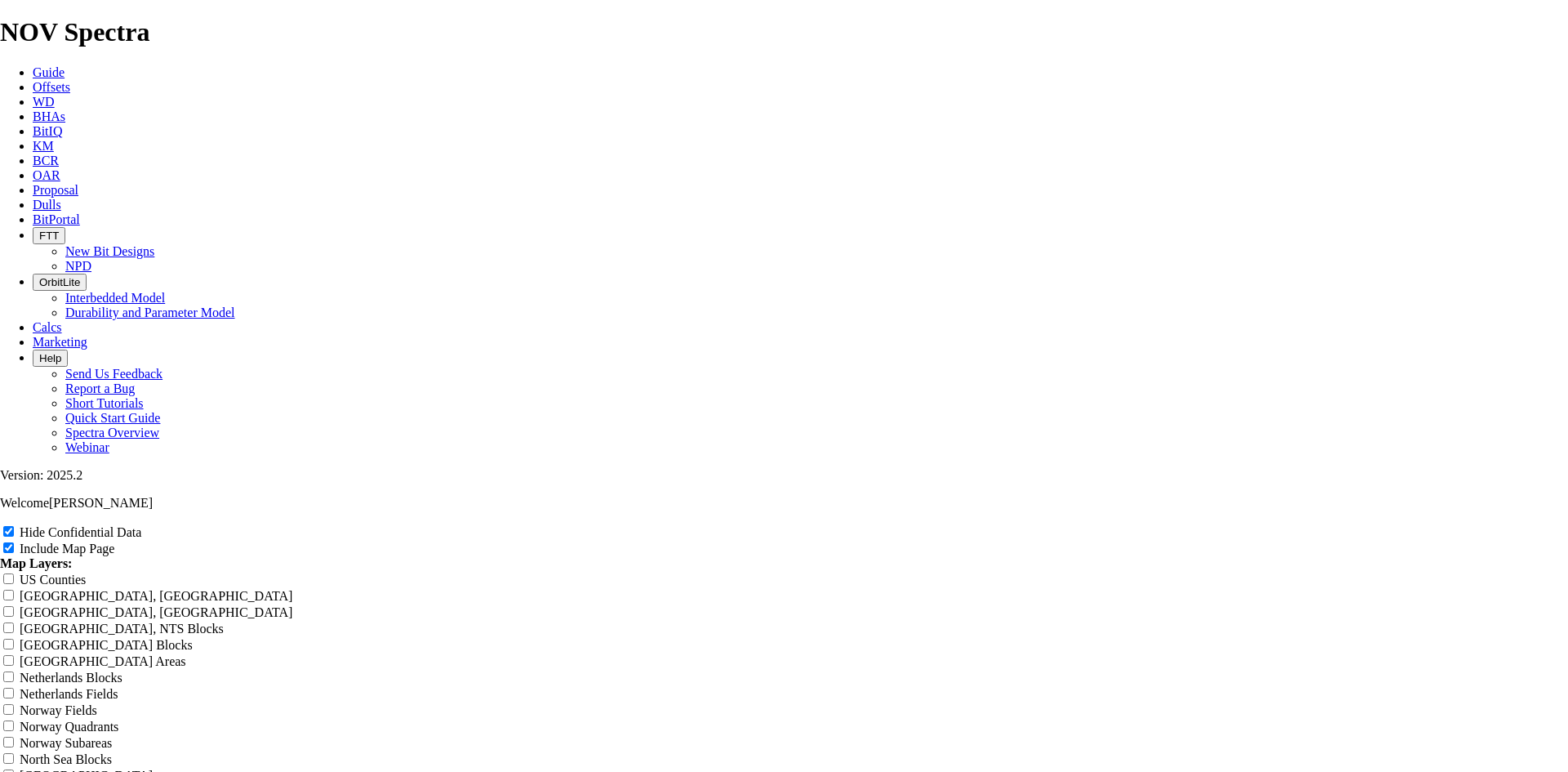
scroll to position [1798, 0]
drag, startPoint x: 519, startPoint y: 405, endPoint x: 560, endPoint y: 432, distance: 49.1
drag, startPoint x: 698, startPoint y: 476, endPoint x: 522, endPoint y: 474, distance: 176.0
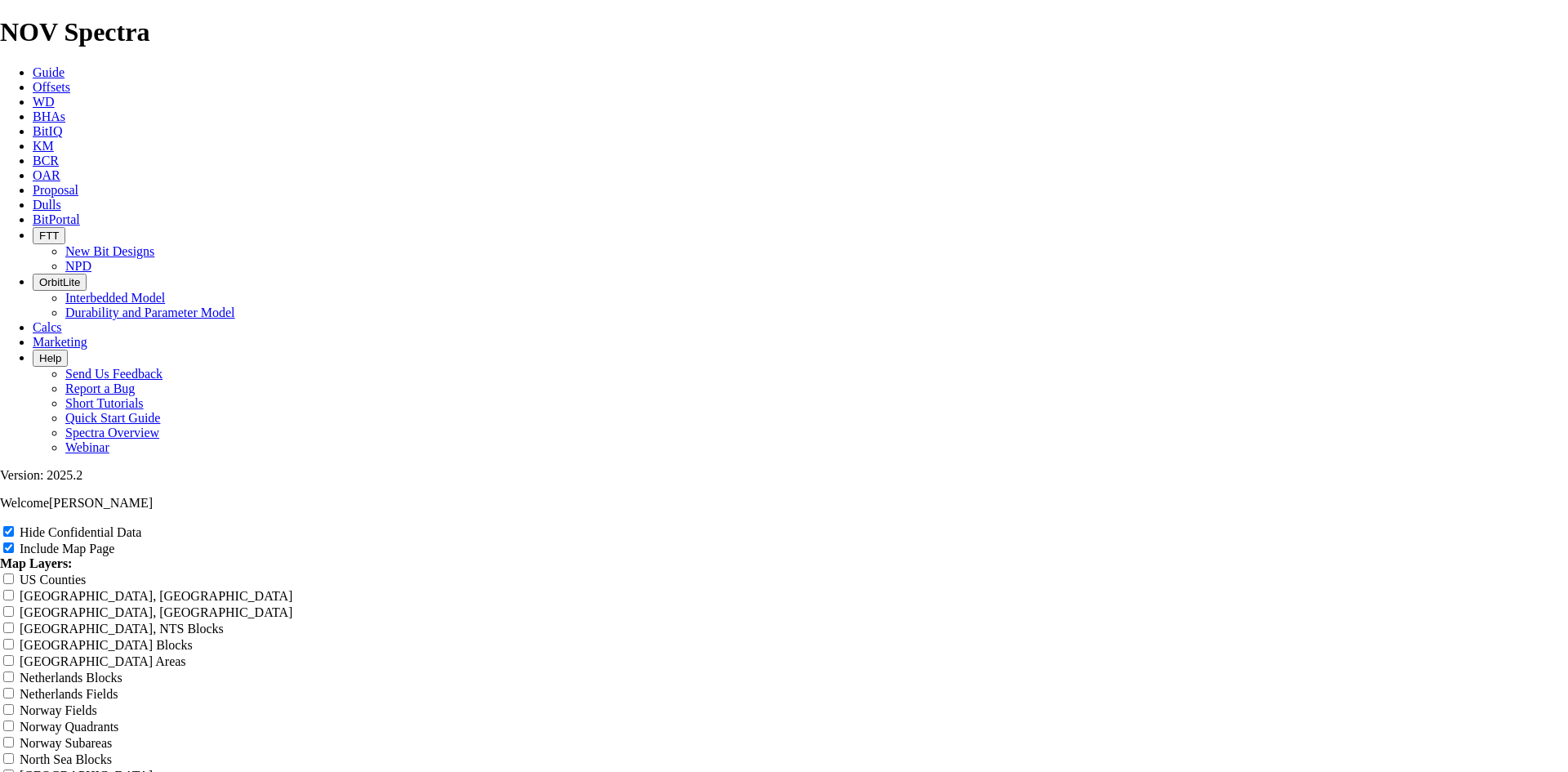
click at [70, 80] on link "Offsets" at bounding box center [51, 88] width 38 height 14
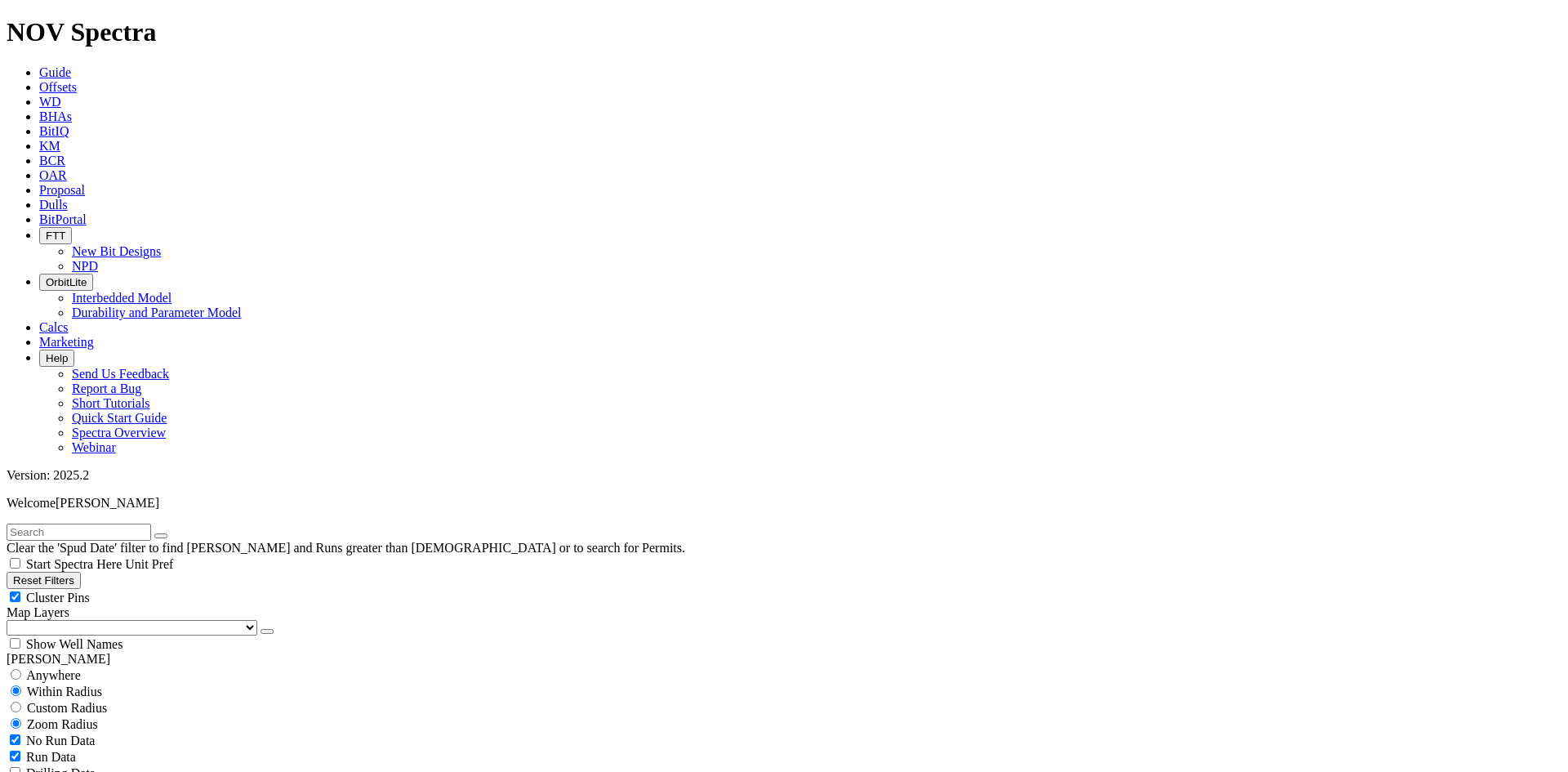
click at [261, 630] on button "button" at bounding box center [267, 632] width 13 height 5
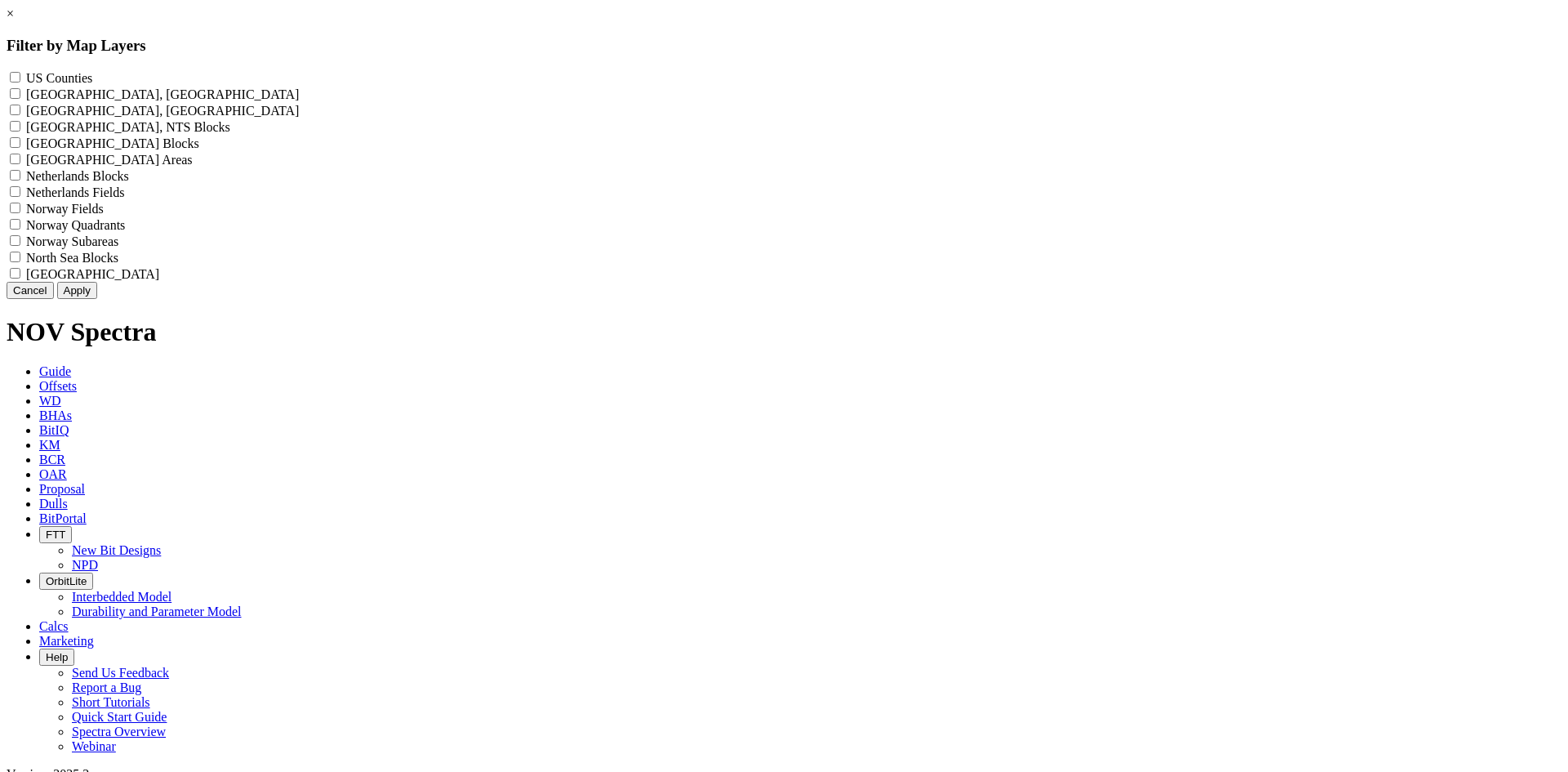
click at [92, 75] on label "US Counties - ()" at bounding box center [59, 78] width 66 height 14
click at [20, 75] on Counties "US Counties - ()" at bounding box center [15, 77] width 11 height 11
click at [97, 299] on button "Apply" at bounding box center [77, 290] width 40 height 17
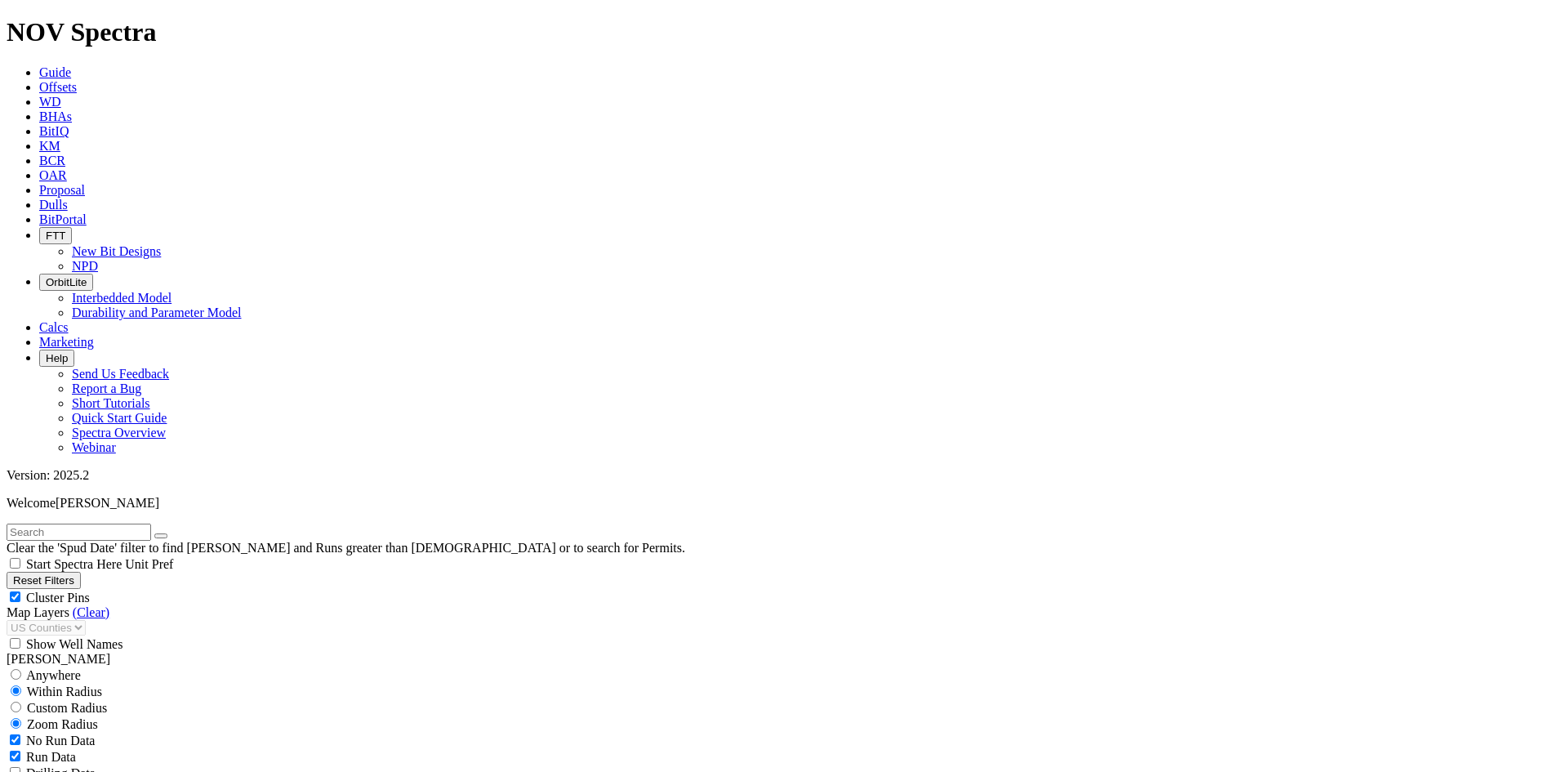
scroll to position [572, 0]
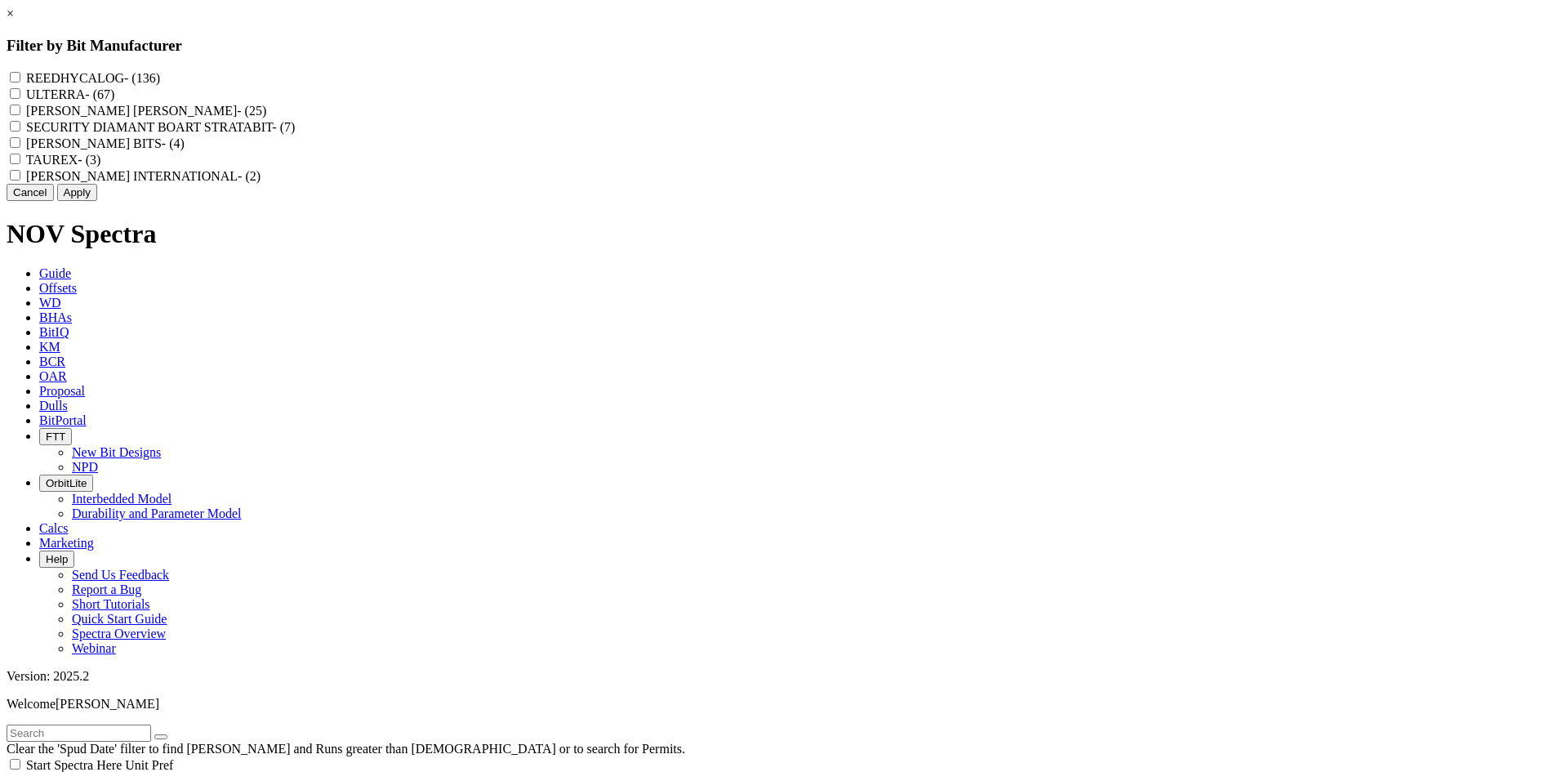
drag, startPoint x: 715, startPoint y: 73, endPoint x: 724, endPoint y: 80, distance: 11.4
click at [160, 72] on label "REEDHYCALOG - (136)" at bounding box center [94, 78] width 134 height 14
click at [20, 72] on input "REEDHYCALOG - (136)" at bounding box center [15, 77] width 11 height 11
click at [97, 201] on button "Apply" at bounding box center [77, 192] width 40 height 17
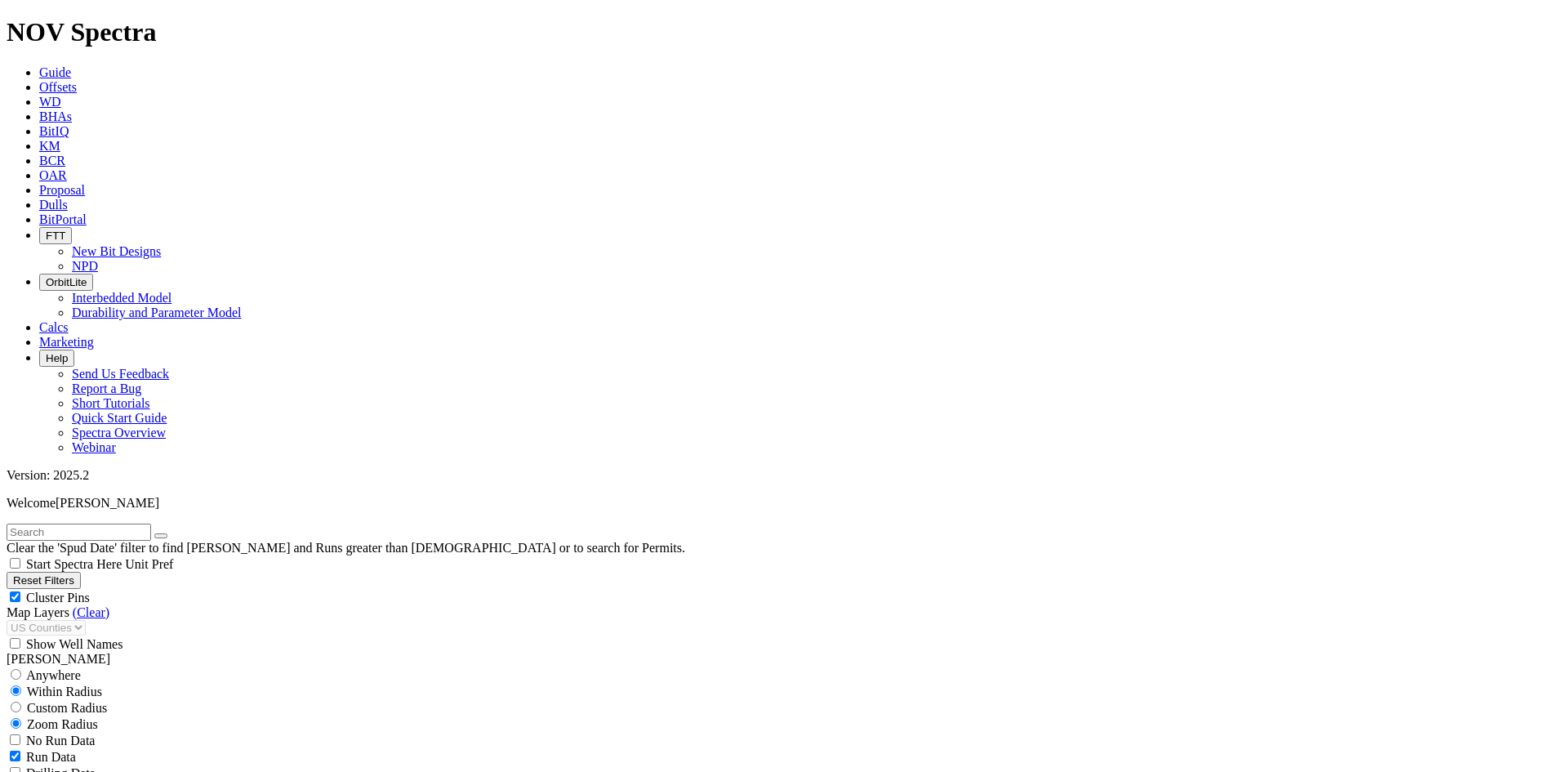
click at [90, 591] on span "Cluster Pins" at bounding box center [58, 598] width 64 height 14
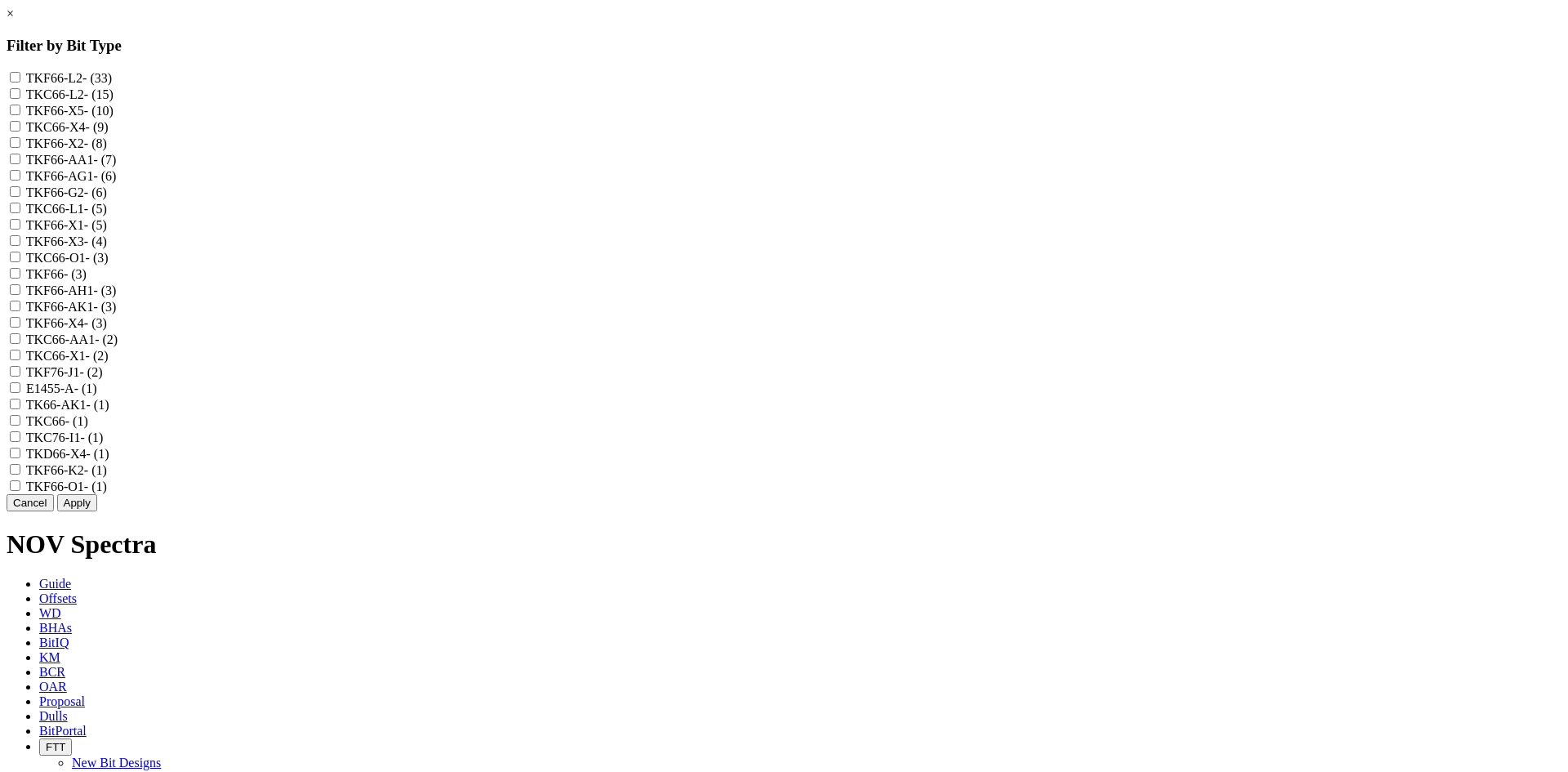
click at [113, 118] on label "TKF66-X5 - (10)" at bounding box center [70, 111] width 88 height 14
click at [20, 115] on input "TKF66-X5 - (10)" at bounding box center [15, 110] width 11 height 11
click at [109, 134] on label "TKC66-X4 - (9)" at bounding box center [67, 127] width 82 height 14
click at [20, 132] on input "TKC66-X4 - (9)" at bounding box center [15, 126] width 11 height 11
click at [107, 150] on label "TKF66-X2 - (8)" at bounding box center [66, 143] width 80 height 14
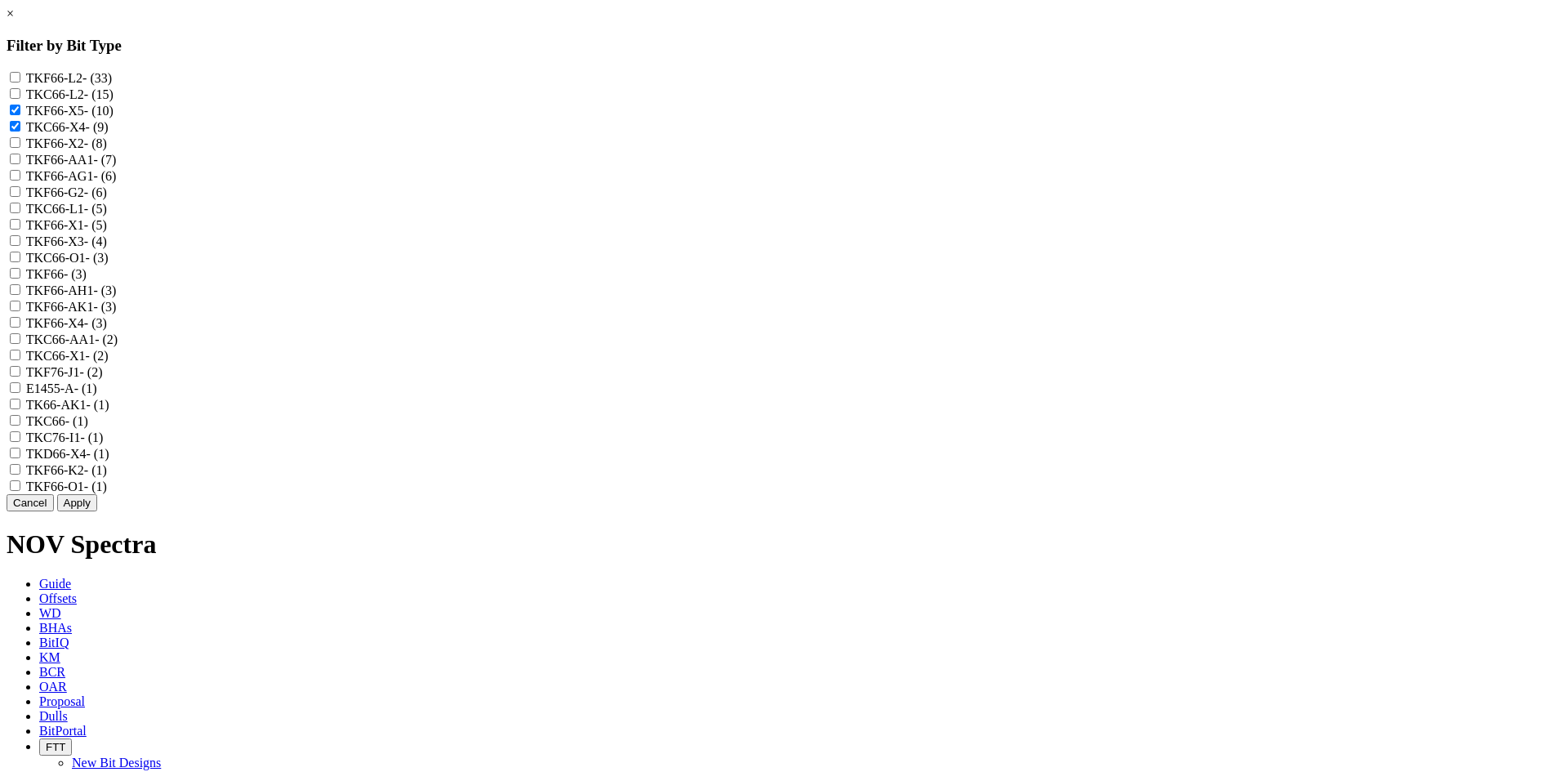
click at [20, 148] on input "TKF66-X2 - (8)" at bounding box center [15, 142] width 11 height 11
click at [107, 232] on label "TKF66-X1 - (5)" at bounding box center [66, 225] width 80 height 14
click at [20, 230] on input "TKF66-X1 - (5)" at bounding box center [15, 225] width 11 height 11
click at [107, 248] on label "TKF66-X3 - (4)" at bounding box center [66, 241] width 80 height 14
click at [20, 246] on input "TKF66-X3 - (4)" at bounding box center [15, 241] width 11 height 11
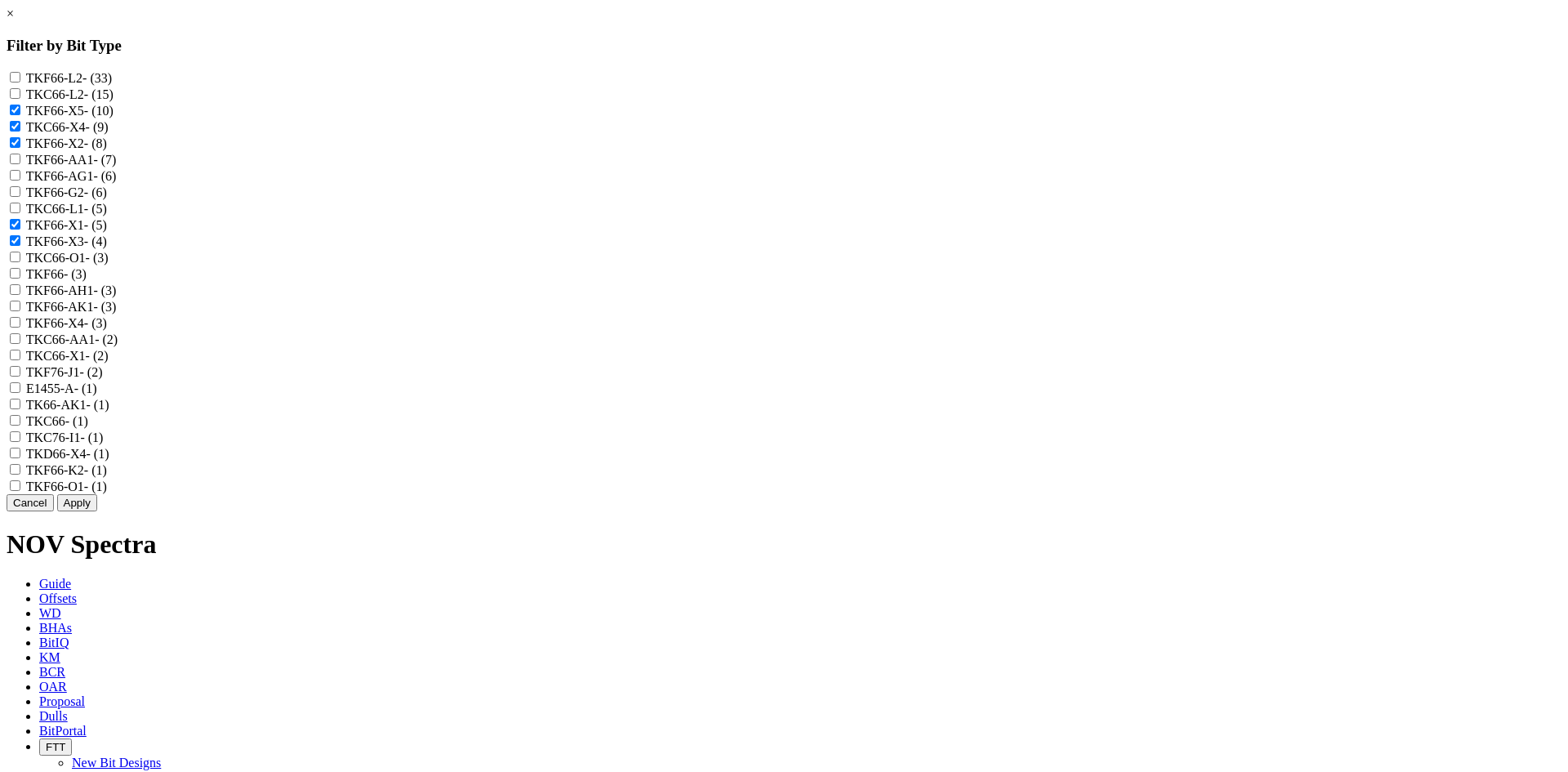
click at [107, 330] on label "TKF66-X4 - (3)" at bounding box center [66, 324] width 80 height 14
click at [20, 328] on input "TKF66-X4 - (3)" at bounding box center [15, 323] width 11 height 11
click at [109, 363] on label "TKC66-X1 - (2)" at bounding box center [67, 356] width 82 height 14
click at [20, 361] on input "TKC66-X1 - (2)" at bounding box center [15, 355] width 11 height 11
click at [110, 461] on label "TKD66-X4 - (1)" at bounding box center [68, 455] width 83 height 14
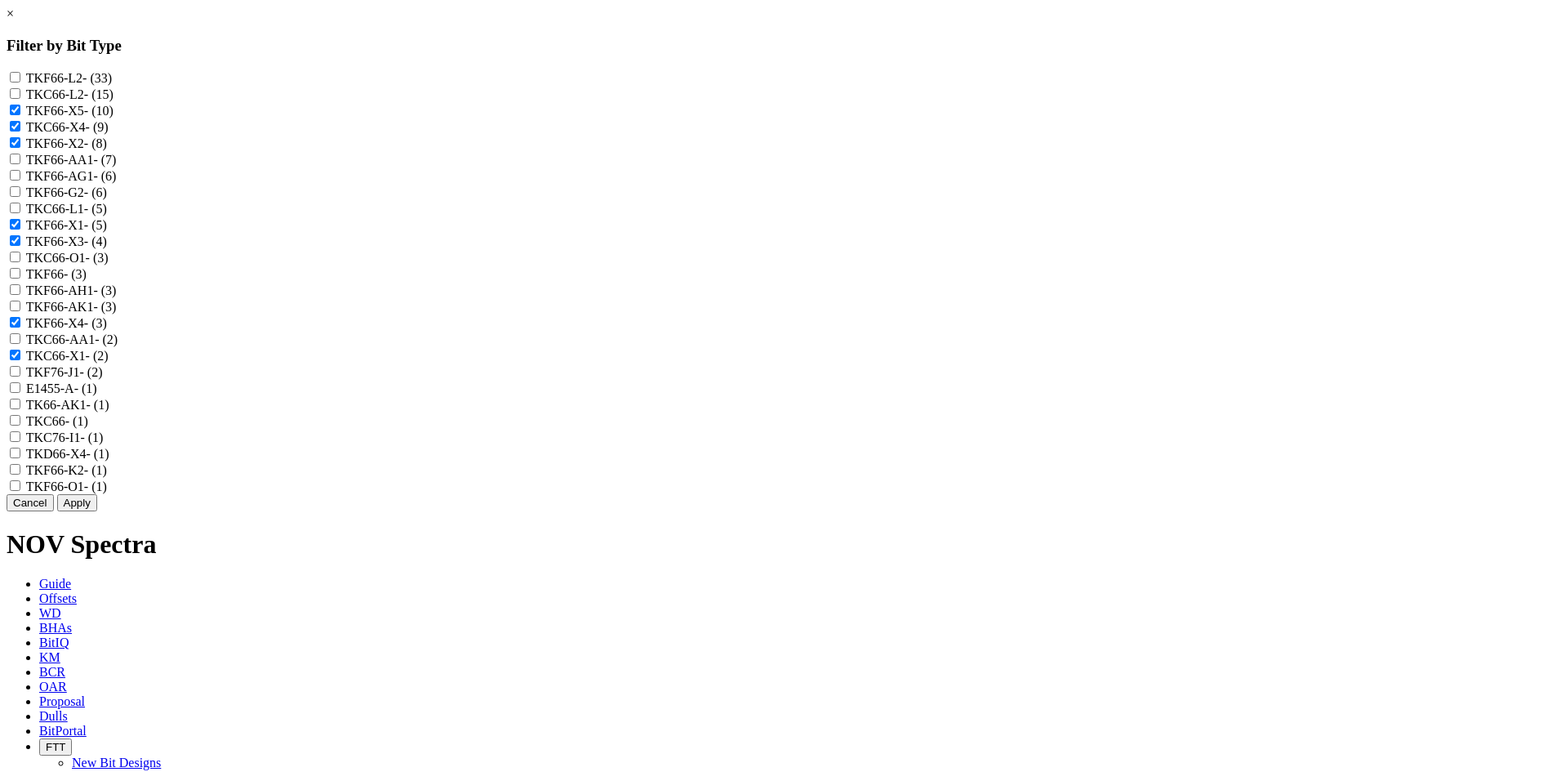
click at [20, 458] on input "TKD66-X4 - (1)" at bounding box center [15, 453] width 11 height 11
click at [97, 512] on button "Apply" at bounding box center [77, 502] width 40 height 17
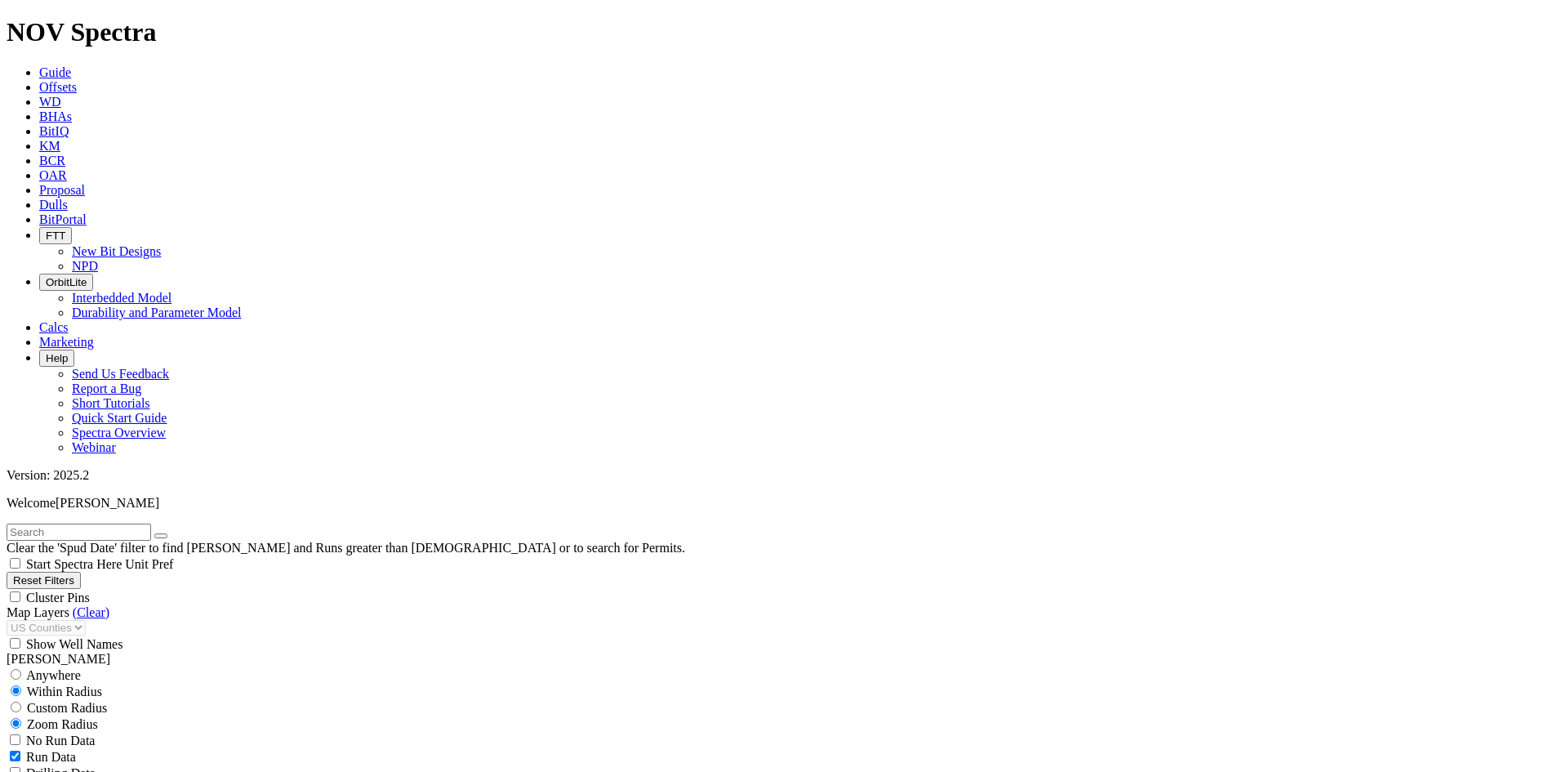
scroll to position [817, 0]
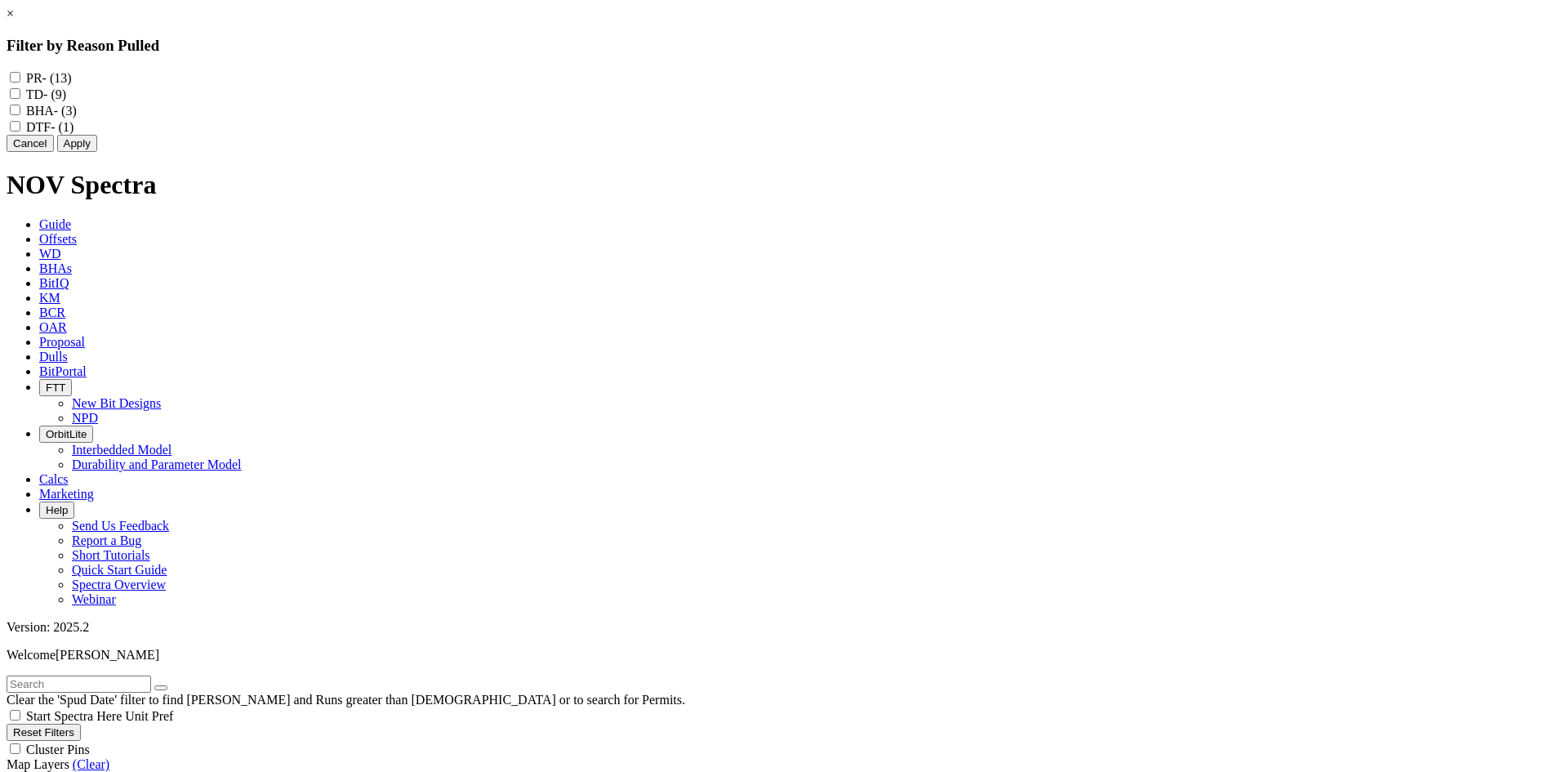
click at [66, 97] on label "TD - (9)" at bounding box center [46, 95] width 40 height 14
click at [20, 97] on input "TD - (9)" at bounding box center [15, 94] width 11 height 11
click at [77, 118] on label "BHA - (3)" at bounding box center [51, 111] width 50 height 14
click at [20, 115] on input "BHA - (3)" at bounding box center [15, 110] width 11 height 11
click at [97, 152] on button "Apply" at bounding box center [77, 142] width 40 height 17
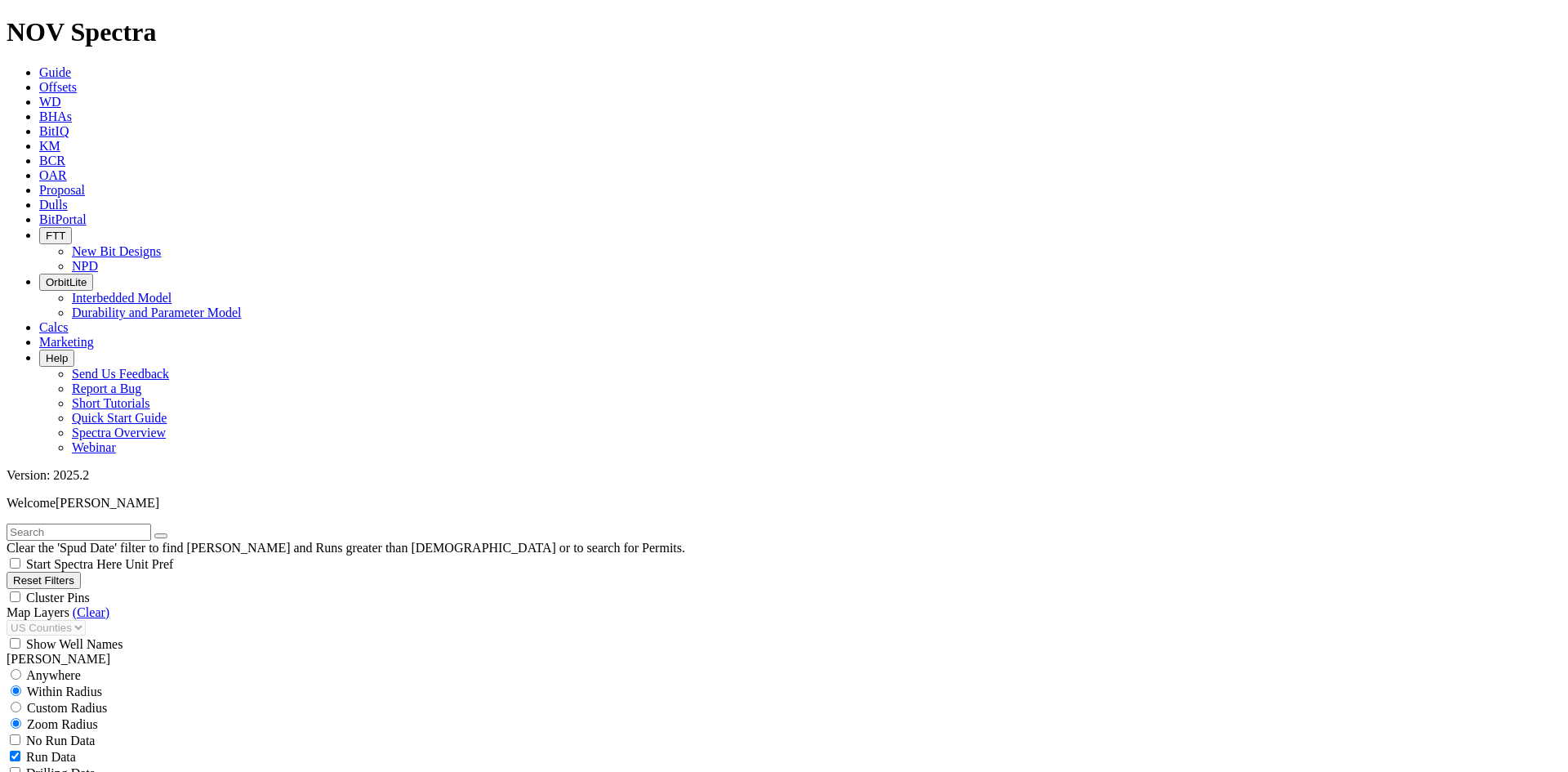
scroll to position [1202, 0]
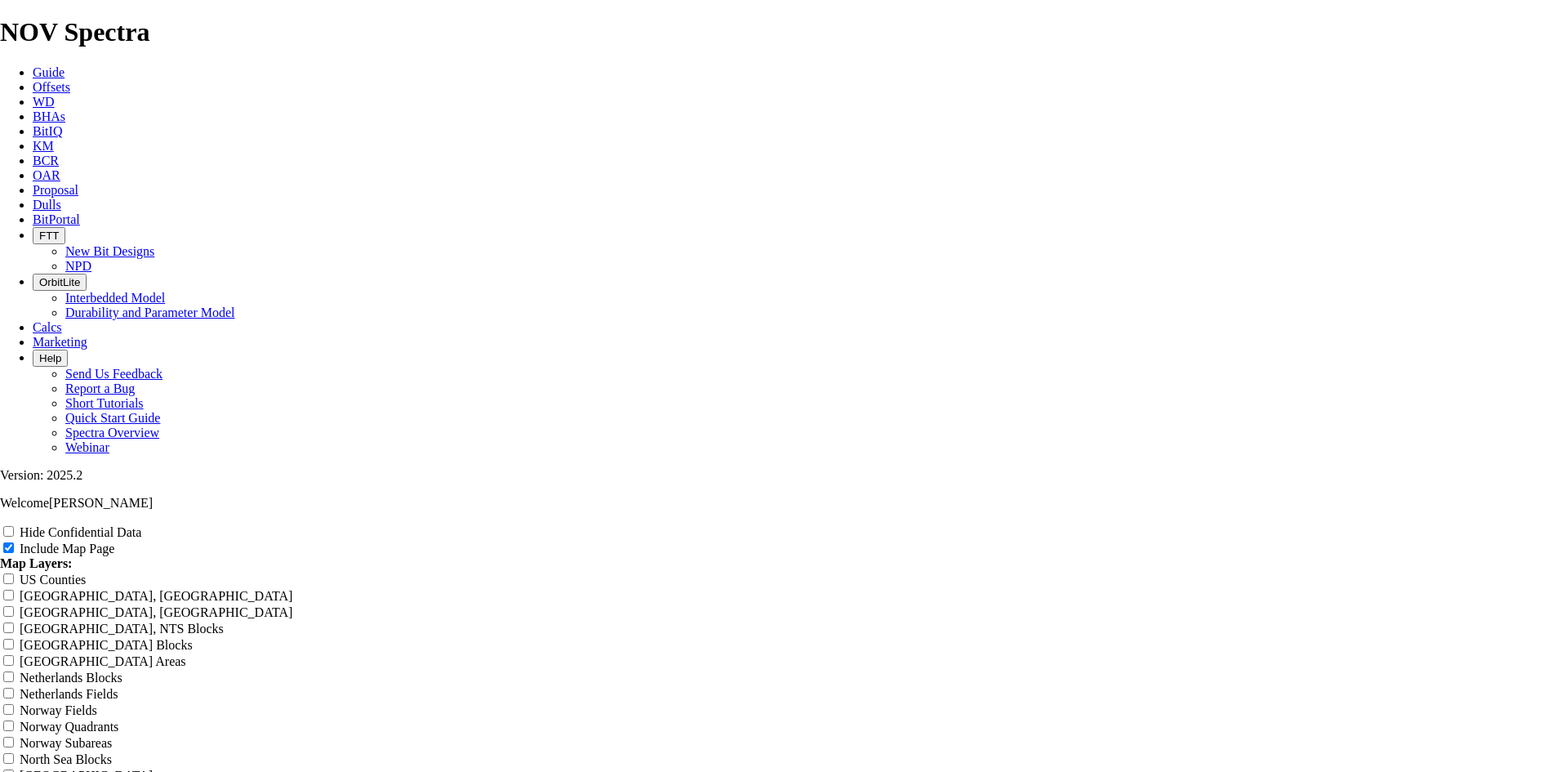
click at [14, 526] on input "Hide Confidential Data" at bounding box center [9, 531] width 11 height 11
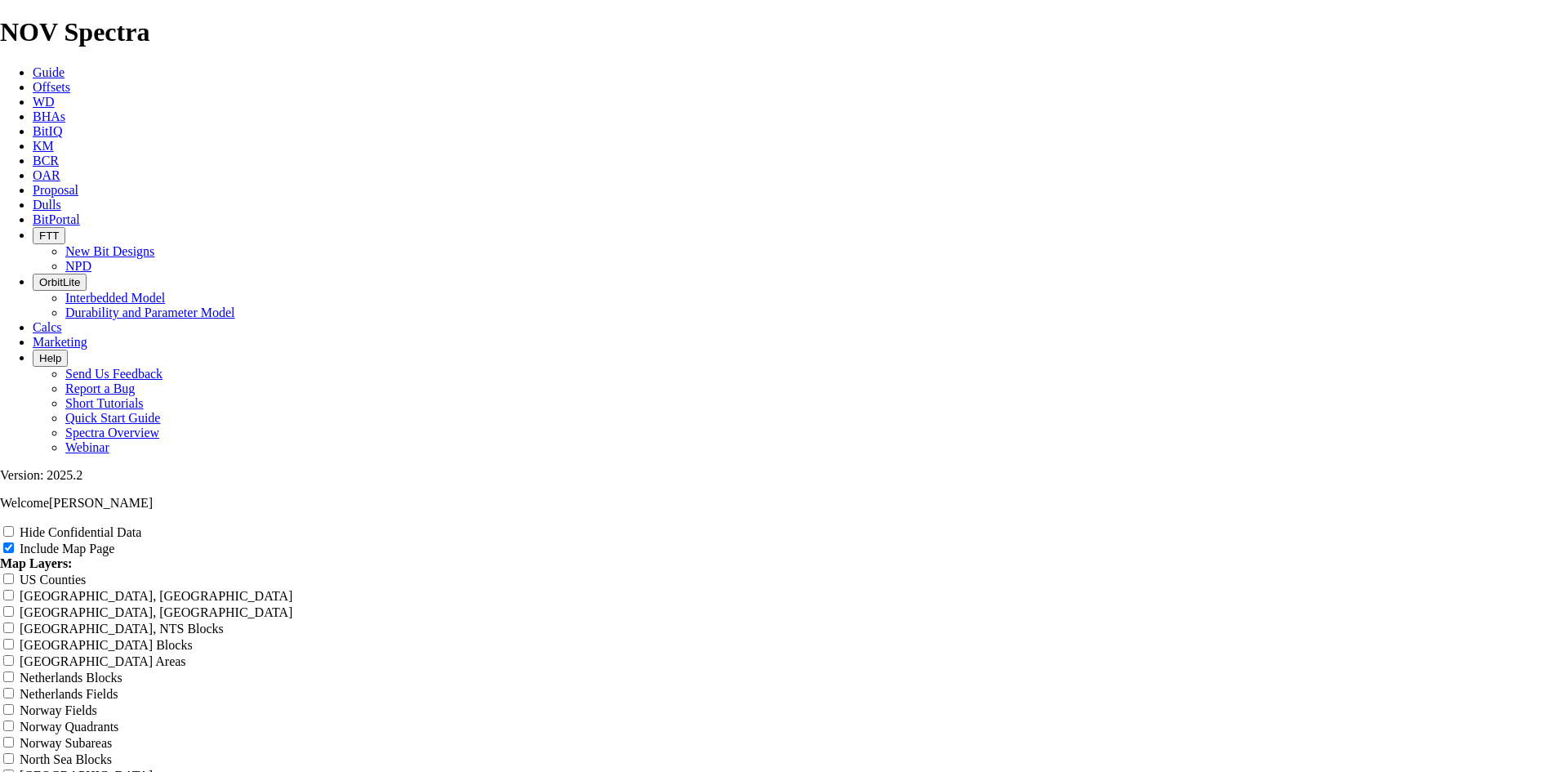
click at [141, 525] on label "Hide Confidential Data" at bounding box center [80, 532] width 122 height 14
click at [14, 526] on input "Hide Confidential Data" at bounding box center [9, 531] width 11 height 11
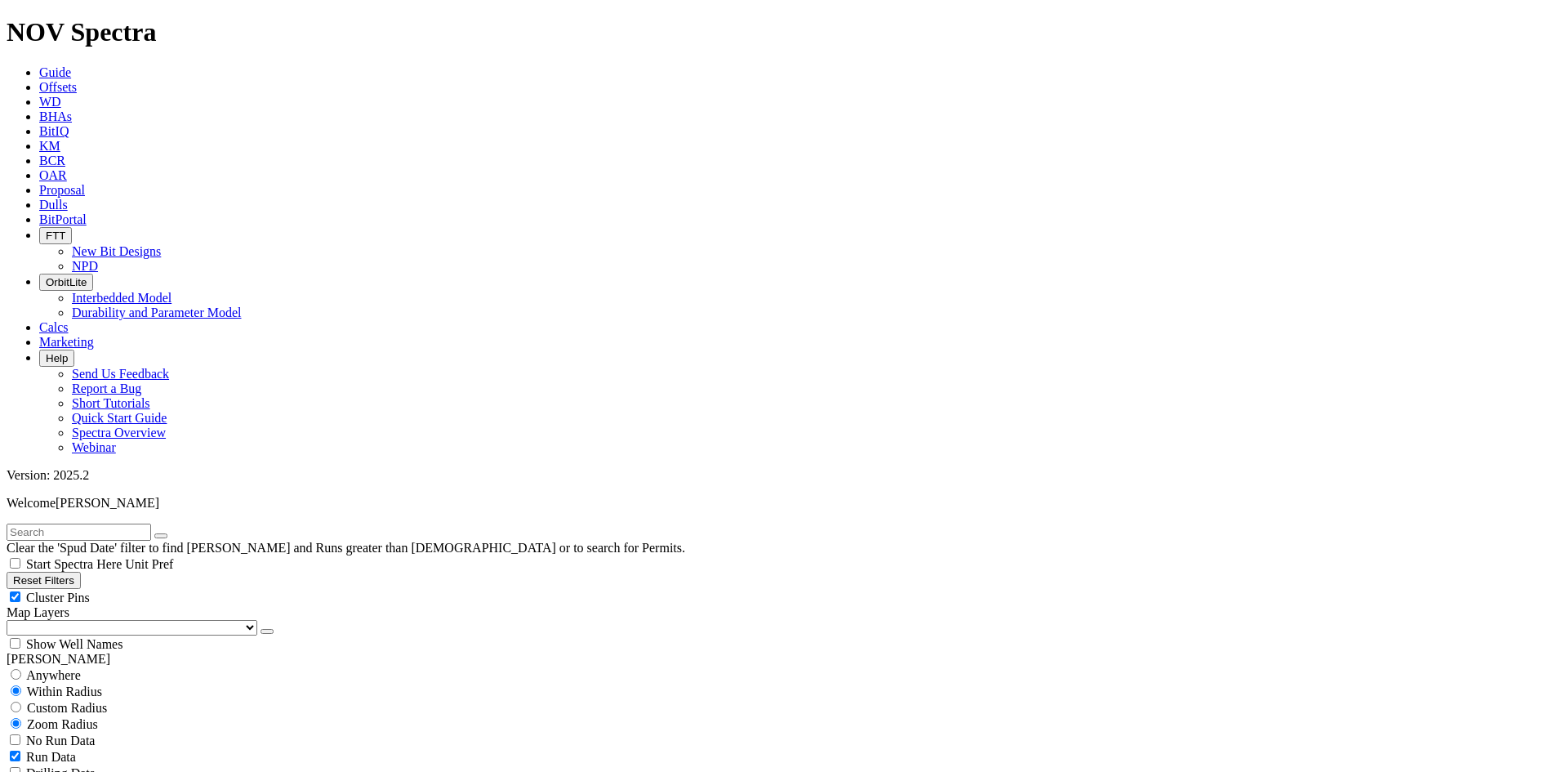
scroll to position [409, 0]
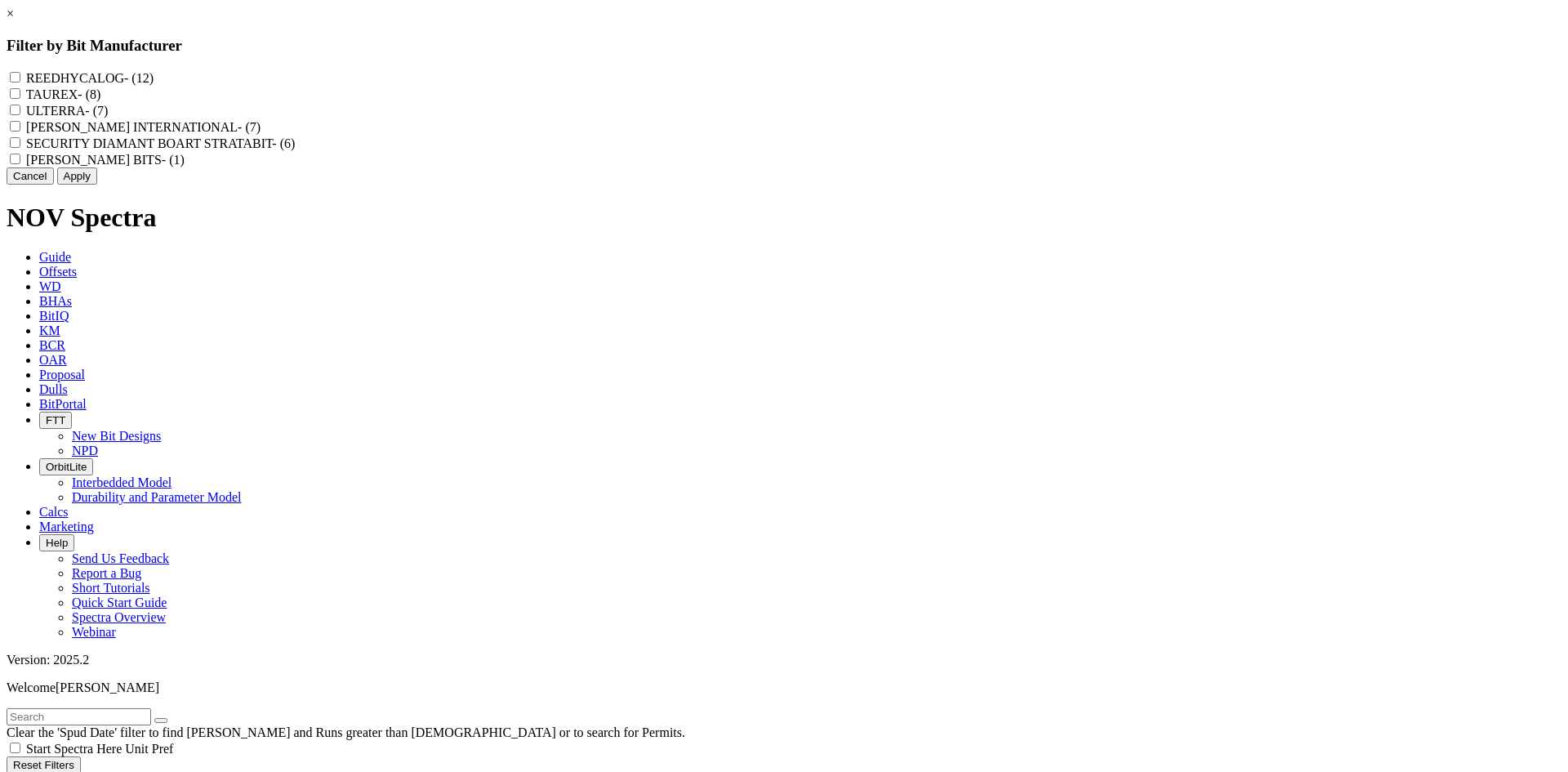
click at [20, 82] on input "REEDHYCALOG - (12)" at bounding box center [15, 77] width 11 height 11
click at [97, 185] on button "Apply" at bounding box center [77, 175] width 40 height 17
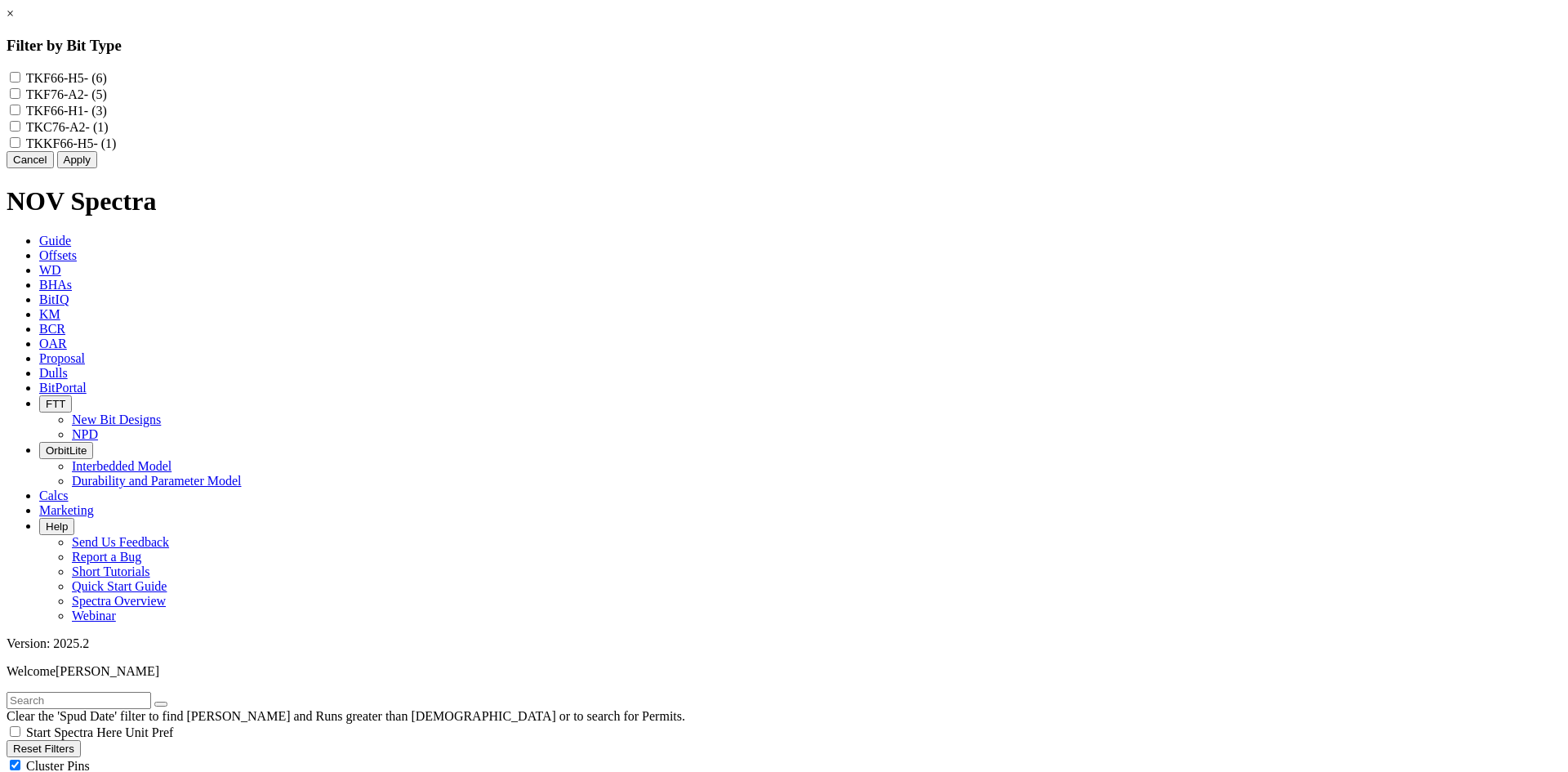
click at [107, 80] on label "TKF66-H5 - (6)" at bounding box center [66, 78] width 80 height 14
click at [20, 80] on input "TKF66-H5 - (6)" at bounding box center [15, 77] width 11 height 11
click at [117, 150] on label "TKKF66-H5 - (1)" at bounding box center [72, 143] width 91 height 14
click at [20, 148] on input "TKKF66-H5 - (1)" at bounding box center [15, 142] width 11 height 11
click at [107, 118] on label "TKF66-H1 - (3)" at bounding box center [66, 111] width 80 height 14
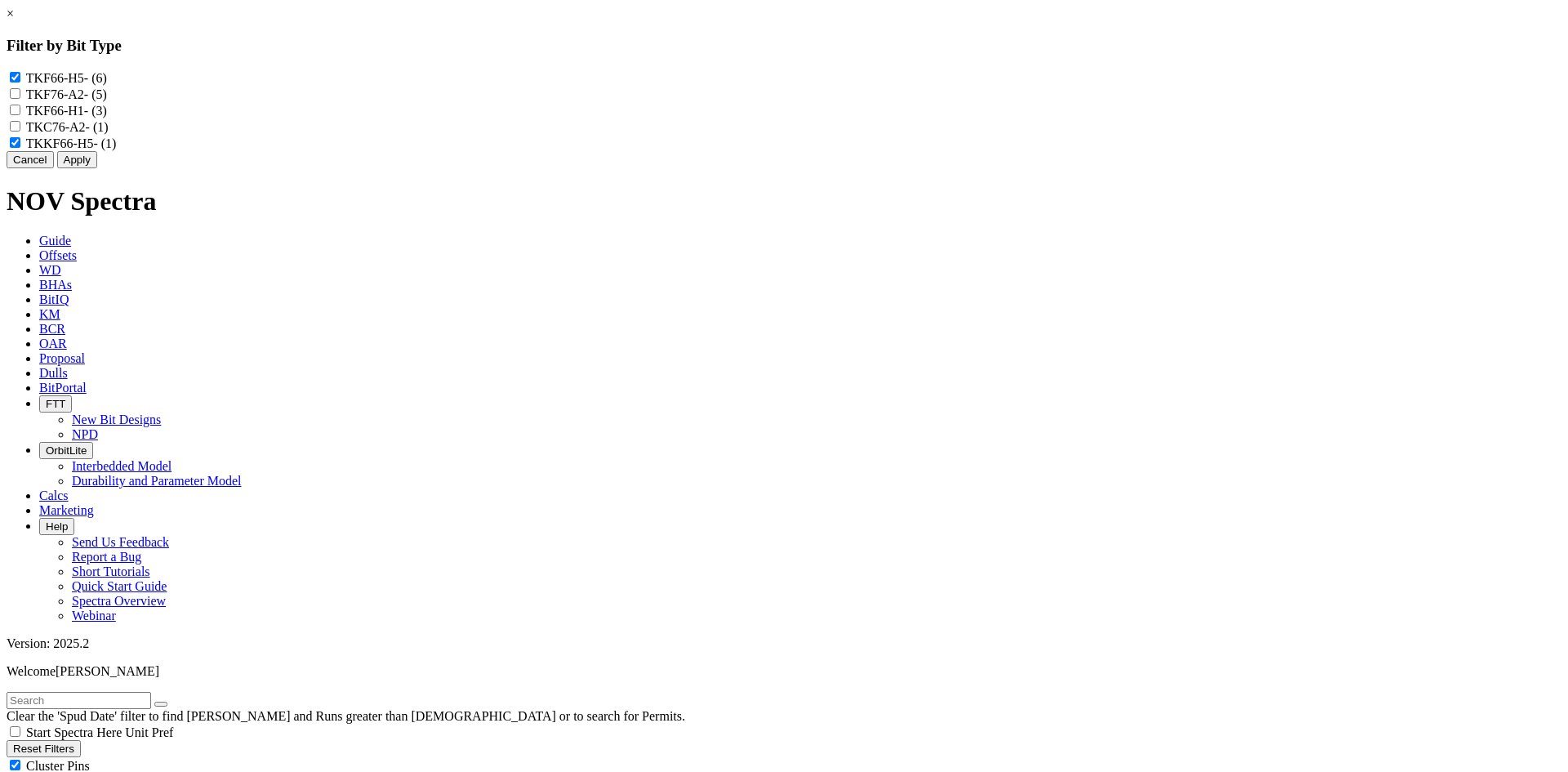
click at [20, 115] on input "TKF66-H1 - (3)" at bounding box center [15, 110] width 11 height 11
click at [97, 168] on button "Apply" at bounding box center [77, 159] width 40 height 17
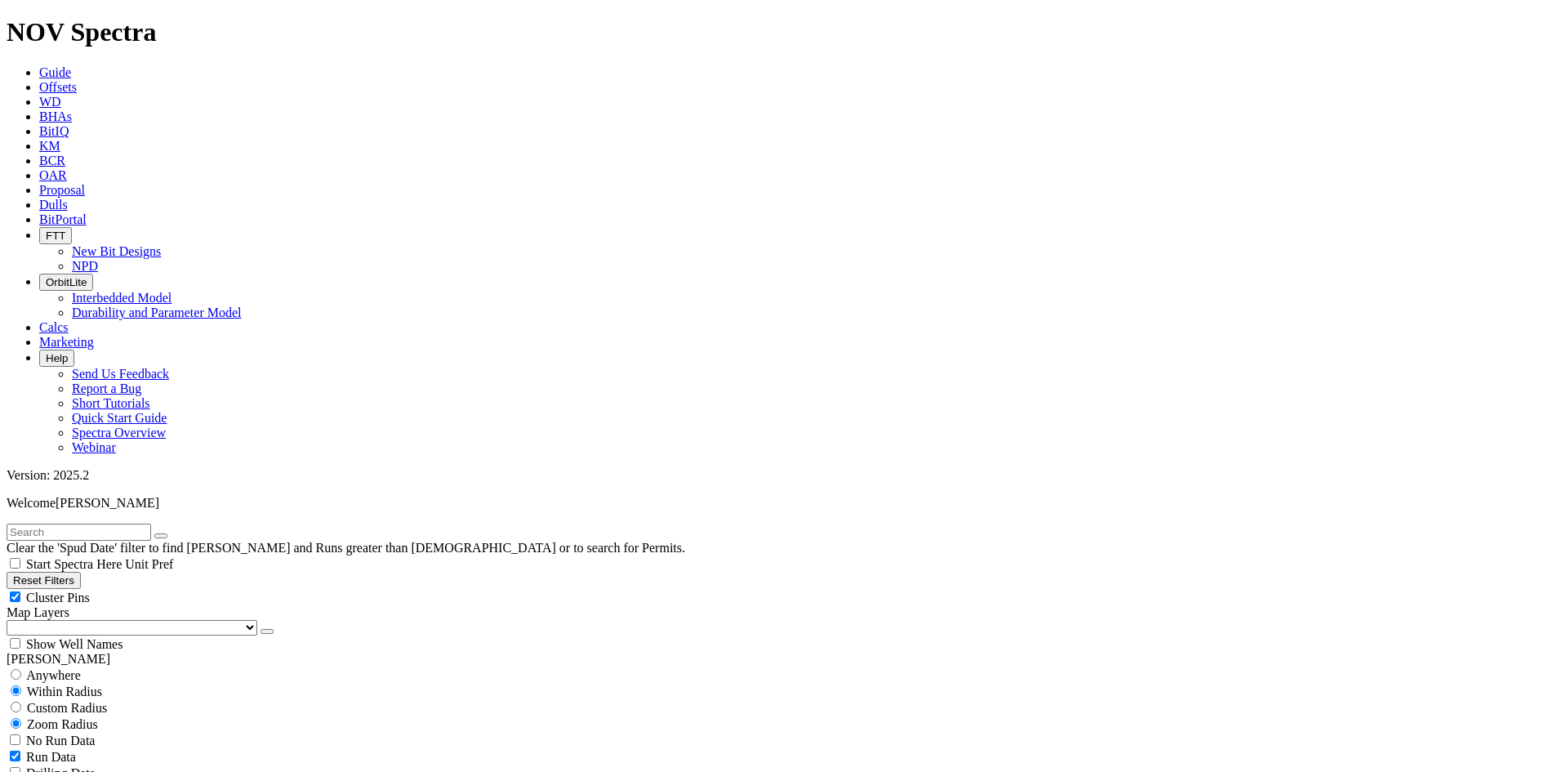
click at [218, 589] on div "Cluster Pins" at bounding box center [784, 597] width 1556 height 16
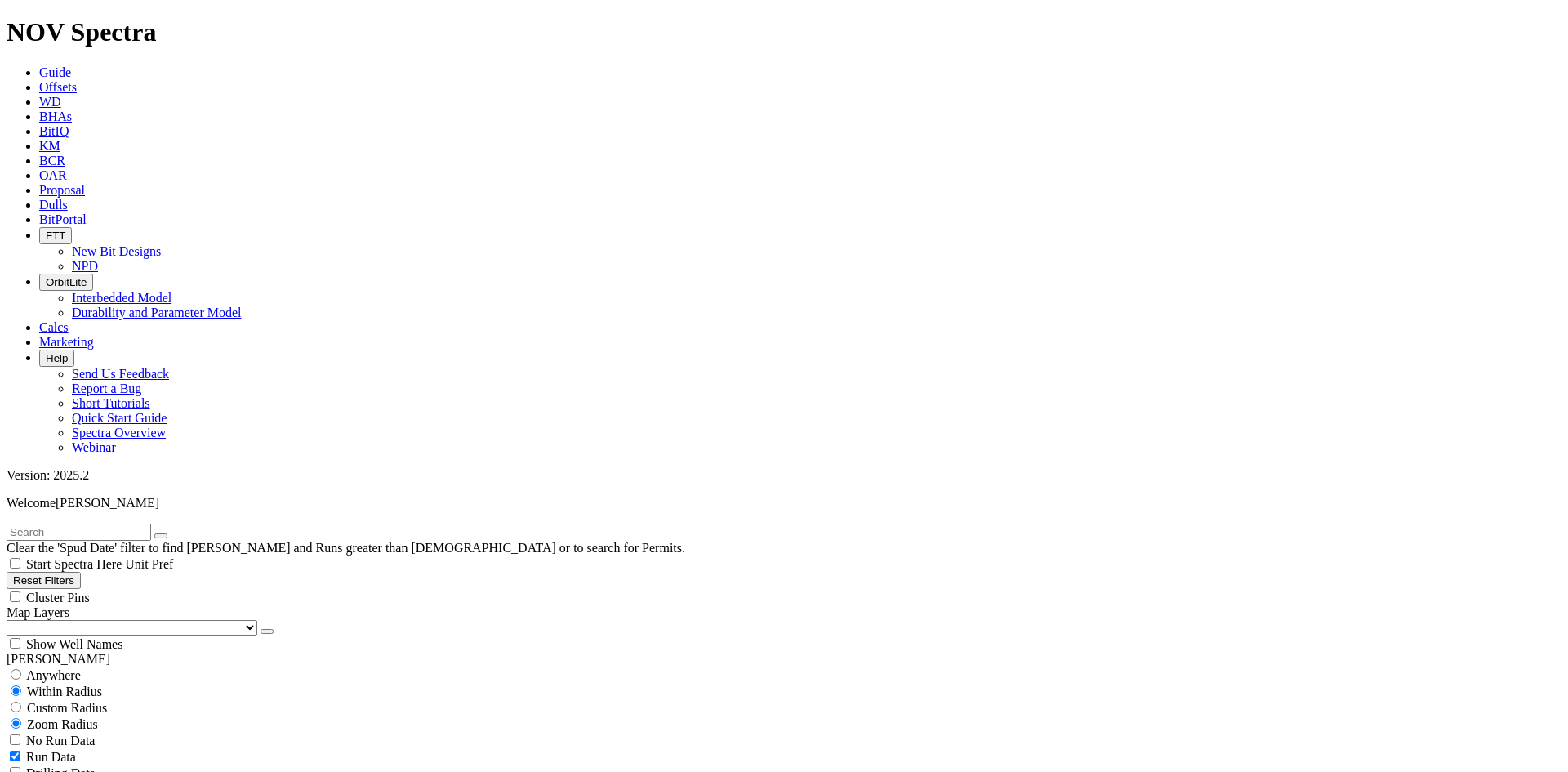
scroll to position [3910, 0]
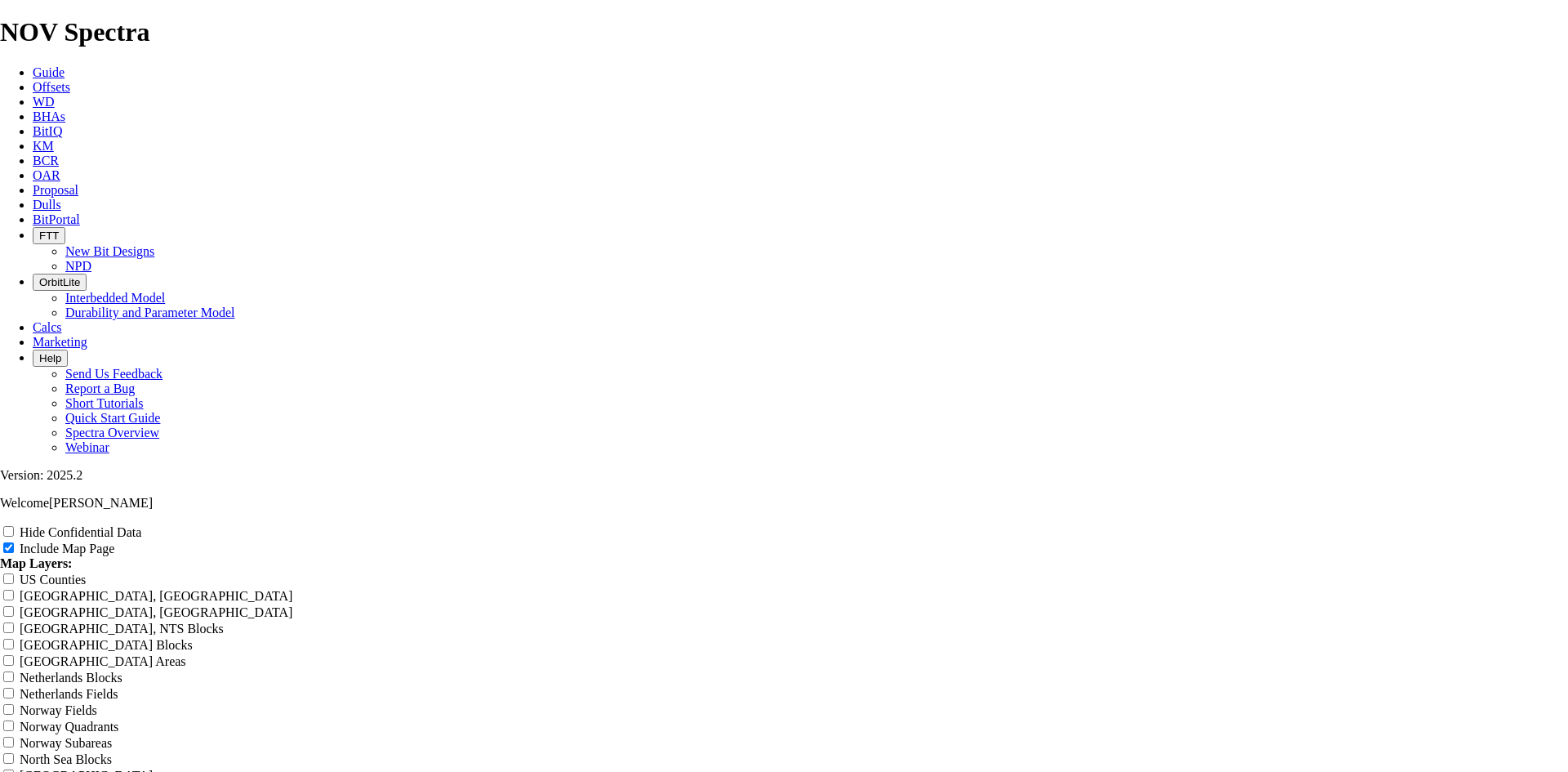
drag, startPoint x: 1502, startPoint y: 52, endPoint x: 1494, endPoint y: 59, distance: 10.6
click at [1499, 524] on div "Hide Confidential Data Include Map Page Map Layers: [GEOGRAPHIC_DATA] Counties …" at bounding box center [784, 668] width 1568 height 289
click at [1494, 524] on div "Hide Confidential Data" at bounding box center [784, 531] width 1568 height 16
click at [141, 525] on label "Hide Confidential Data" at bounding box center [80, 532] width 122 height 14
click at [14, 526] on input "Hide Confidential Data" at bounding box center [9, 531] width 11 height 11
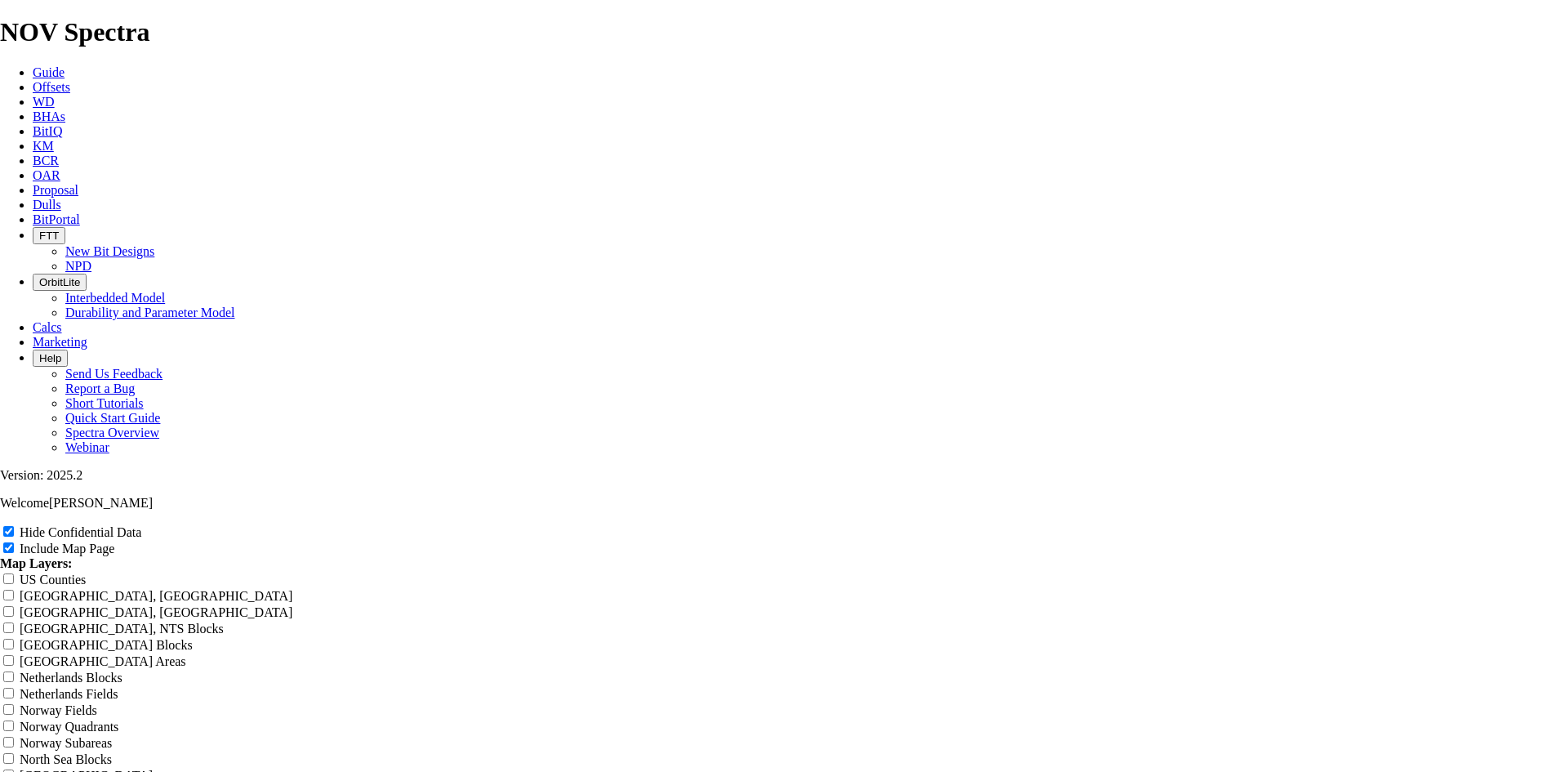
drag, startPoint x: 948, startPoint y: 113, endPoint x: 643, endPoint y: 141, distance: 306.3
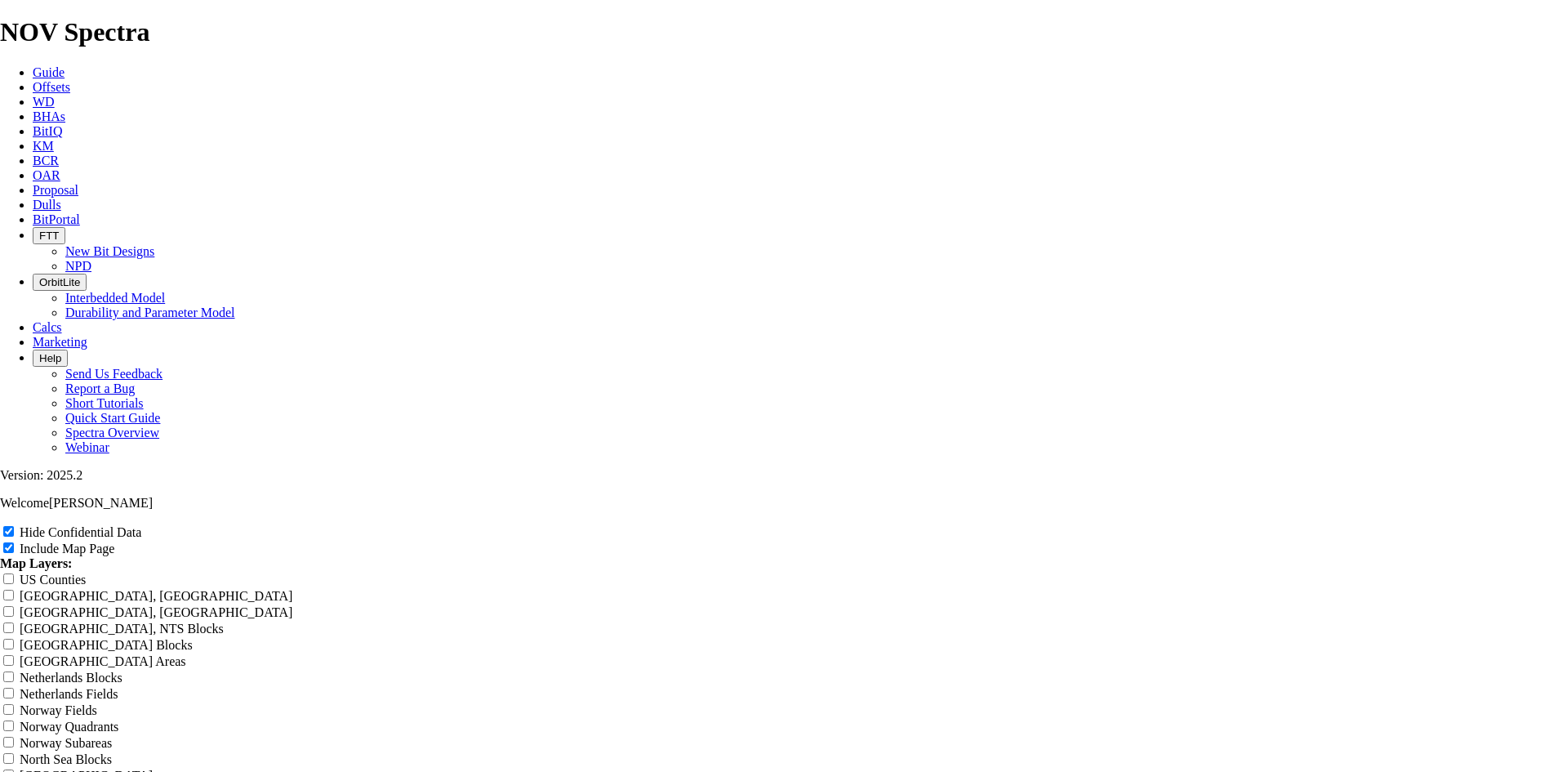
drag, startPoint x: 978, startPoint y: 157, endPoint x: 543, endPoint y: 157, distance: 435.0
